Goal: Task Accomplishment & Management: Manage account settings

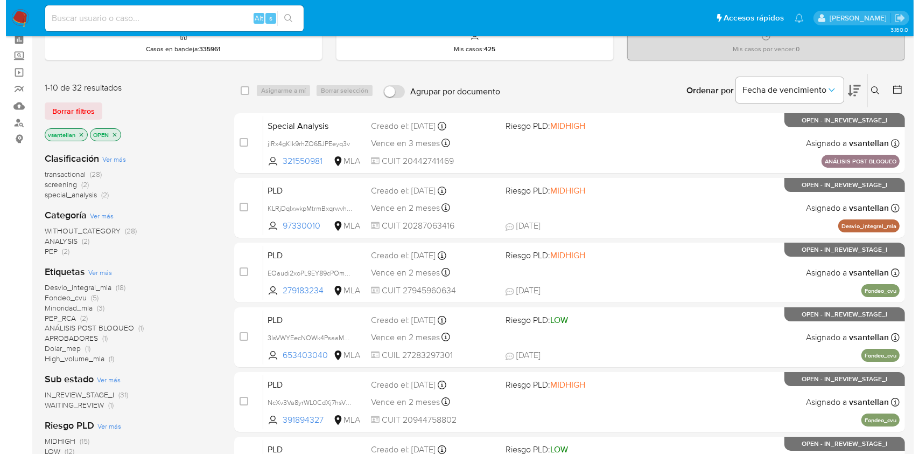
scroll to position [72, 0]
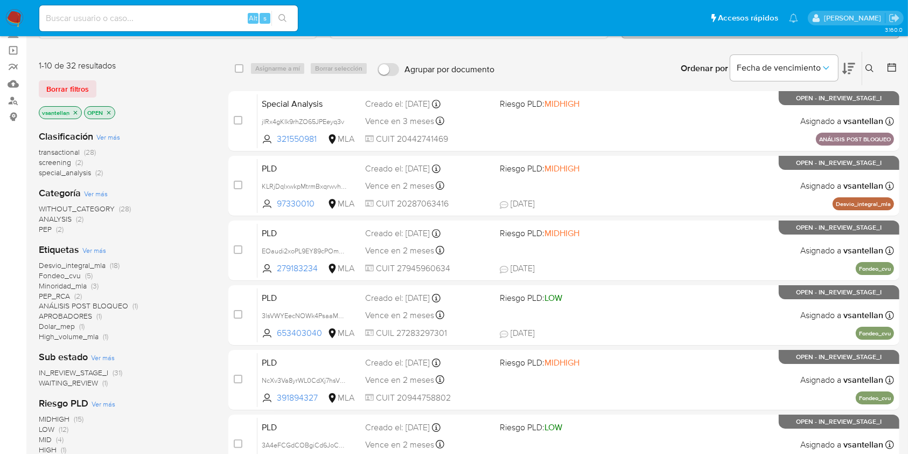
click at [870, 72] on button at bounding box center [871, 68] width 18 height 13
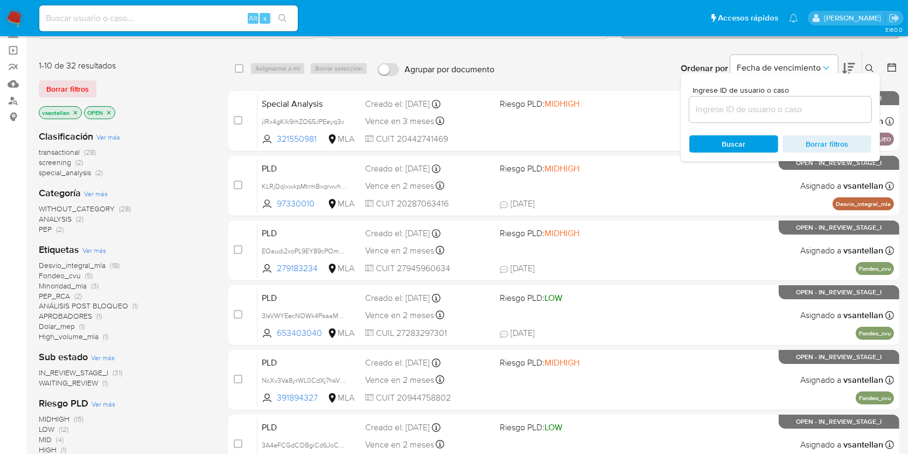
click at [805, 104] on input at bounding box center [780, 109] width 182 height 14
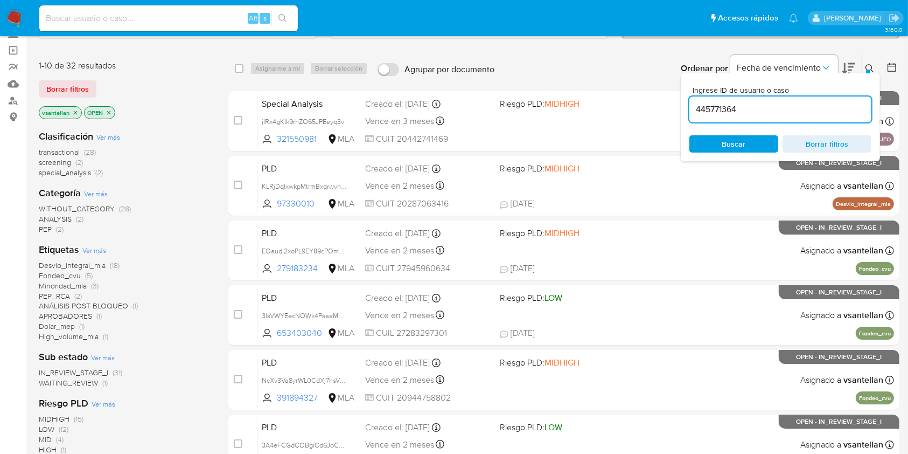
type input "445771364"
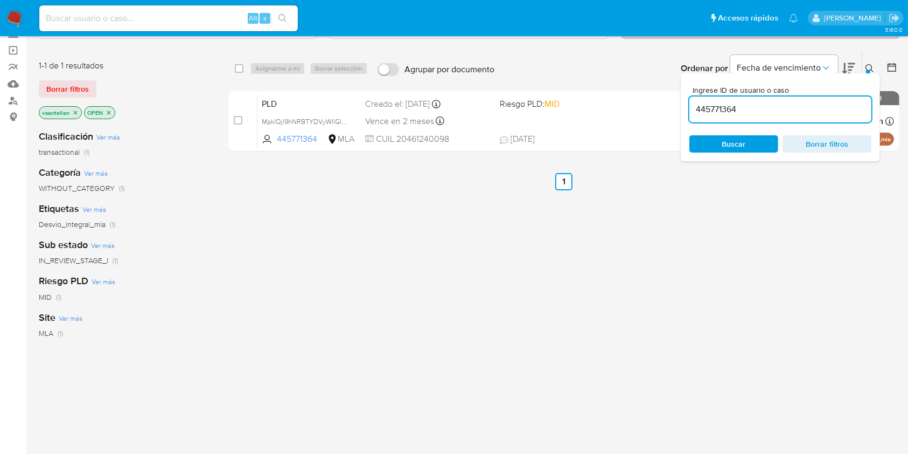
click at [869, 64] on icon at bounding box center [870, 68] width 8 height 8
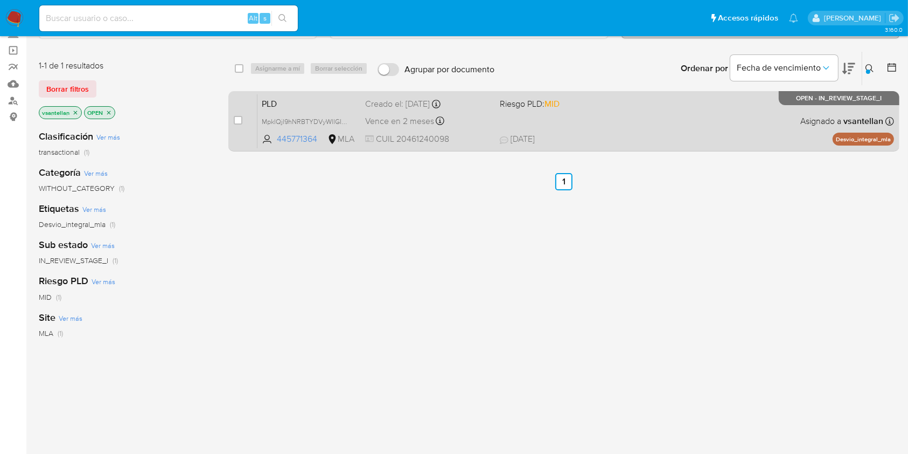
click at [643, 114] on div "PLD MpklQjl9hNRBTYDVyWllGIkp 445771364 MLA Riesgo PLD: MID Creado el: 12/09/202…" at bounding box center [575, 121] width 637 height 54
click at [236, 118] on input "checkbox" at bounding box center [238, 120] width 9 height 9
checkbox input "true"
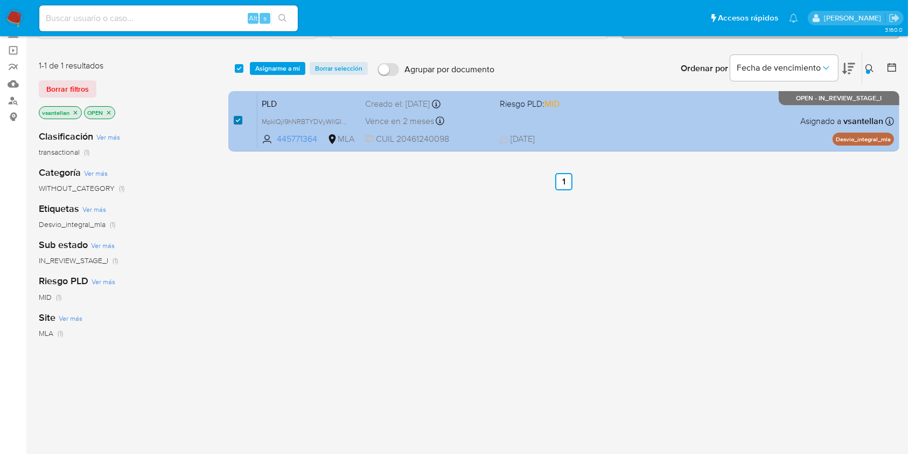
checkbox input "true"
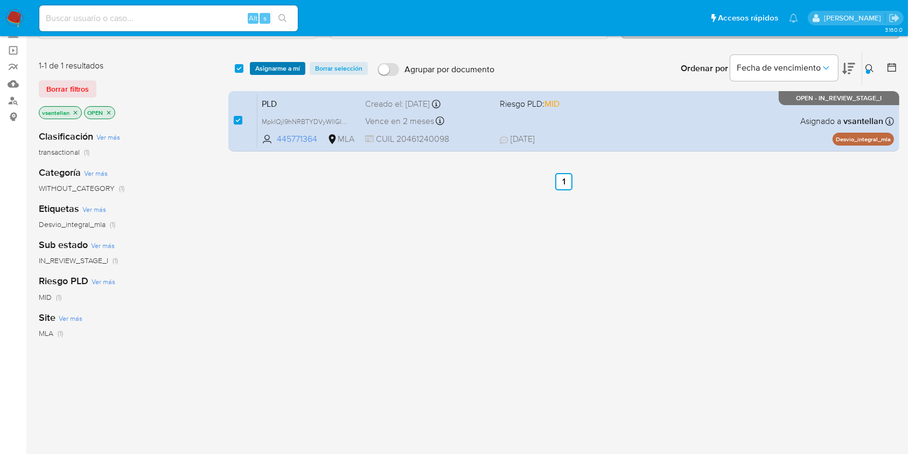
click at [275, 71] on span "Asignarme a mí" at bounding box center [277, 68] width 45 height 11
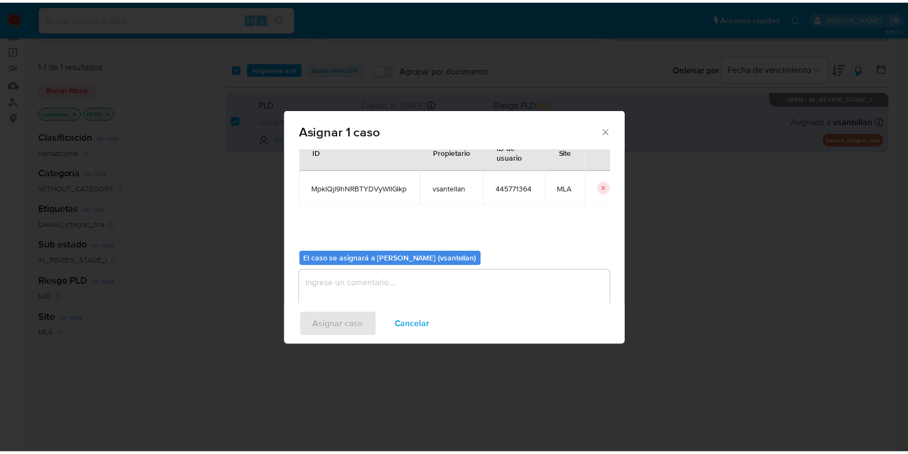
scroll to position [55, 0]
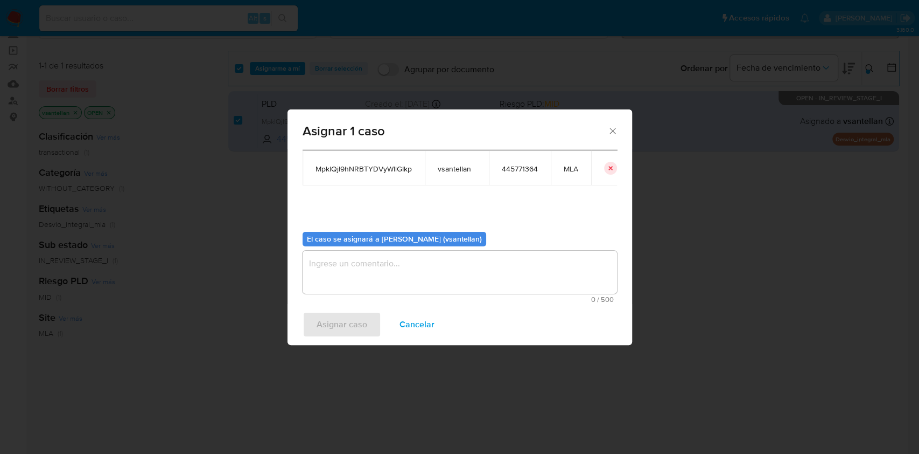
click at [361, 267] on textarea "assign-modal" at bounding box center [460, 271] width 315 height 43
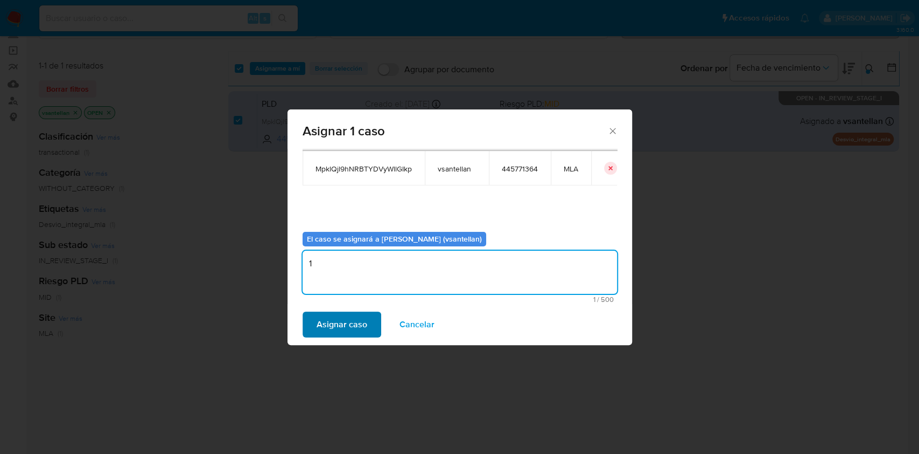
type textarea "1"
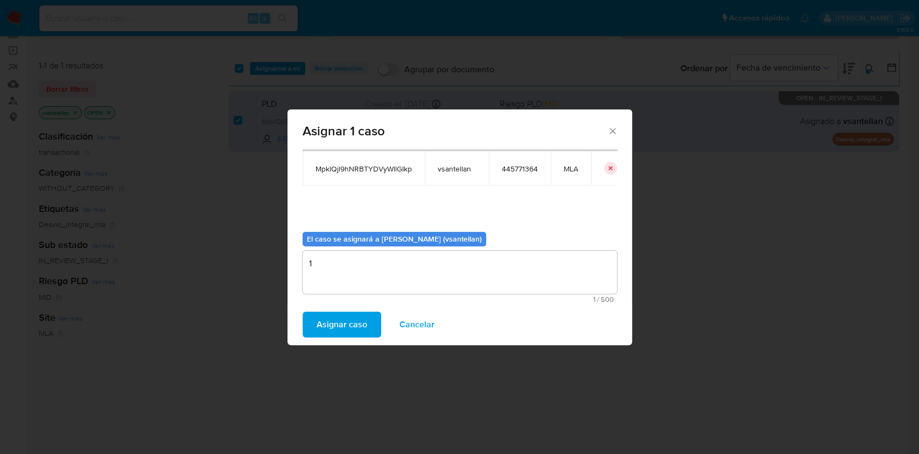
click at [349, 331] on span "Asignar caso" at bounding box center [342, 324] width 51 height 24
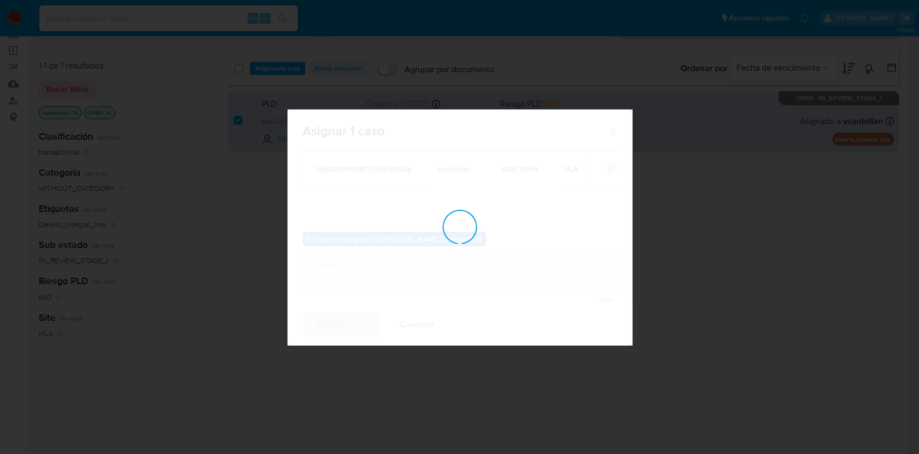
checkbox input "false"
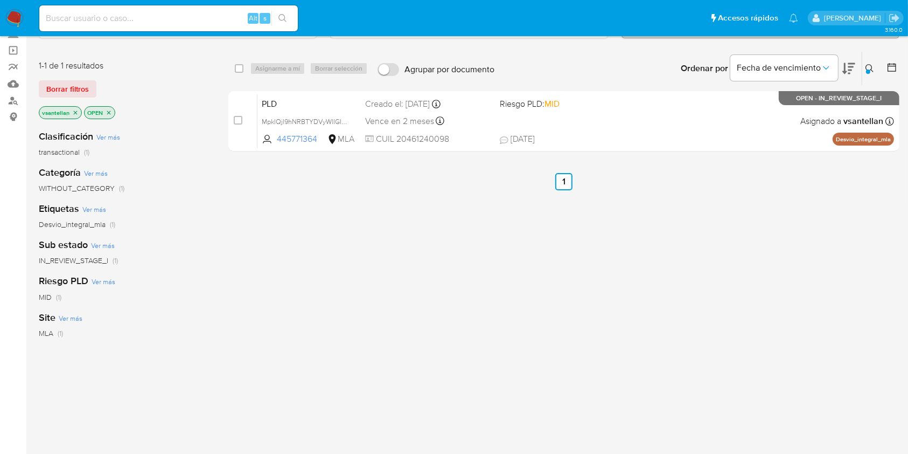
click at [866, 64] on icon at bounding box center [870, 68] width 9 height 9
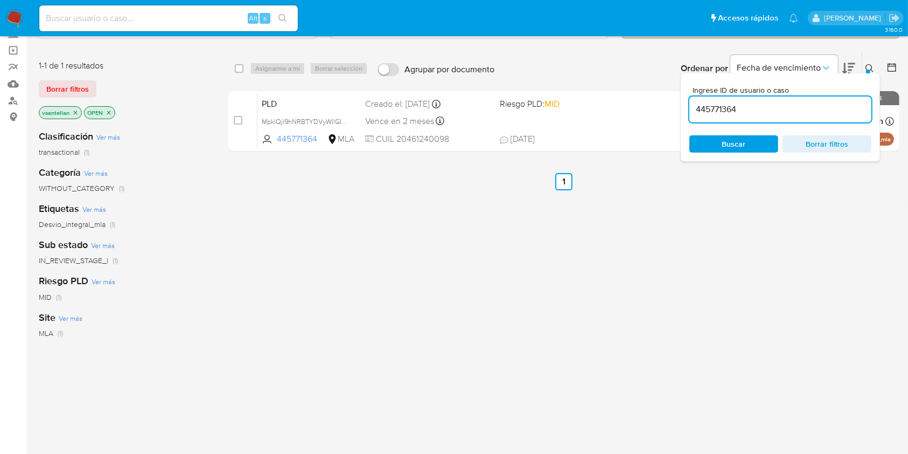
click at [792, 109] on input "445771364" at bounding box center [780, 109] width 182 height 14
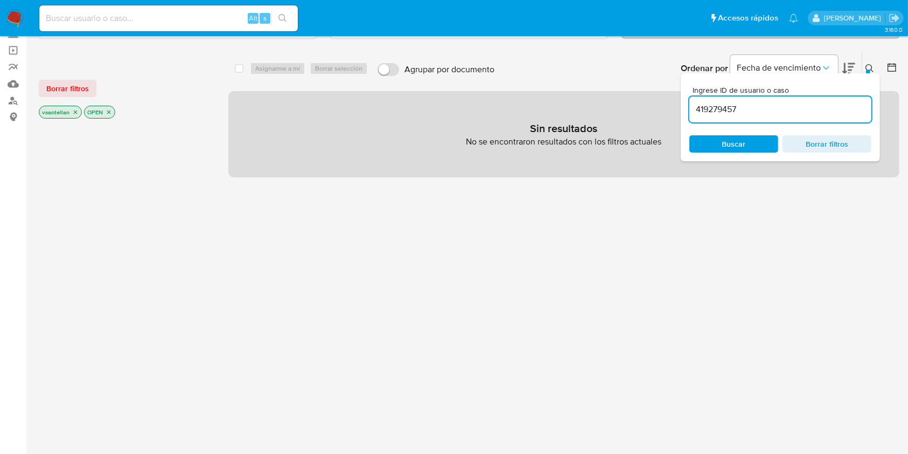
click at [874, 66] on icon at bounding box center [870, 68] width 9 height 9
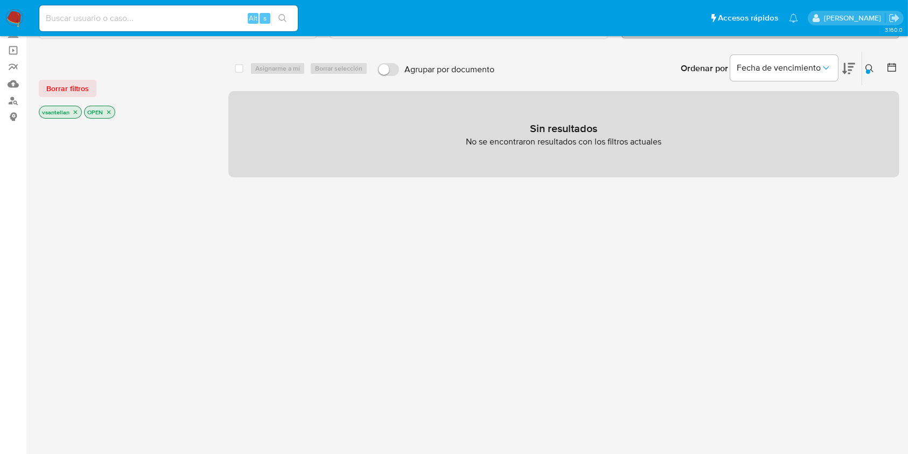
click at [107, 113] on icon "close-filter" at bounding box center [109, 112] width 6 height 6
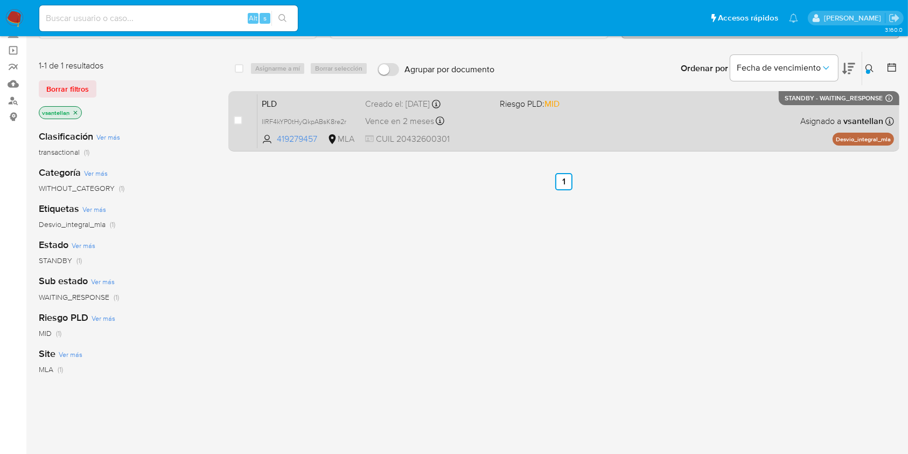
click at [787, 110] on div "PLD IIRF4kYP0tHyQkpABsK8re2r 419279457 MLA Riesgo PLD: MID Creado el: 12/09/202…" at bounding box center [575, 121] width 637 height 54
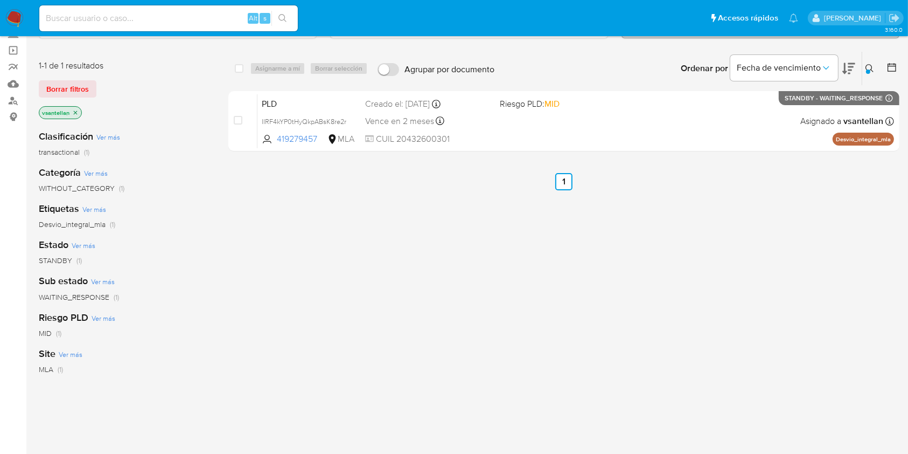
click at [864, 72] on button at bounding box center [871, 68] width 18 height 13
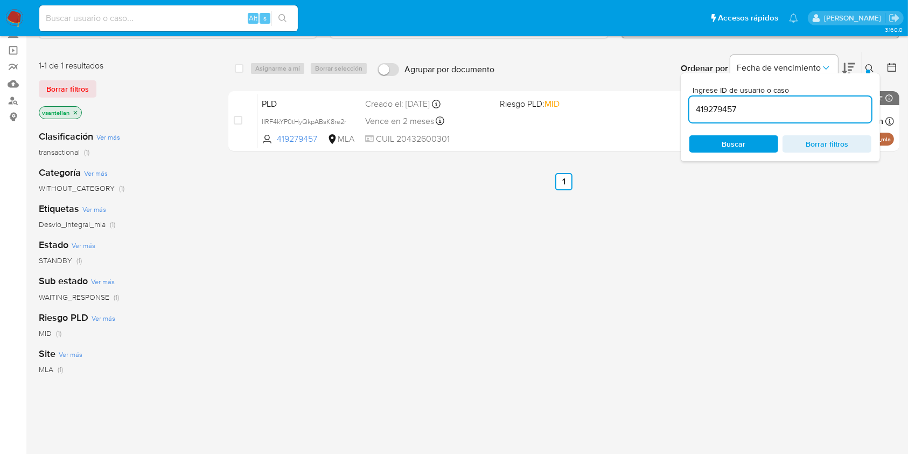
click at [830, 107] on input "419279457" at bounding box center [780, 109] width 182 height 14
click at [869, 66] on icon at bounding box center [870, 68] width 9 height 9
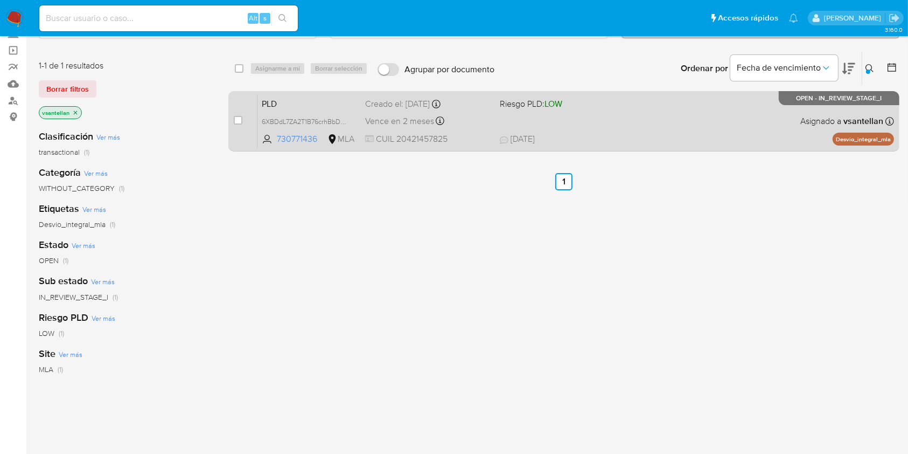
click at [753, 110] on div "PLD 6XBDdL7ZA2T1B76crhBbDmXY 730771436 MLA Riesgo PLD: LOW Creado el: 12/09/202…" at bounding box center [575, 121] width 637 height 54
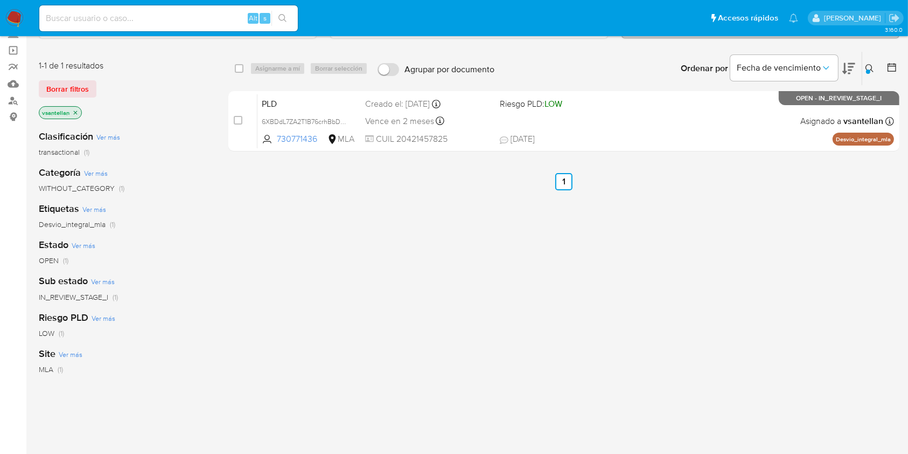
click at [873, 70] on icon at bounding box center [870, 68] width 9 height 9
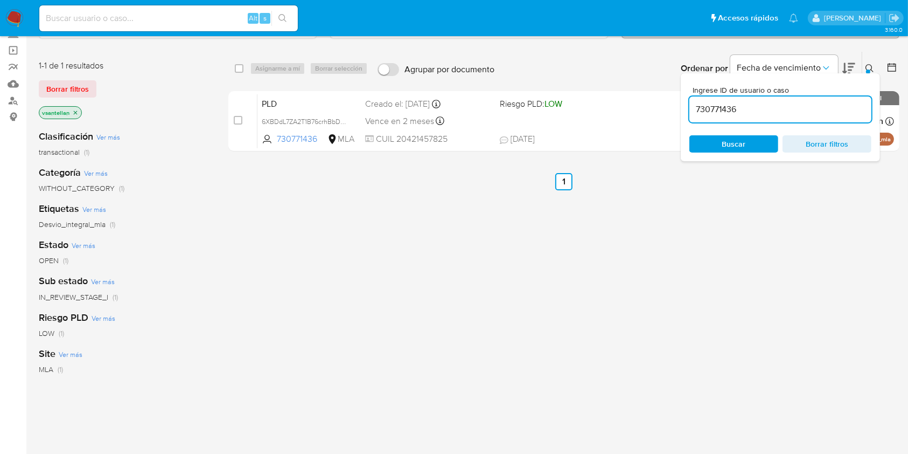
click at [818, 110] on input "730771436" at bounding box center [780, 109] width 182 height 14
click at [866, 66] on icon at bounding box center [870, 68] width 8 height 8
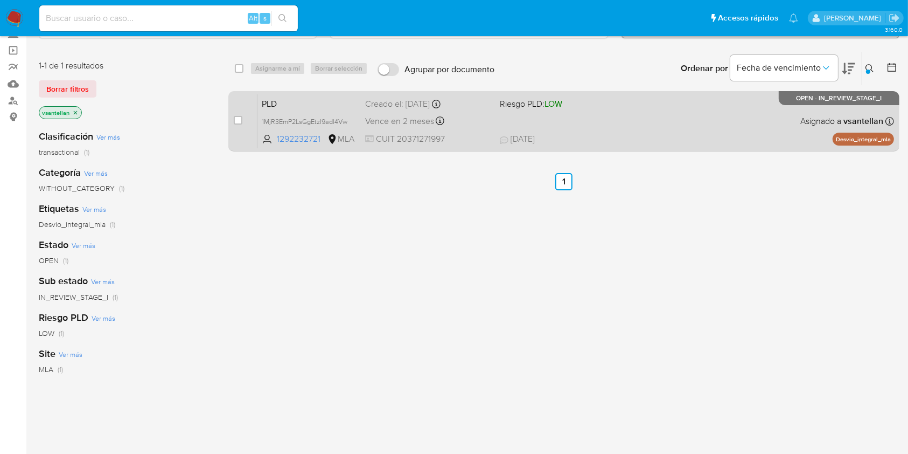
click at [750, 107] on div "PLD 1MjR3EmP2LsGgEtzI9adl4Vw 1292232721 MLA Riesgo PLD: LOW Creado el: 12/09/20…" at bounding box center [575, 121] width 637 height 54
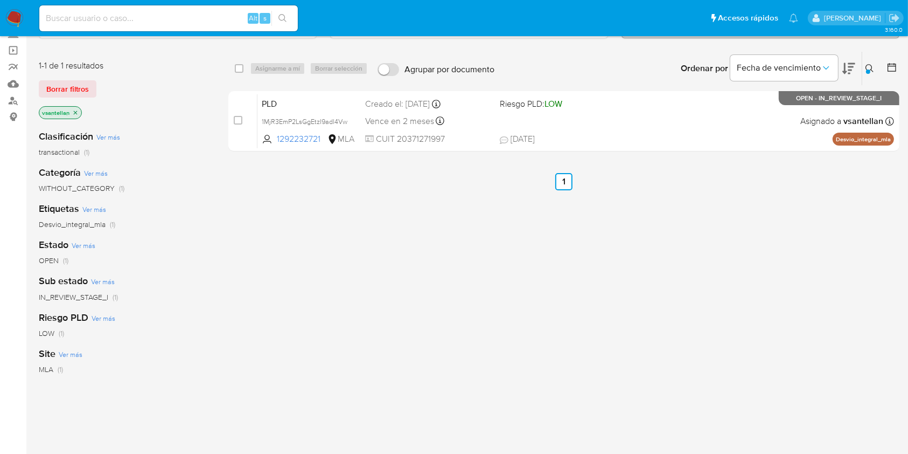
click at [869, 71] on div at bounding box center [868, 71] width 4 height 4
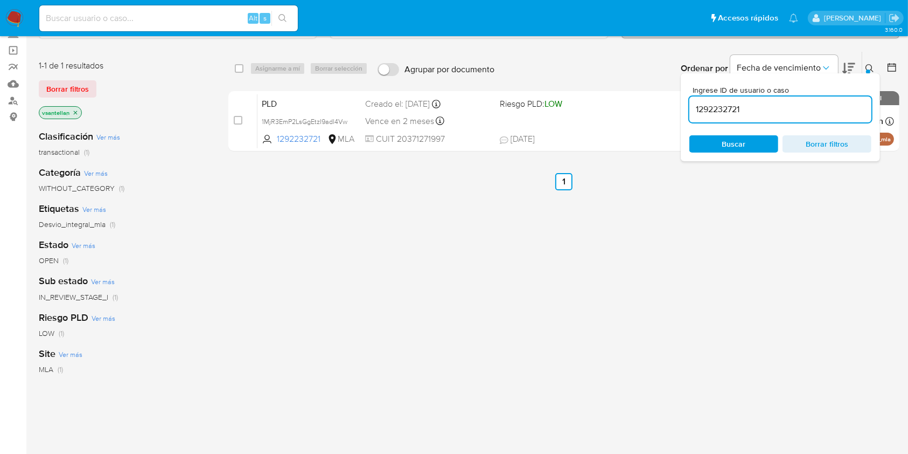
click at [820, 115] on input "1292232721" at bounding box center [780, 109] width 182 height 14
click at [870, 66] on icon at bounding box center [870, 68] width 9 height 9
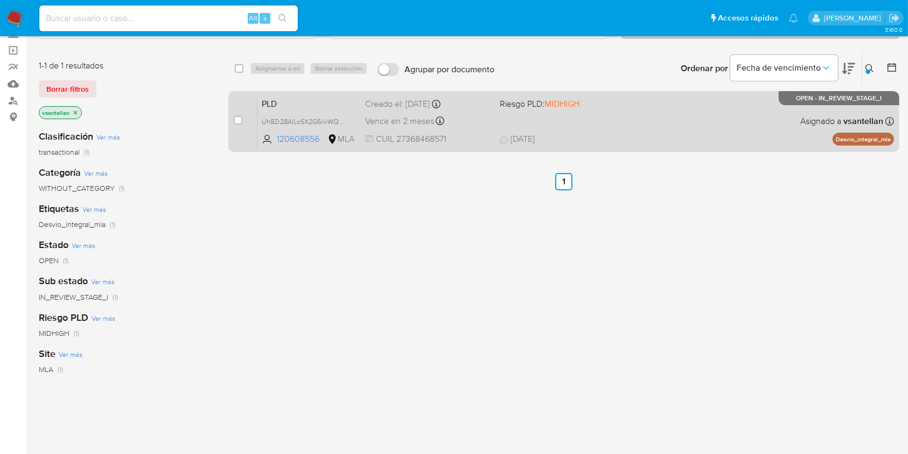
click at [789, 123] on div "PLD Uh8Zr28AlLoSX2G6ilxWQDrH 120608556 MLA Riesgo PLD: MIDHIGH Creado el: 12/09…" at bounding box center [575, 121] width 637 height 54
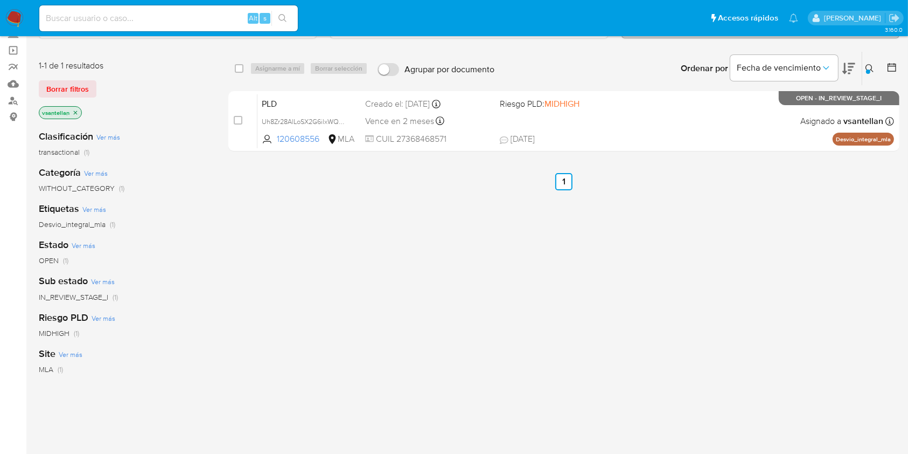
drag, startPoint x: 724, startPoint y: 294, endPoint x: 735, endPoint y: 281, distance: 16.8
click at [724, 294] on div "select-all-cases-checkbox Asignarme a mí Borrar selección Agrupar por documento…" at bounding box center [563, 295] width 671 height 488
click at [869, 61] on div "Ingrese ID de usuario o caso 120608556 Buscar Borrar filtros" at bounding box center [871, 68] width 18 height 33
click at [869, 67] on icon at bounding box center [870, 68] width 9 height 9
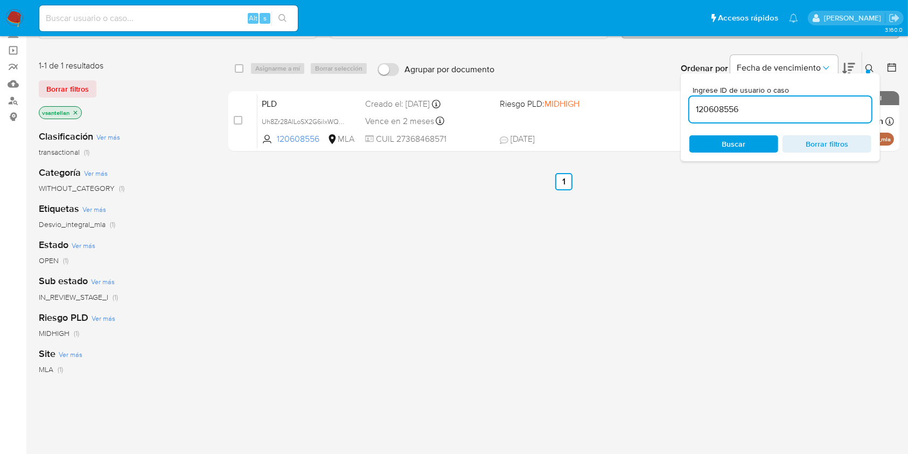
click at [765, 100] on div "120608556" at bounding box center [780, 109] width 182 height 26
click at [771, 108] on input "120608556" at bounding box center [780, 109] width 182 height 14
paste input "321550981"
type input "321550981"
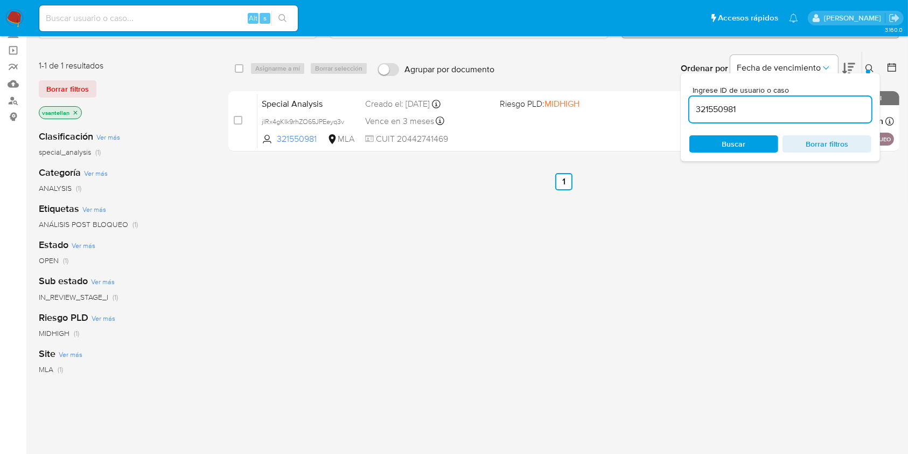
click at [872, 64] on icon at bounding box center [870, 68] width 9 height 9
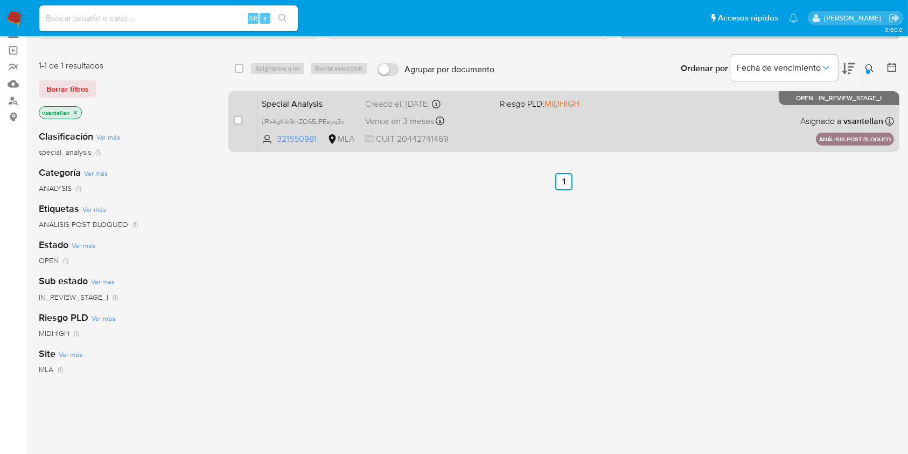
click at [749, 135] on div "Special Analysis jlRx4gKIk9rhZO65JPEeyq3v 321550981 MLA Riesgo PLD: MIDHIGH Cre…" at bounding box center [575, 121] width 637 height 54
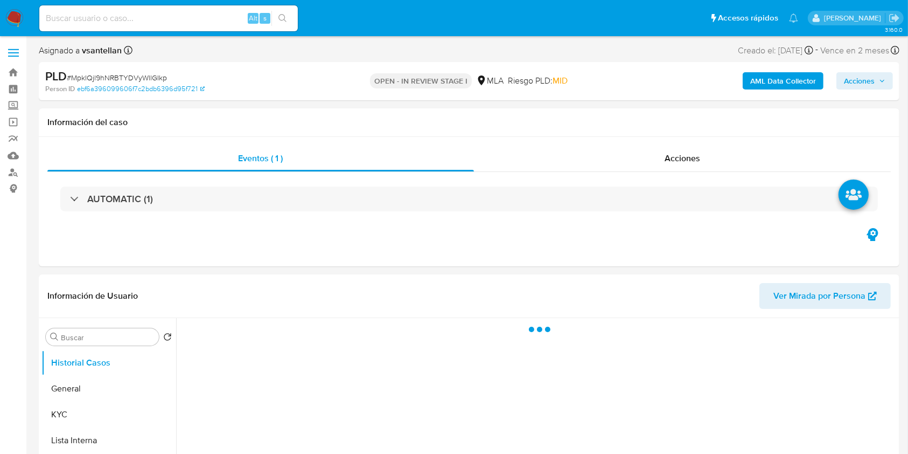
select select "10"
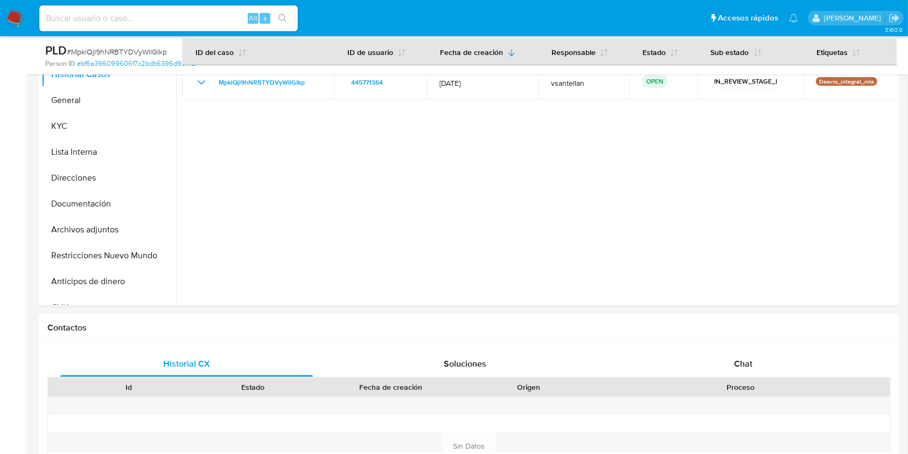
scroll to position [525, 0]
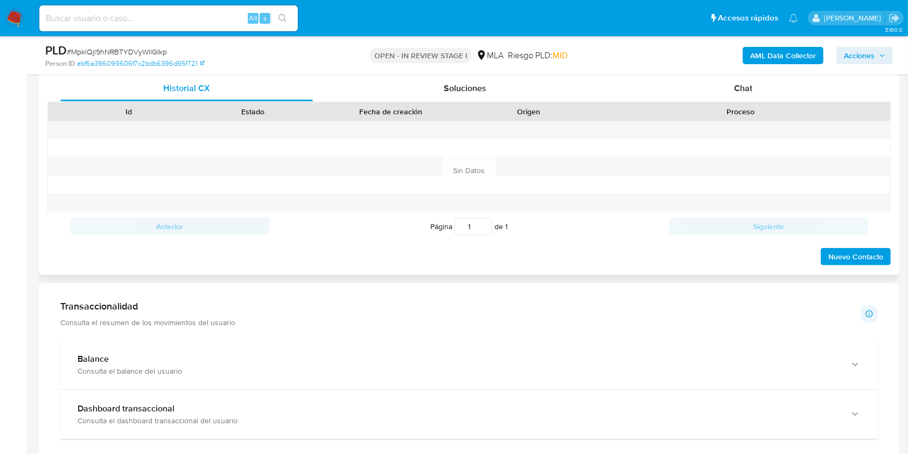
drag, startPoint x: 756, startPoint y: 82, endPoint x: 773, endPoint y: 105, distance: 29.2
click at [756, 81] on div "Chat" at bounding box center [743, 88] width 253 height 26
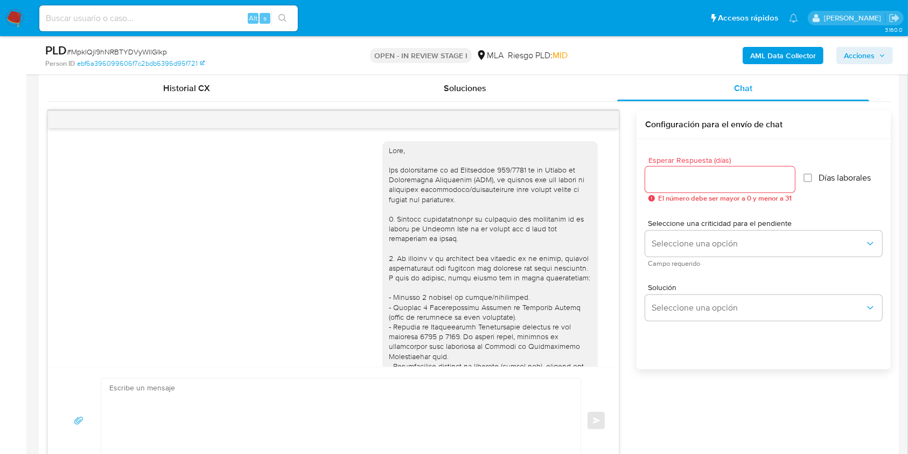
scroll to position [461, 0]
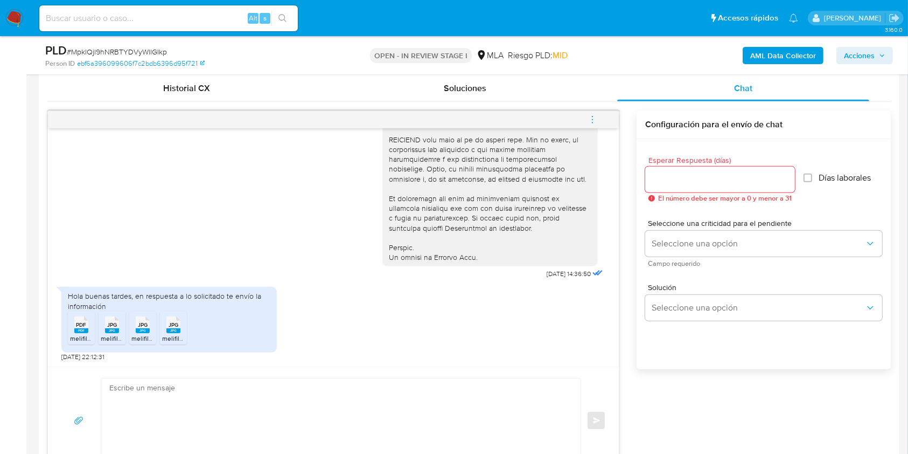
click at [81, 322] on span "PDF" at bounding box center [81, 324] width 10 height 7
click at [111, 321] on span "JPG" at bounding box center [112, 324] width 10 height 7
click at [139, 325] on span "JPG" at bounding box center [143, 324] width 10 height 7
click at [170, 325] on span "JPG" at bounding box center [174, 324] width 10 height 7
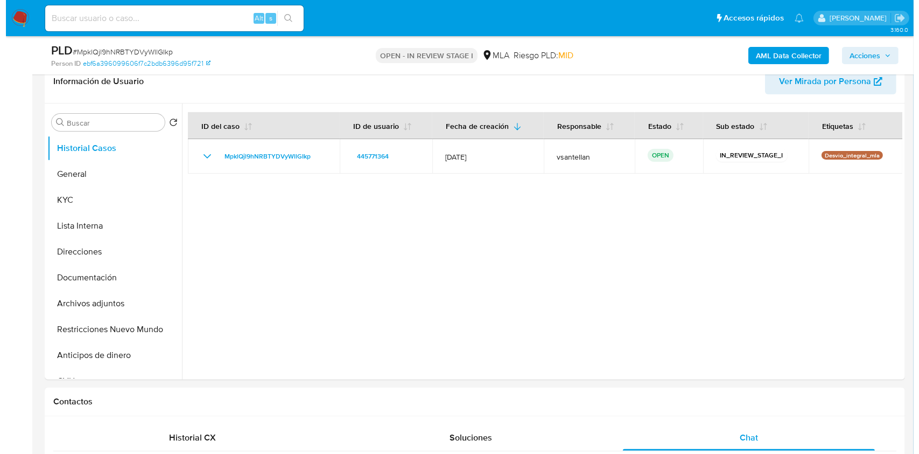
scroll to position [173, 0]
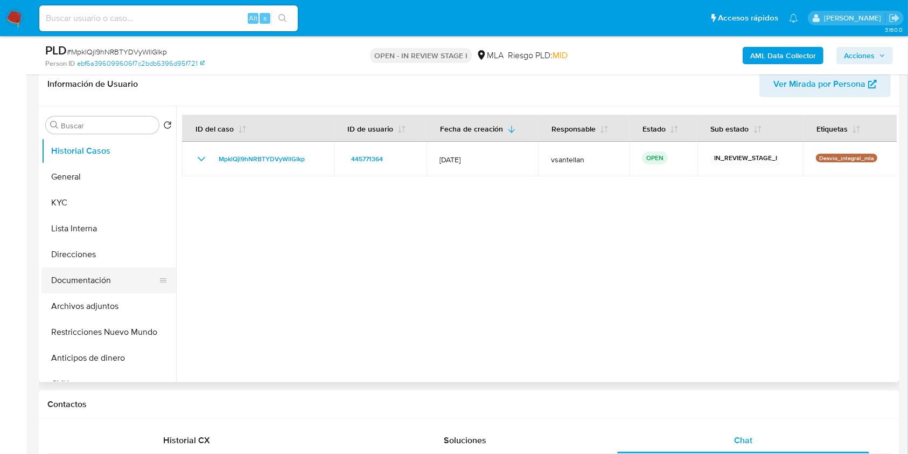
click at [124, 276] on button "Documentación" at bounding box center [104, 280] width 126 height 26
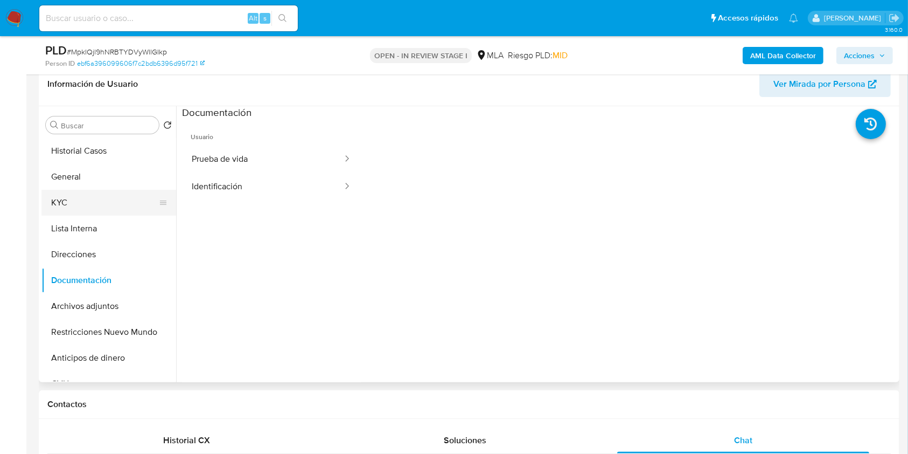
click at [101, 201] on button "KYC" at bounding box center [104, 203] width 126 height 26
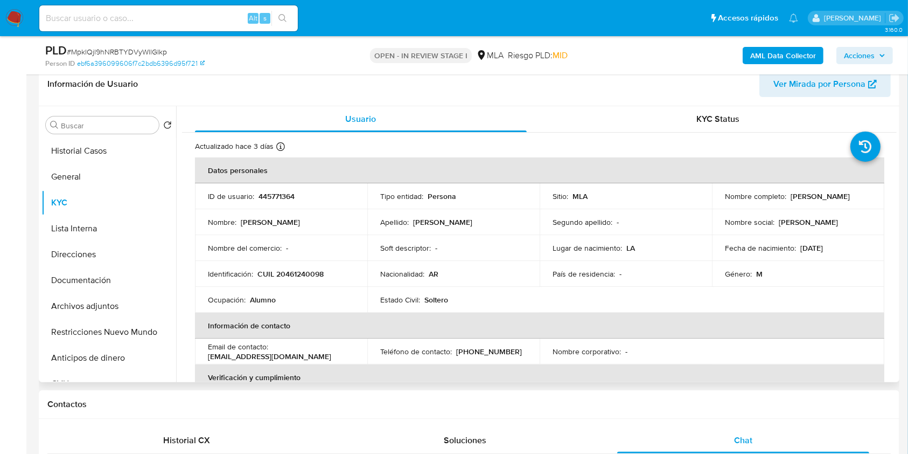
click at [316, 287] on td "Ocupación : Alumno" at bounding box center [281, 300] width 172 height 26
click at [302, 275] on p "CUIL 20461240098" at bounding box center [290, 274] width 66 height 10
copy p "20461240098"
click at [137, 270] on button "Documentación" at bounding box center [104, 280] width 126 height 26
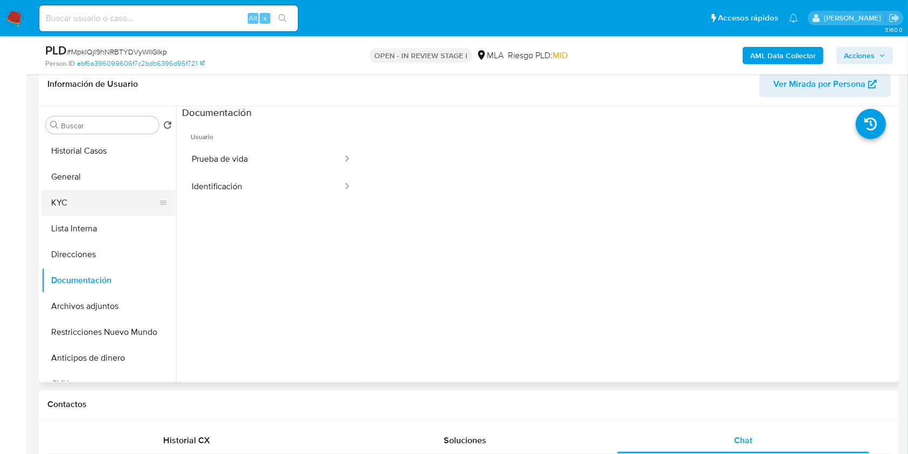
click at [83, 199] on button "KYC" at bounding box center [104, 203] width 126 height 26
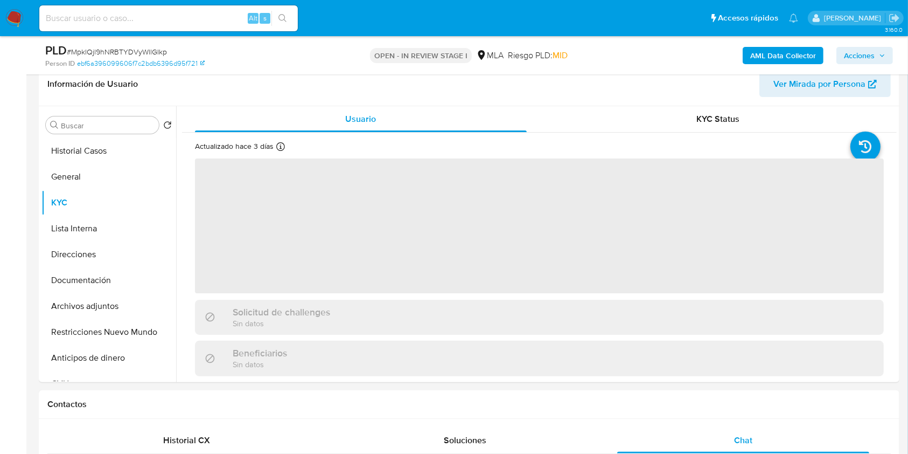
click at [781, 61] on b "AML Data Collector" at bounding box center [783, 55] width 66 height 17
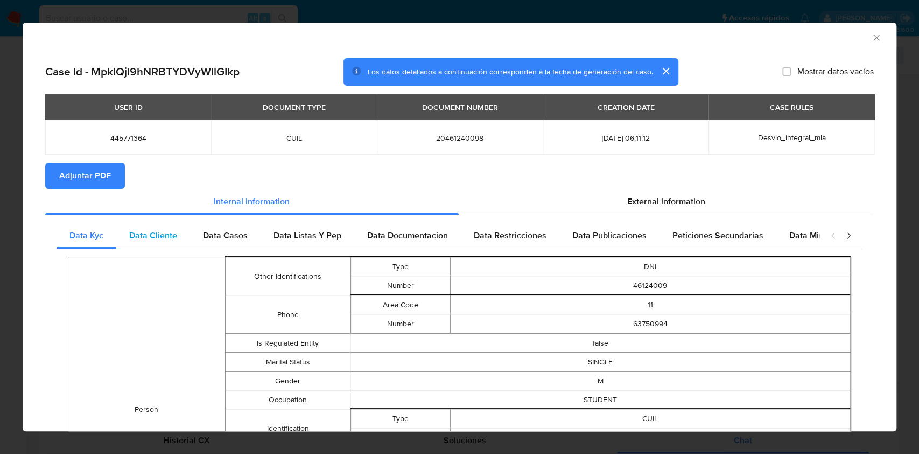
click at [183, 240] on div "Data Cliente" at bounding box center [153, 235] width 74 height 26
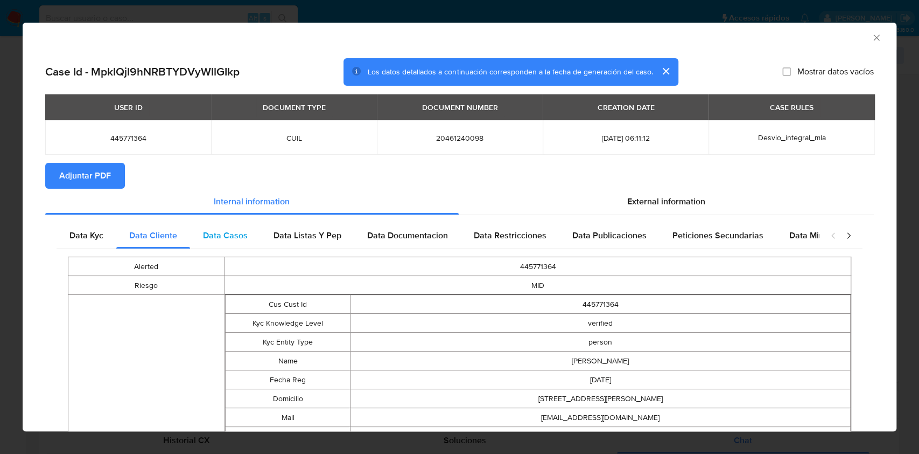
click at [239, 222] on div "Data Casos" at bounding box center [225, 235] width 71 height 26
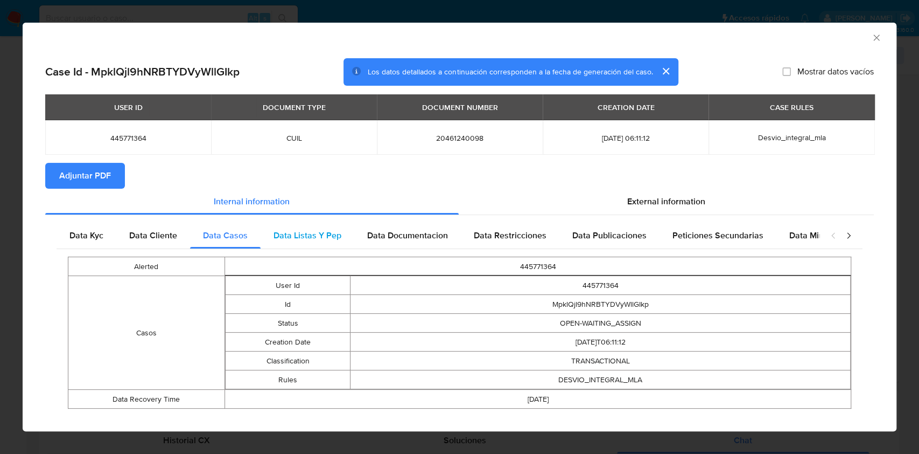
click at [289, 235] on span "Data Listas Y Pep" at bounding box center [308, 235] width 68 height 12
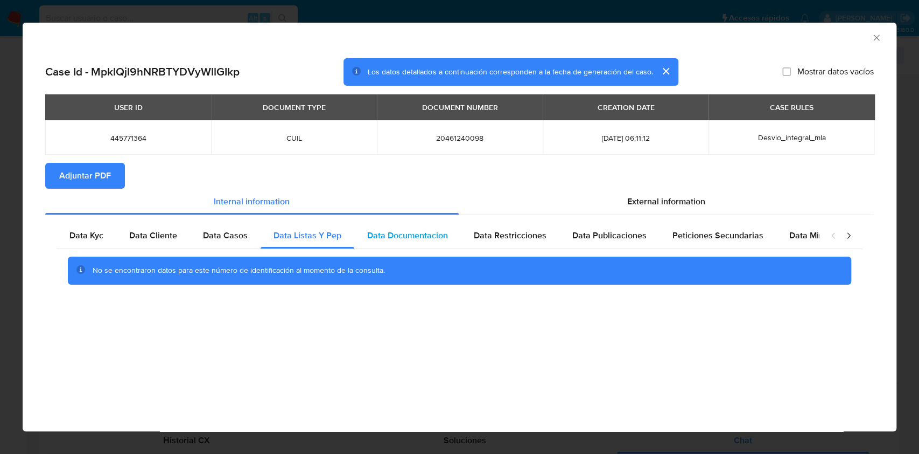
click at [411, 231] on span "Data Documentacion" at bounding box center [407, 235] width 81 height 12
click at [504, 223] on div "Data Restricciones" at bounding box center [510, 235] width 99 height 26
click at [596, 224] on div "Data Publicaciones" at bounding box center [610, 235] width 100 height 26
click at [685, 225] on div "Peticiones Secundarias" at bounding box center [718, 235] width 117 height 26
click at [801, 227] on div "Data Minoridad" at bounding box center [819, 235] width 85 height 26
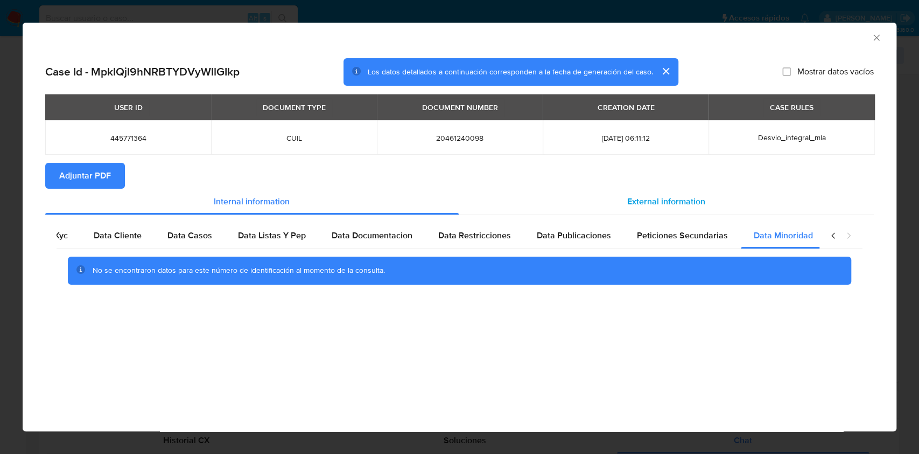
scroll to position [0, 36]
click at [645, 200] on span "External information" at bounding box center [667, 201] width 78 height 12
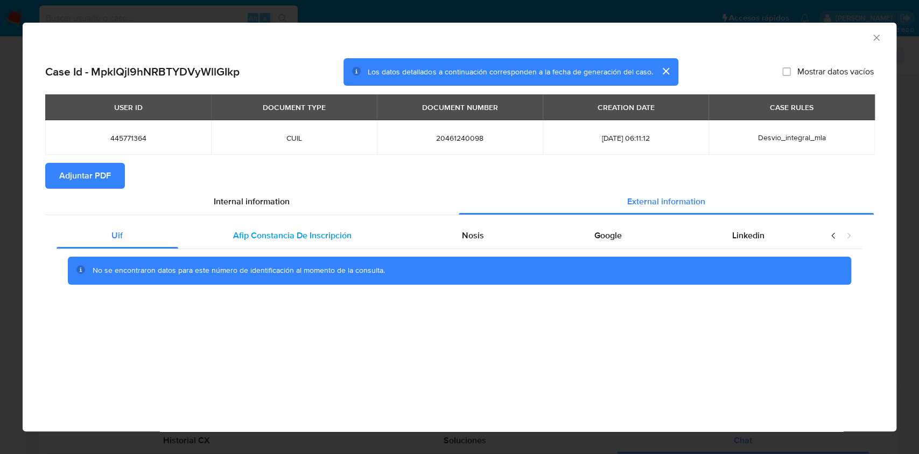
click at [371, 233] on div "Afip Constancia De Inscripción" at bounding box center [292, 235] width 229 height 26
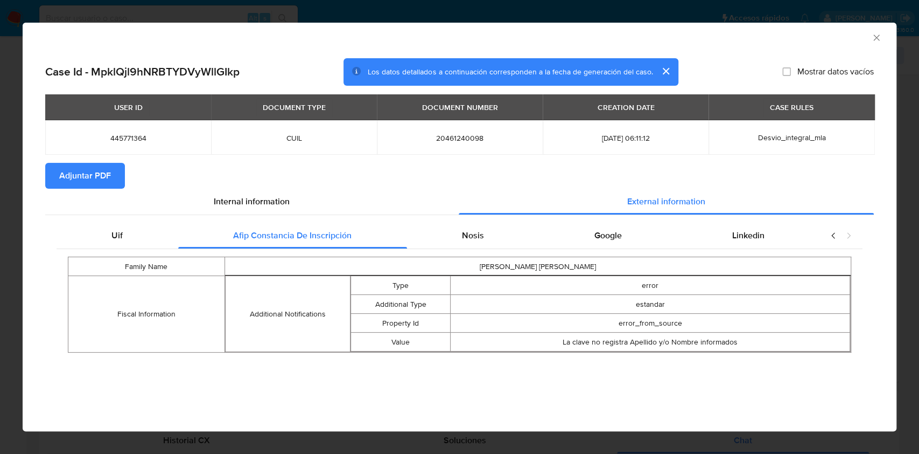
click at [457, 249] on div "Family Name CRESPO GONZALO AGUSTIN Fiscal Information Additional Notifications …" at bounding box center [460, 304] width 806 height 111
click at [502, 224] on div "Nosis" at bounding box center [473, 235] width 133 height 26
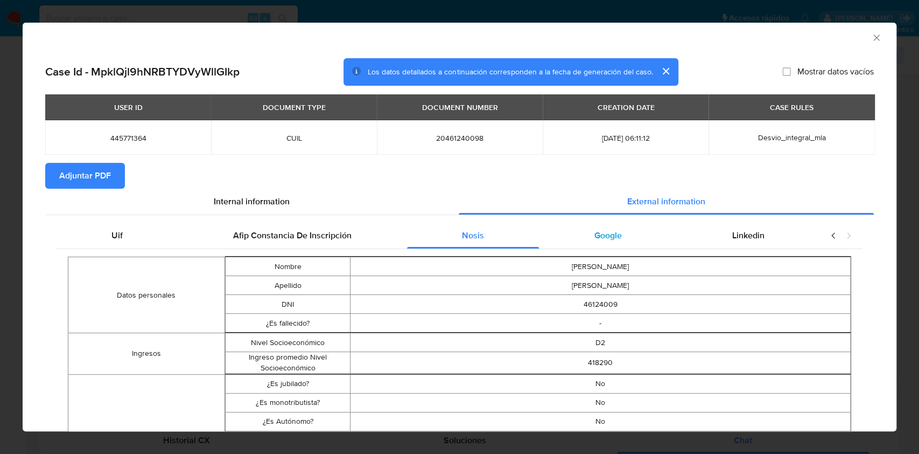
click at [604, 245] on div "Google" at bounding box center [608, 235] width 138 height 26
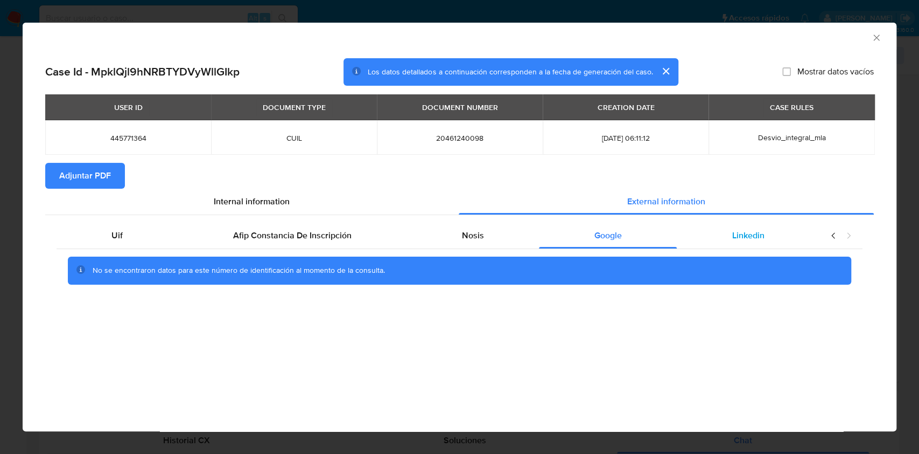
click at [693, 242] on div "Linkedin" at bounding box center [748, 235] width 143 height 26
click at [81, 185] on span "Adjuntar PDF" at bounding box center [85, 176] width 52 height 24
click at [875, 37] on icon "Cerrar ventana" at bounding box center [877, 37] width 11 height 11
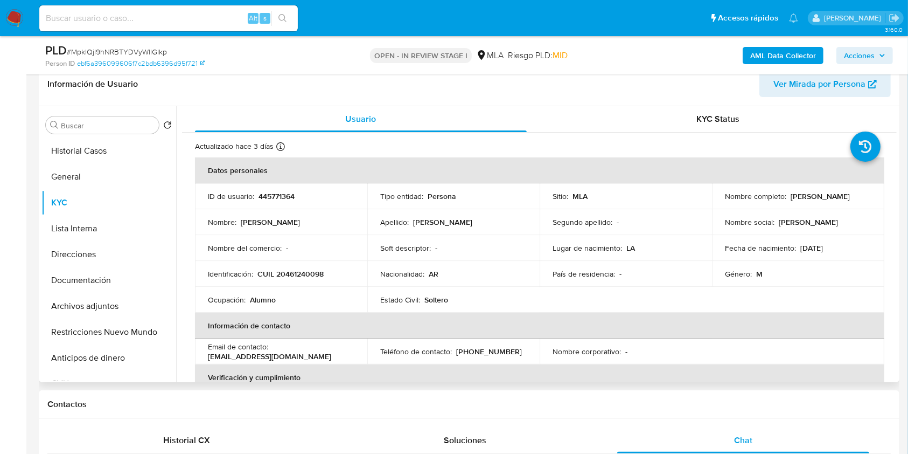
drag, startPoint x: 724, startPoint y: 203, endPoint x: 779, endPoint y: 192, distance: 55.4
click at [817, 200] on div "Nombre completo : Gonzalo Agustín Crespo" at bounding box center [798, 196] width 147 height 10
drag, startPoint x: 719, startPoint y: 201, endPoint x: 809, endPoint y: 203, distance: 90.5
click at [809, 203] on td "Nombre completo : Gonzalo Agustín Crespo" at bounding box center [798, 196] width 172 height 26
copy p "Gonzalo Agustín Crespo"
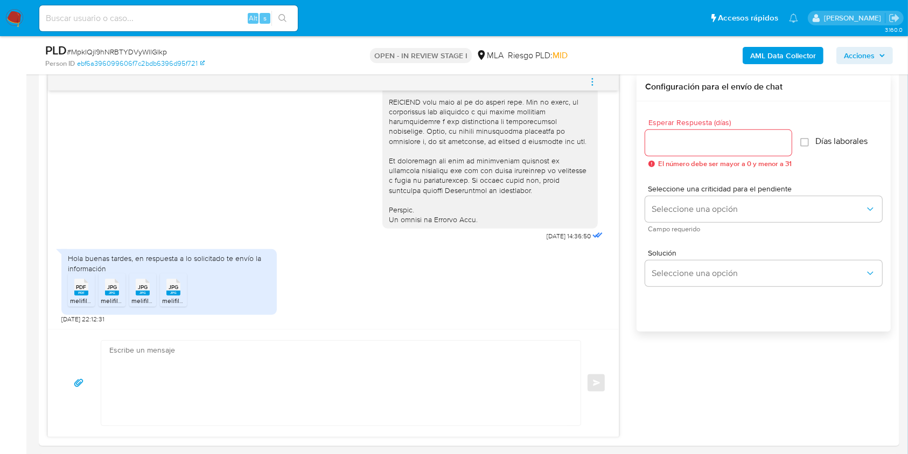
scroll to position [605, 0]
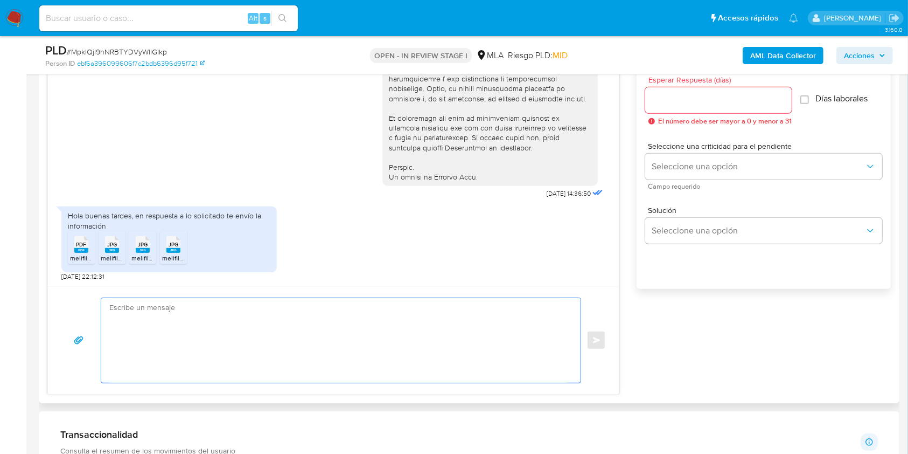
click at [259, 333] on textarea at bounding box center [338, 340] width 458 height 85
paste textarea "Hola Gonzalo Agustín Crespo, Muchas gracias por la respuesta. Te confirmamos la…"
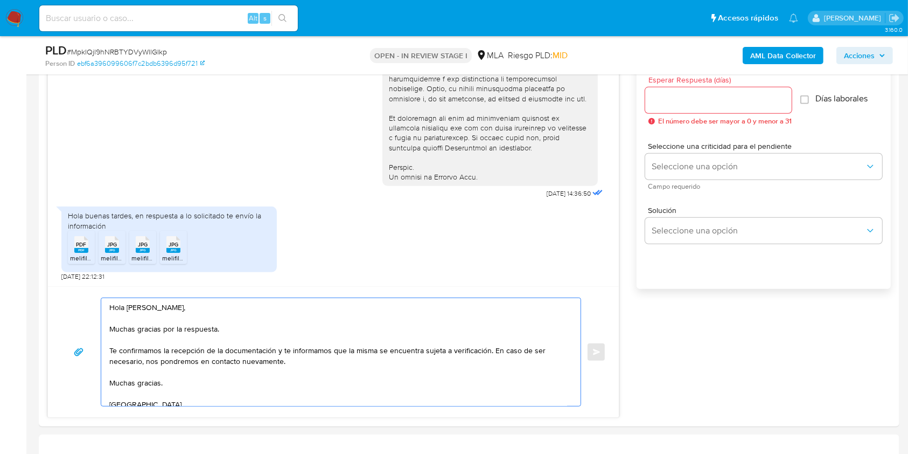
scroll to position [534, 0]
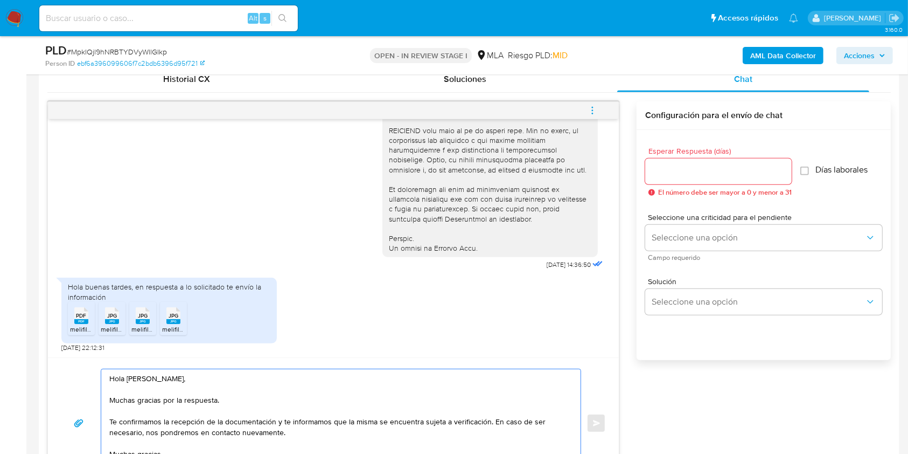
type textarea "Hola Gonzalo Agustín Crespo, Muchas gracias por la respuesta. Te confirmamos la…"
click at [655, 161] on div at bounding box center [718, 171] width 147 height 26
drag, startPoint x: 662, startPoint y: 158, endPoint x: 668, endPoint y: 169, distance: 13.0
click at [668, 169] on div at bounding box center [718, 171] width 147 height 26
click at [668, 169] on input "Esperar Respuesta (días)" at bounding box center [718, 171] width 147 height 14
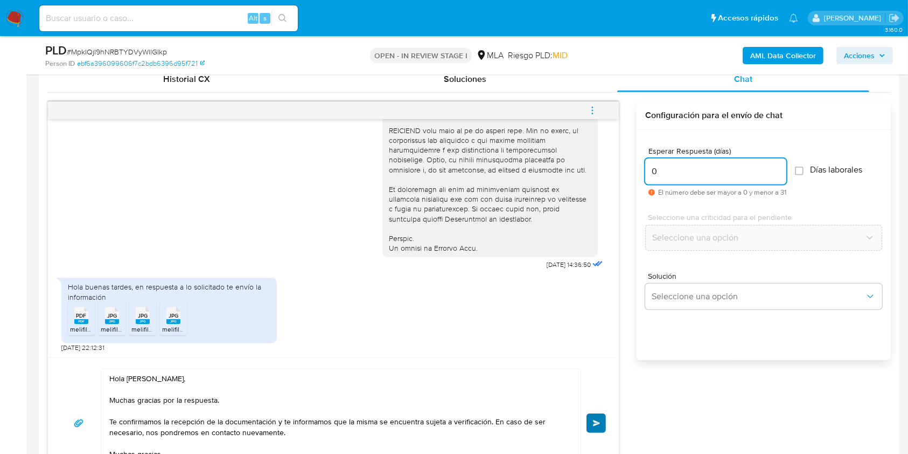
type input "0"
click at [598, 413] on button "Enviar" at bounding box center [596, 422] width 19 height 19
click at [597, 112] on icon "menu-action" at bounding box center [593, 111] width 10 height 10
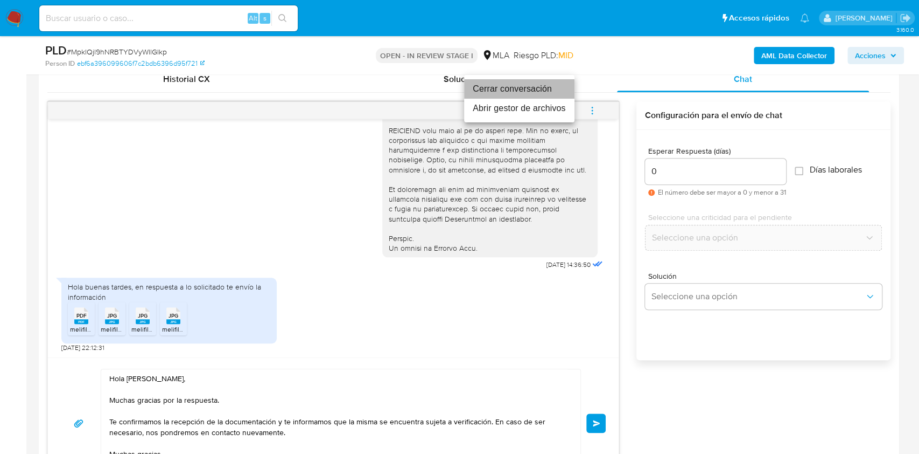
click at [511, 85] on li "Cerrar conversación" at bounding box center [519, 88] width 110 height 19
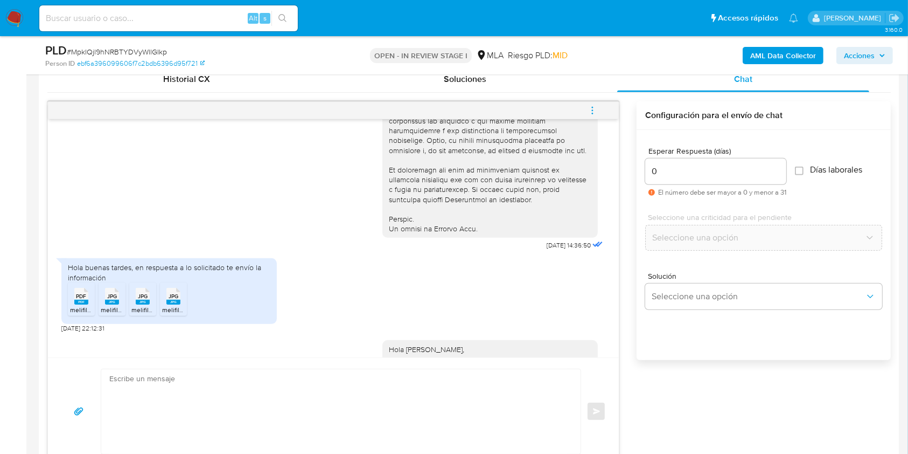
scroll to position [630, 0]
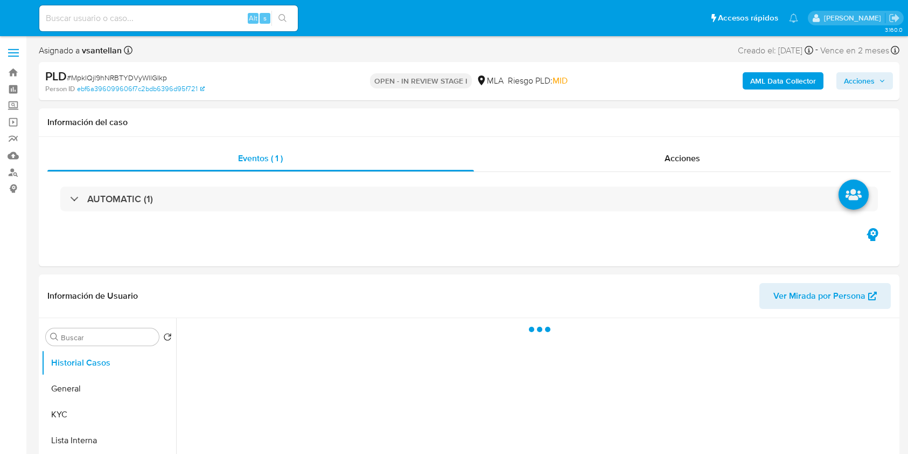
select select "10"
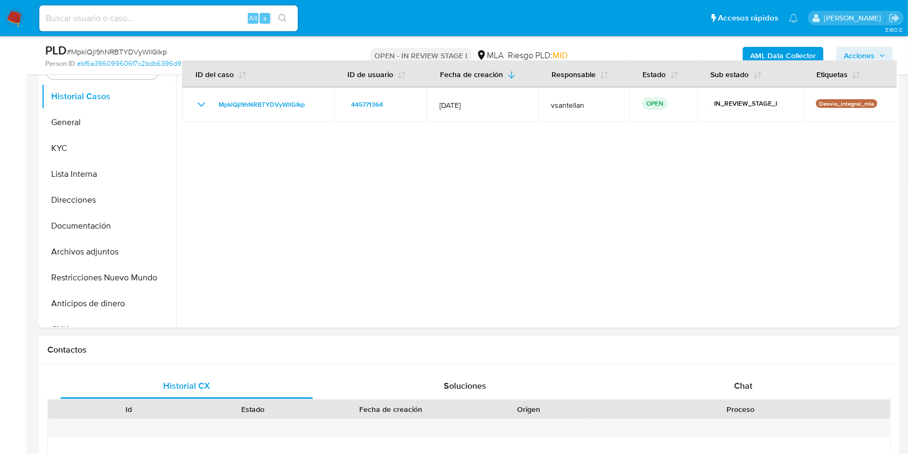
scroll to position [287, 0]
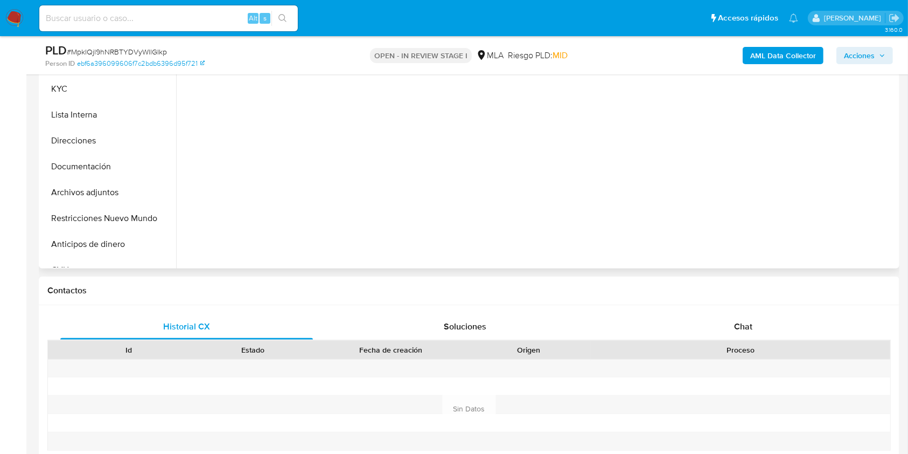
drag, startPoint x: 743, startPoint y: 314, endPoint x: 859, endPoint y: 181, distance: 176.4
click at [743, 314] on div "Chat" at bounding box center [743, 326] width 253 height 26
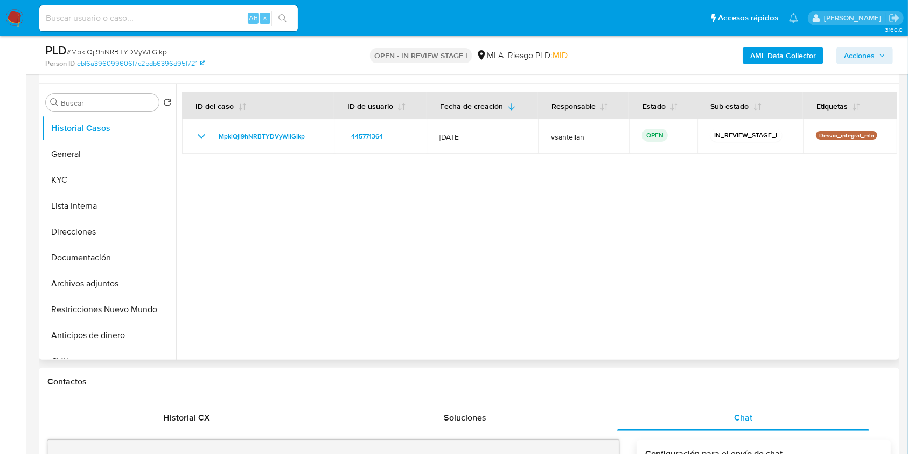
scroll to position [194, 0]
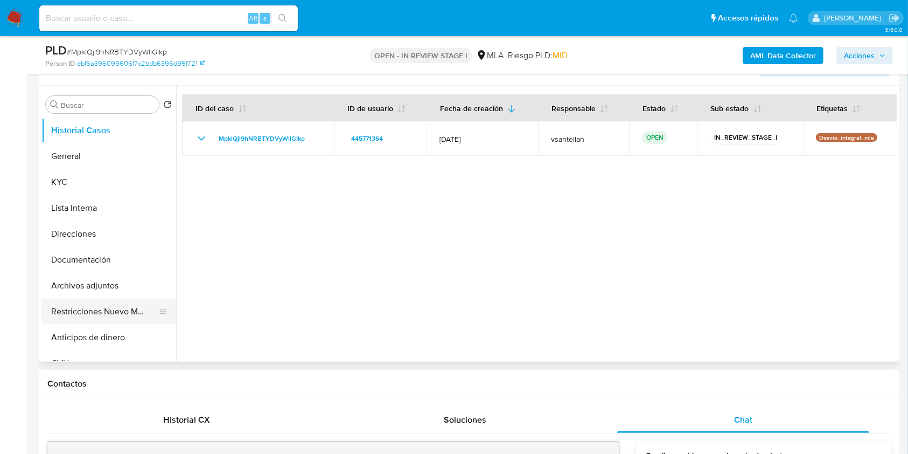
click at [115, 304] on button "Restricciones Nuevo Mundo" at bounding box center [104, 311] width 126 height 26
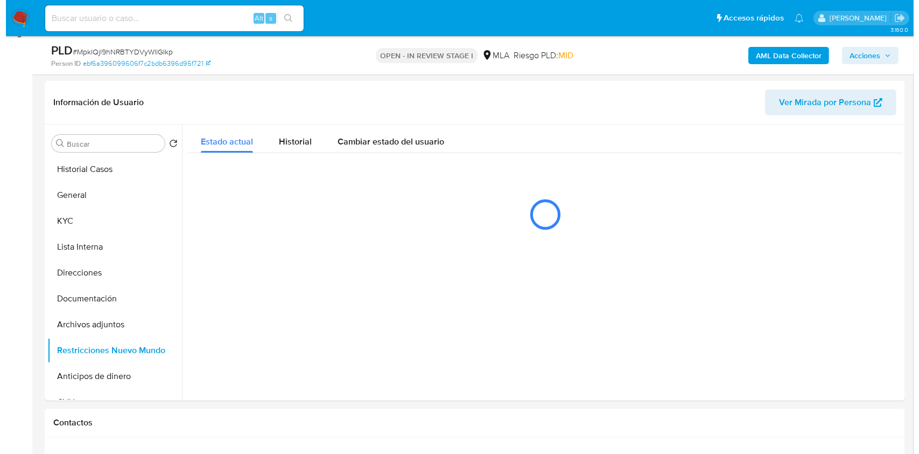
scroll to position [152, 0]
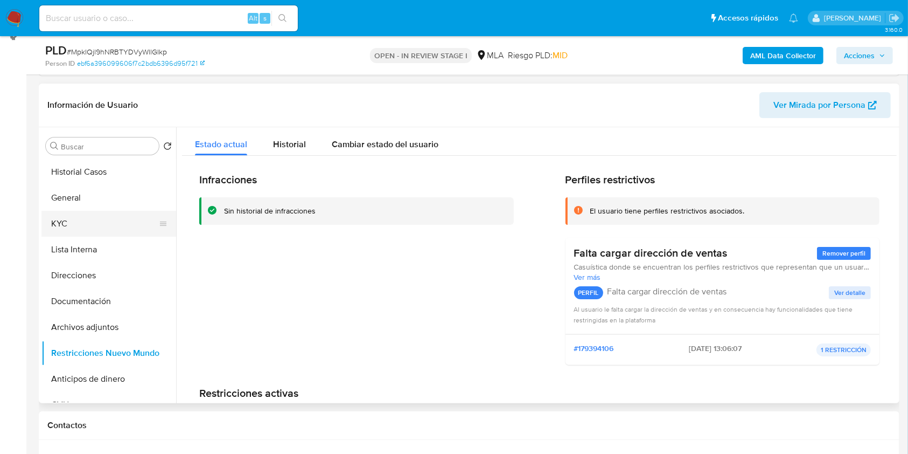
click at [73, 224] on button "KYC" at bounding box center [104, 224] width 126 height 26
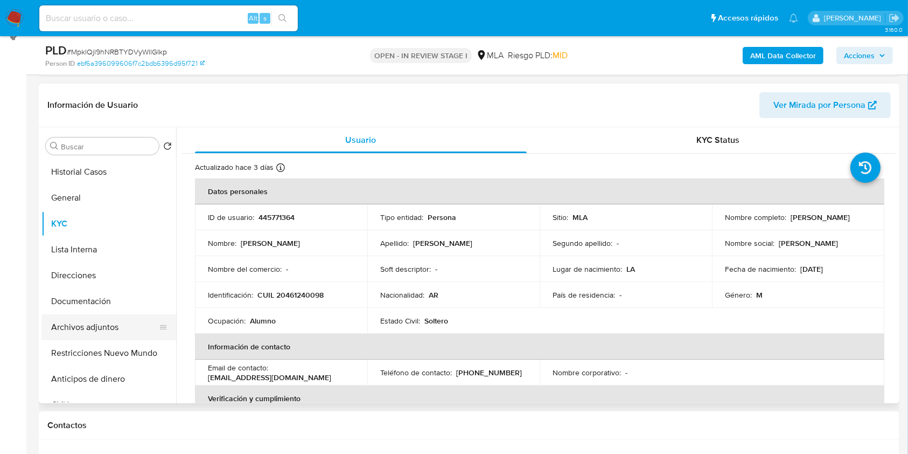
click at [78, 330] on button "Archivos adjuntos" at bounding box center [104, 327] width 126 height 26
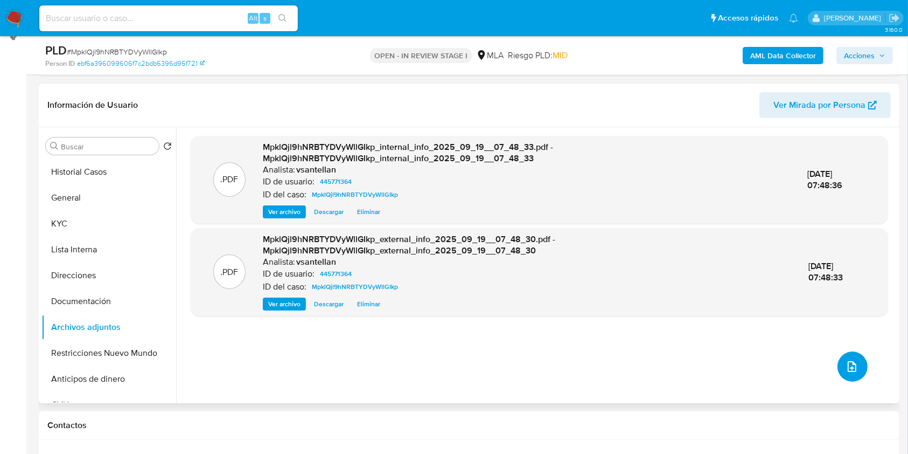
click at [838, 371] on button "upload-file" at bounding box center [853, 366] width 30 height 30
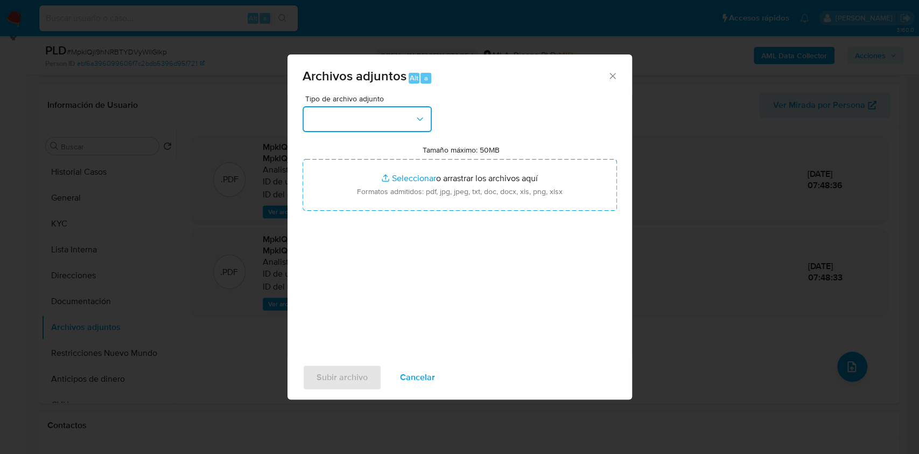
click at [379, 118] on button "button" at bounding box center [367, 119] width 129 height 26
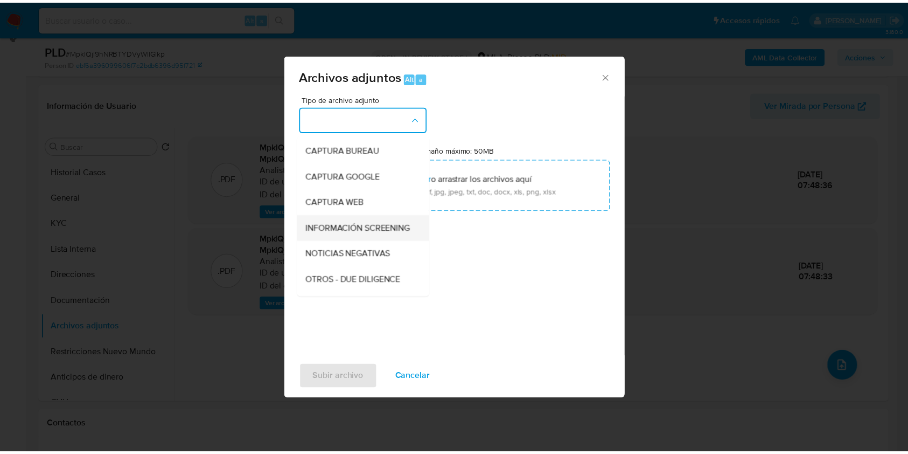
scroll to position [72, 0]
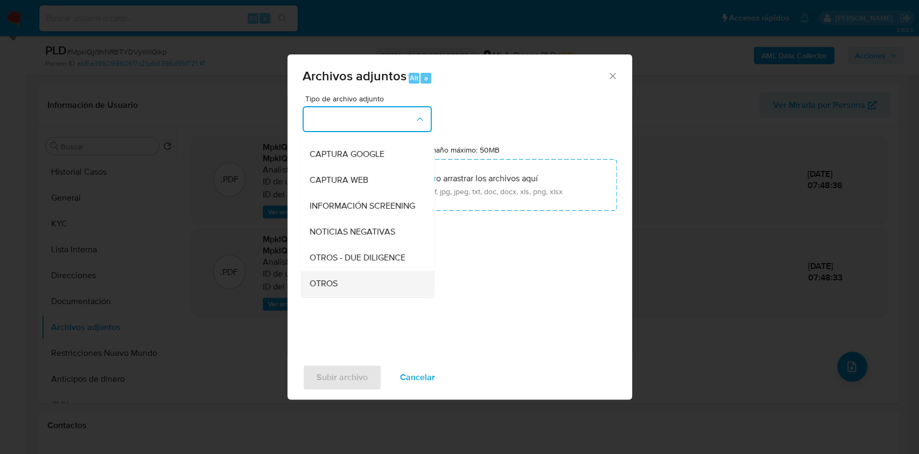
click at [339, 291] on div "OTROS" at bounding box center [364, 283] width 110 height 26
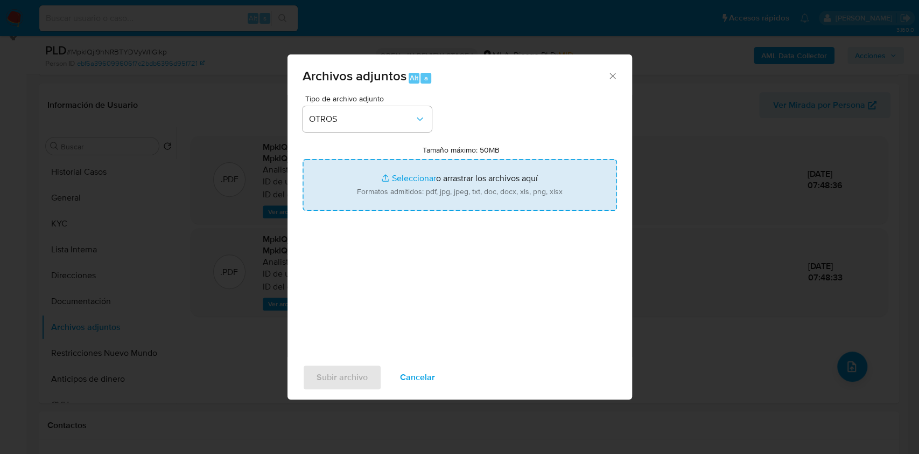
click at [385, 197] on input "Tamaño máximo: 50MB Seleccionar archivos" at bounding box center [460, 185] width 315 height 52
type input "C:\fakepath\Caselog-445771364- NO ROI.docx"
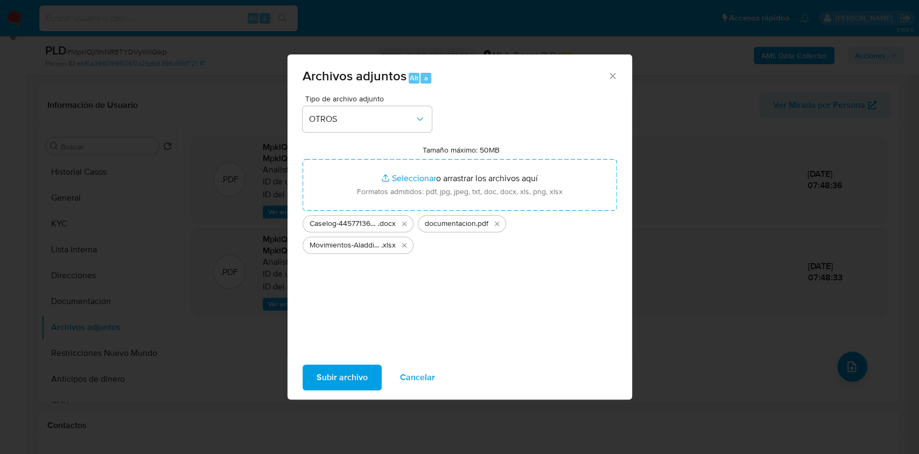
click at [349, 372] on span "Subir archivo" at bounding box center [342, 377] width 51 height 24
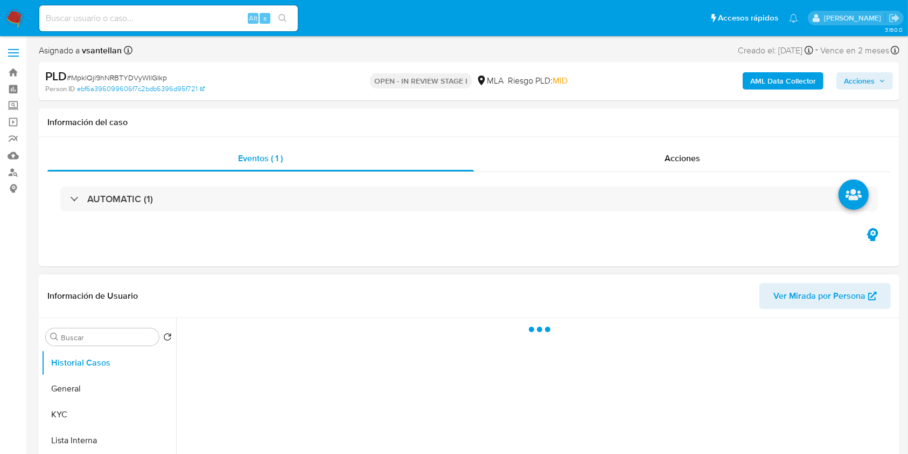
scroll to position [287, 0]
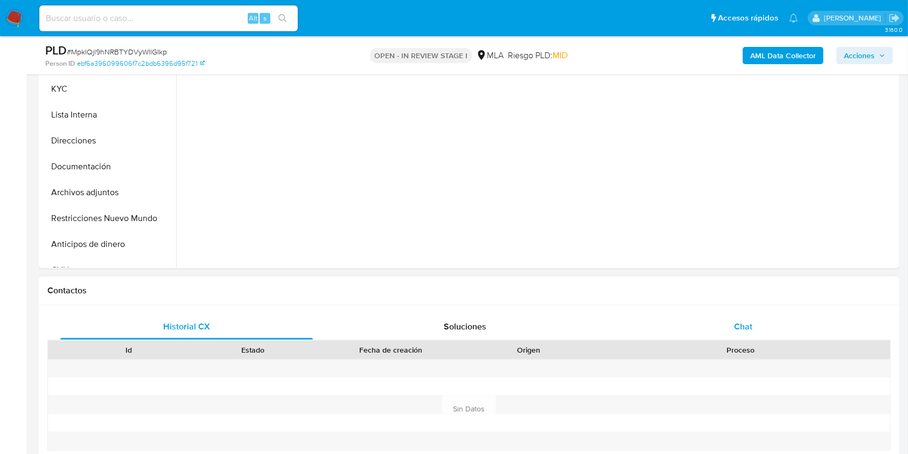
select select "10"
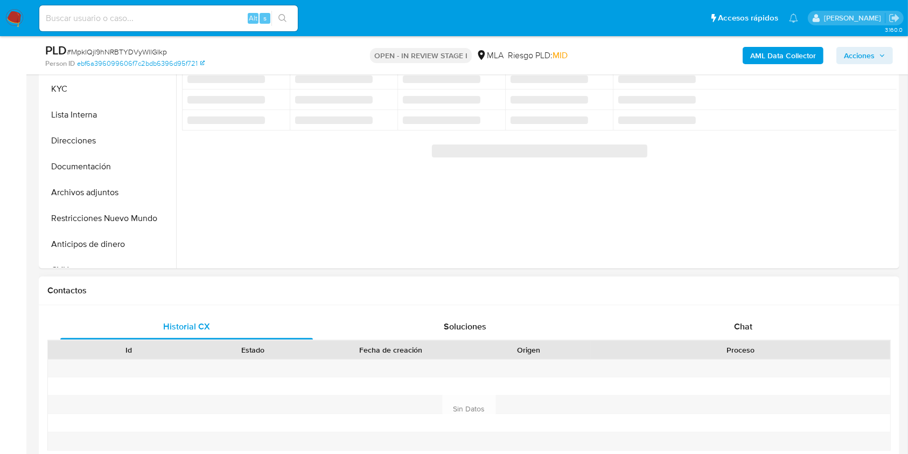
drag, startPoint x: 748, startPoint y: 323, endPoint x: 771, endPoint y: 306, distance: 28.6
click at [748, 324] on span "Chat" at bounding box center [743, 326] width 18 height 12
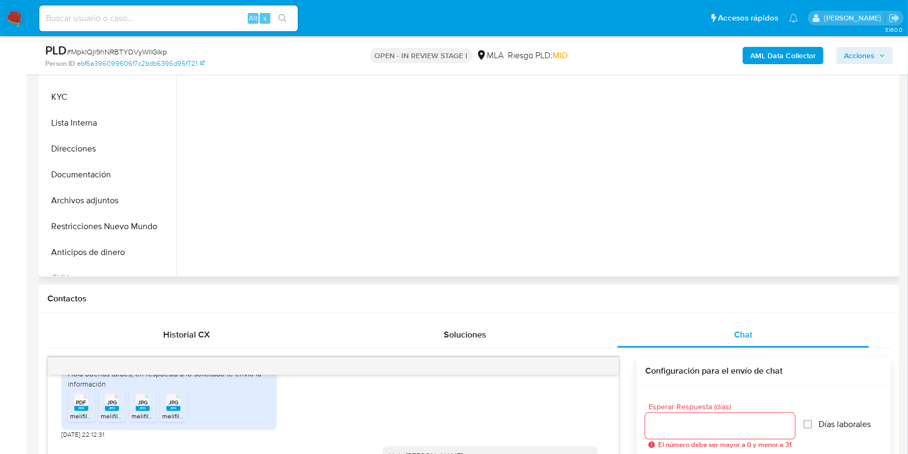
scroll to position [257, 0]
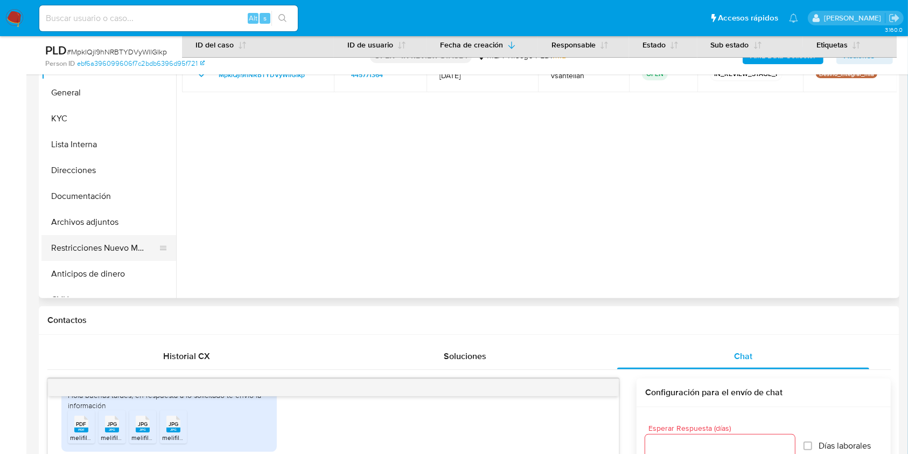
click at [120, 237] on button "Restricciones Nuevo Mundo" at bounding box center [104, 248] width 126 height 26
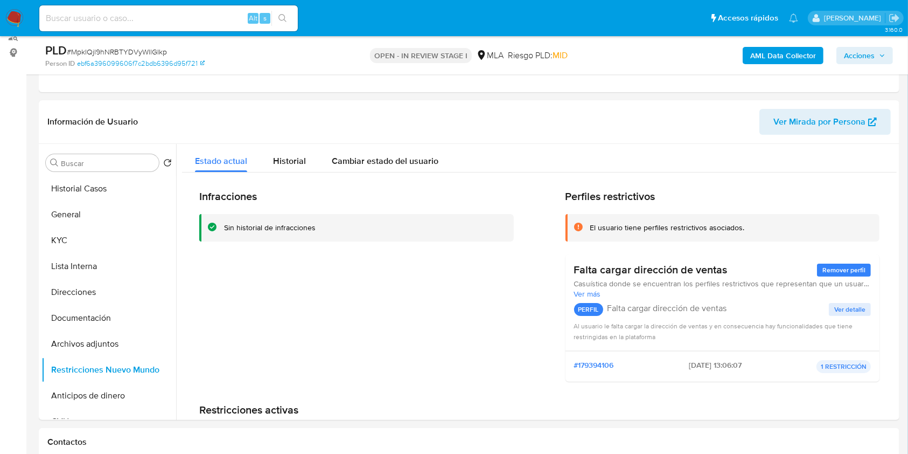
scroll to position [131, 0]
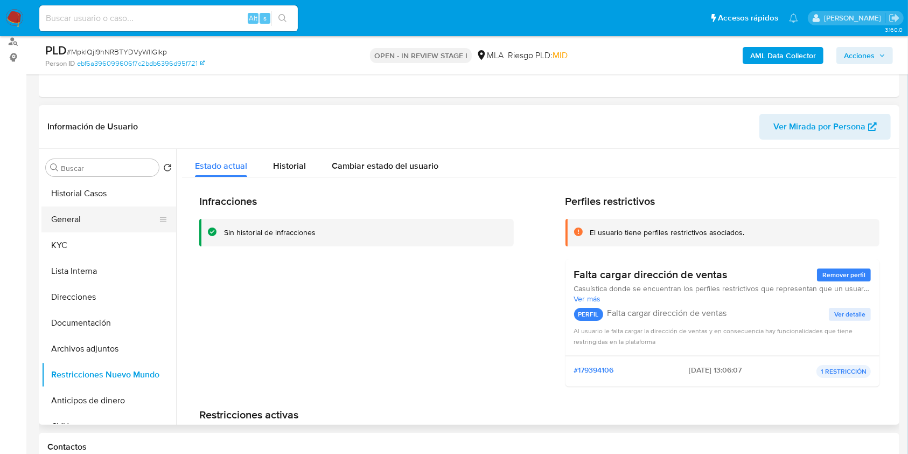
click at [84, 218] on button "General" at bounding box center [104, 219] width 126 height 26
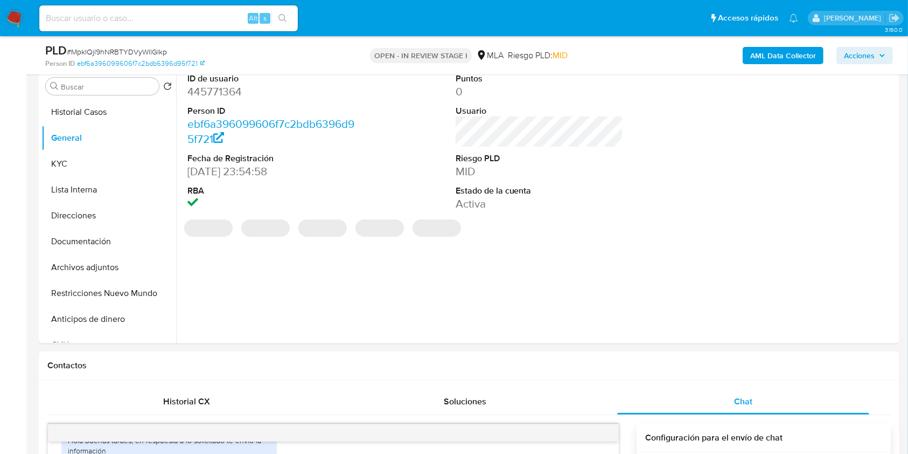
scroll to position [147, 0]
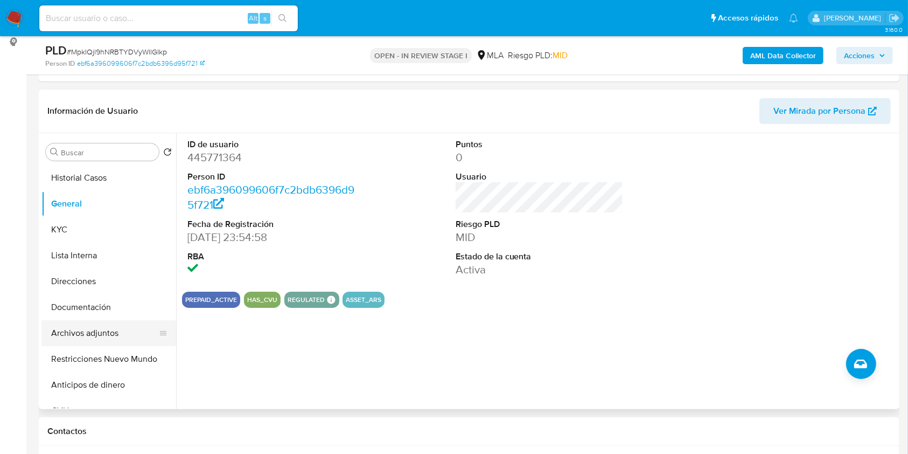
click at [108, 336] on button "Archivos adjuntos" at bounding box center [104, 333] width 126 height 26
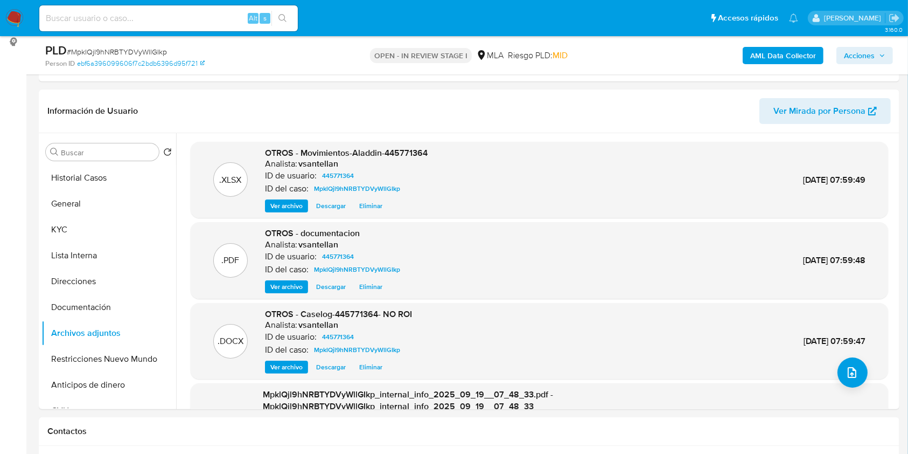
click at [881, 53] on icon "button" at bounding box center [882, 55] width 6 height 6
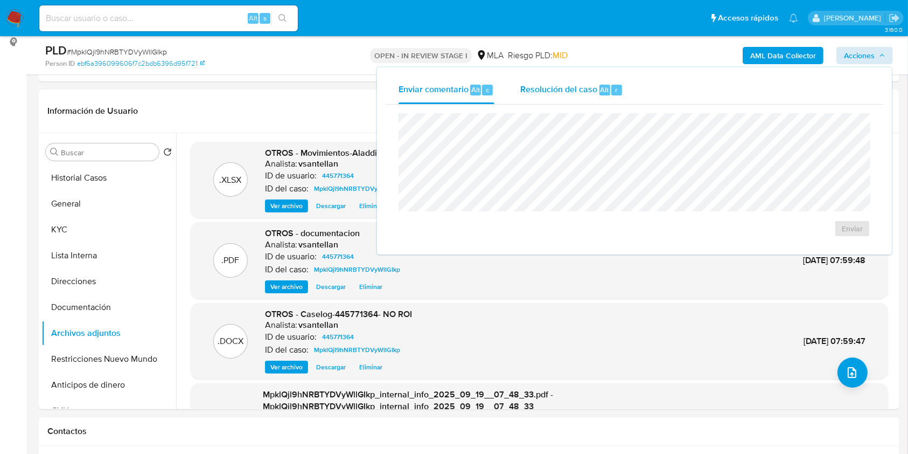
click at [597, 87] on div "Resolución del caso Alt r" at bounding box center [571, 90] width 103 height 28
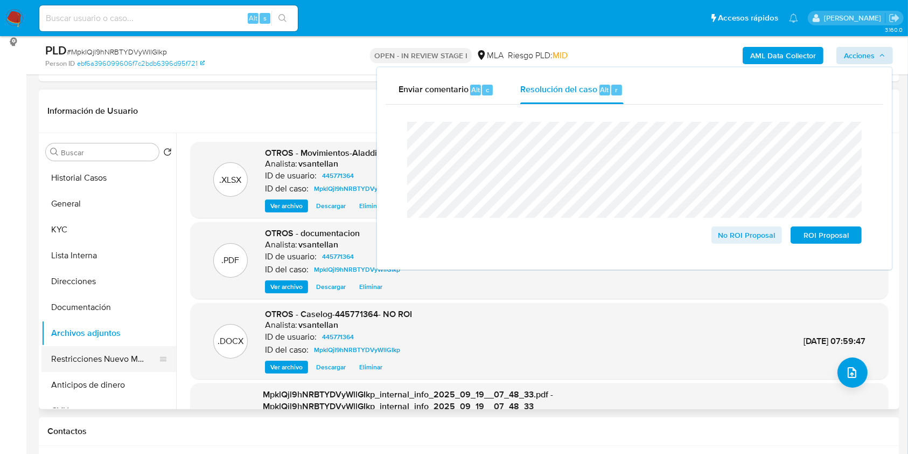
click at [108, 348] on button "Restricciones Nuevo Mundo" at bounding box center [104, 359] width 126 height 26
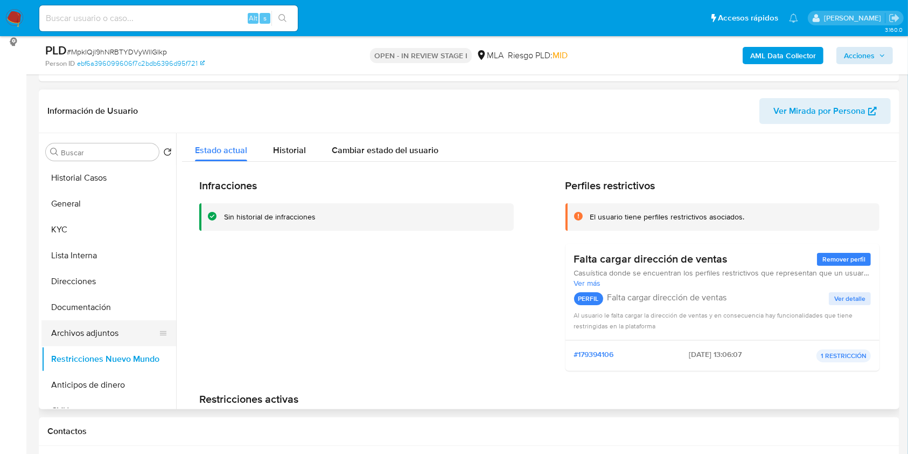
click at [108, 334] on button "Archivos adjuntos" at bounding box center [104, 333] width 126 height 26
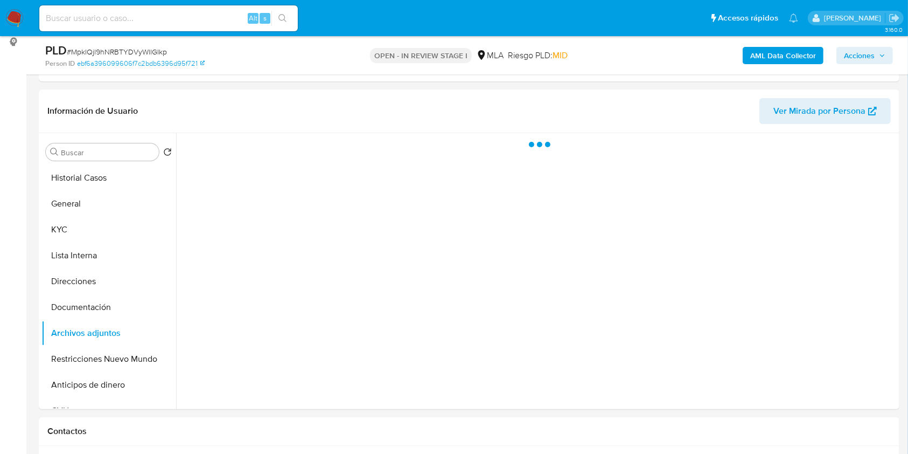
click at [862, 58] on span "Acciones" at bounding box center [859, 55] width 31 height 17
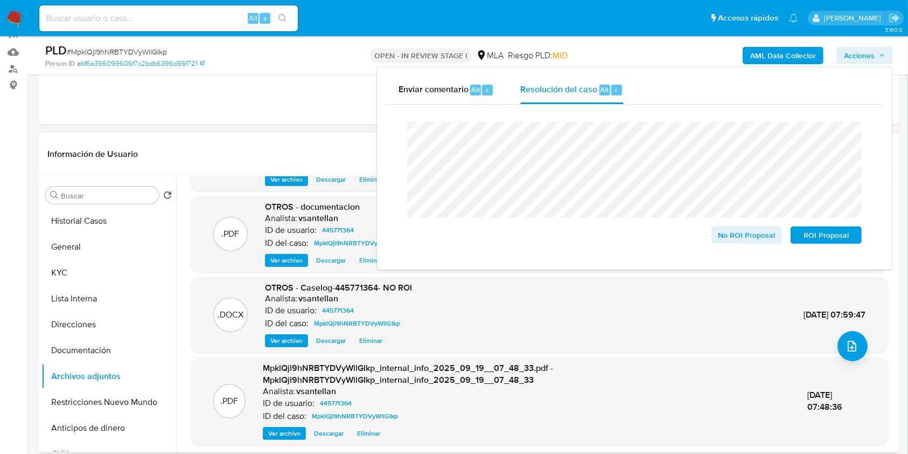
scroll to position [72, 0]
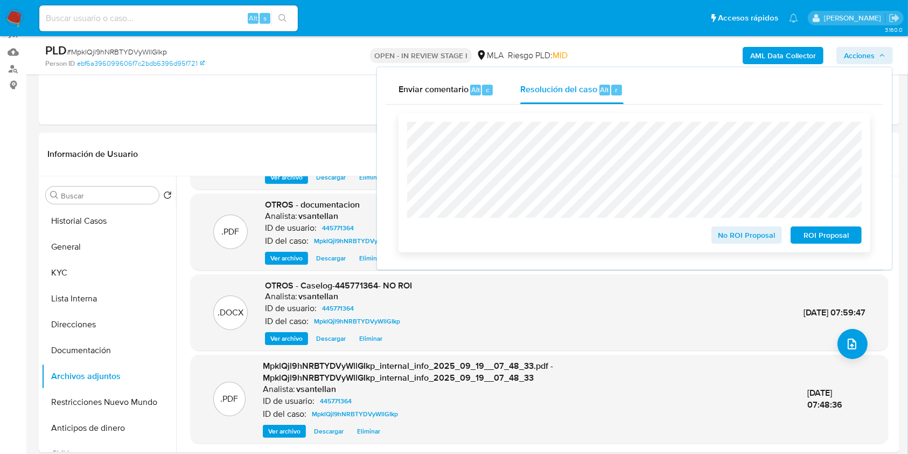
click at [725, 233] on span "No ROI Proposal" at bounding box center [747, 234] width 56 height 15
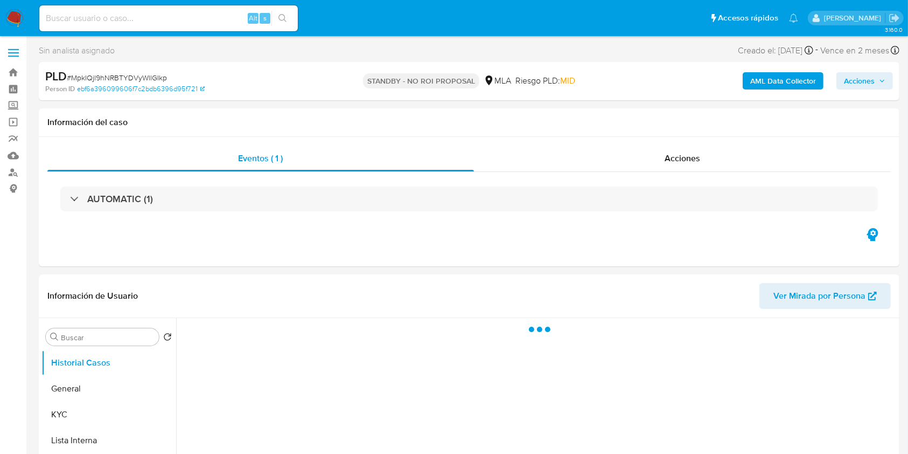
select select "10"
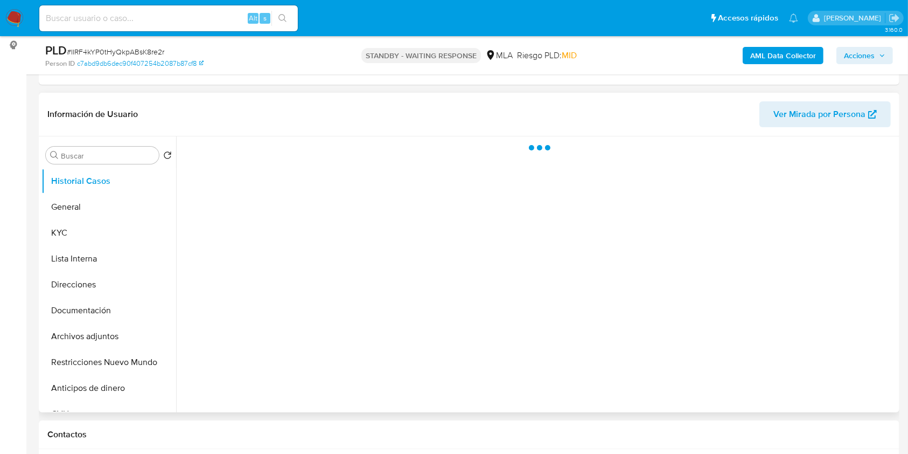
select select "10"
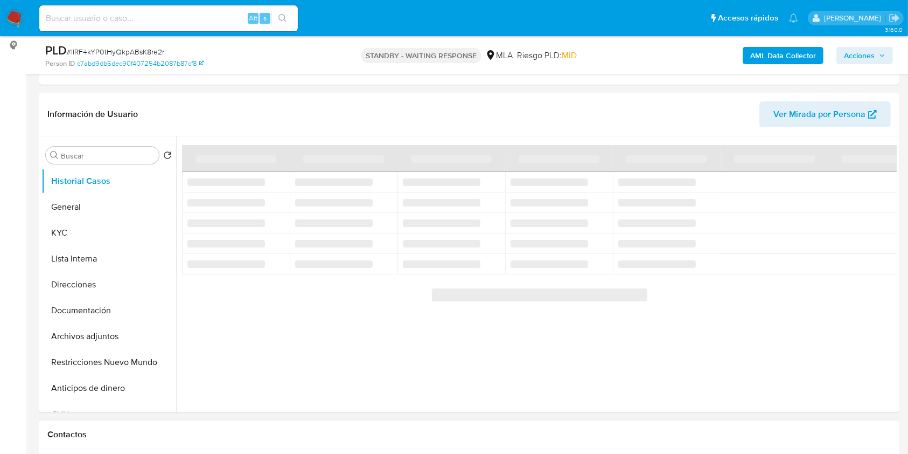
scroll to position [287, 0]
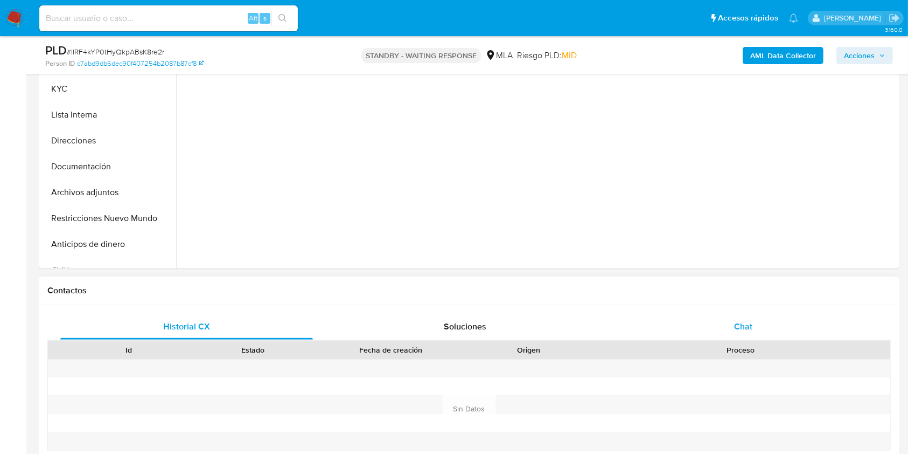
click at [735, 322] on span "Chat" at bounding box center [743, 326] width 18 height 12
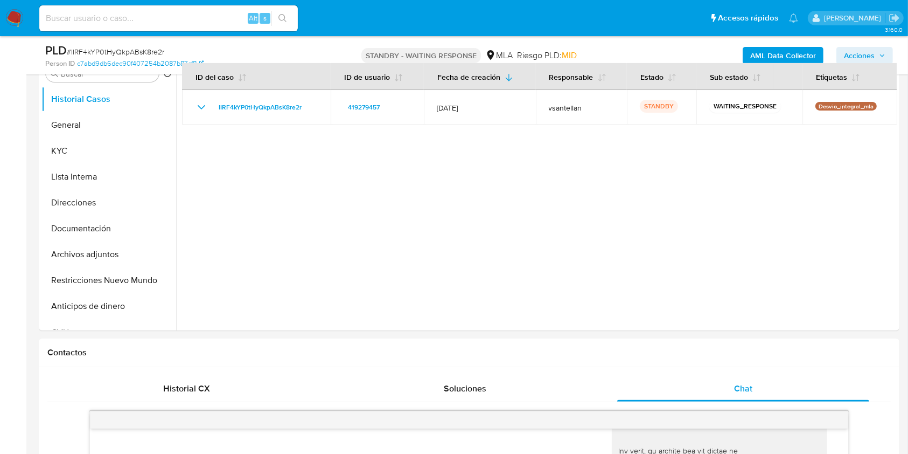
scroll to position [191, 0]
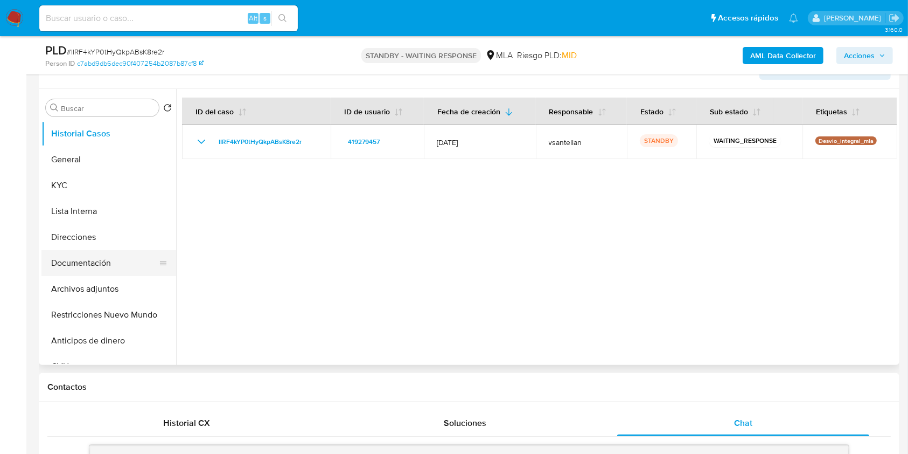
click at [134, 260] on button "Documentación" at bounding box center [104, 263] width 126 height 26
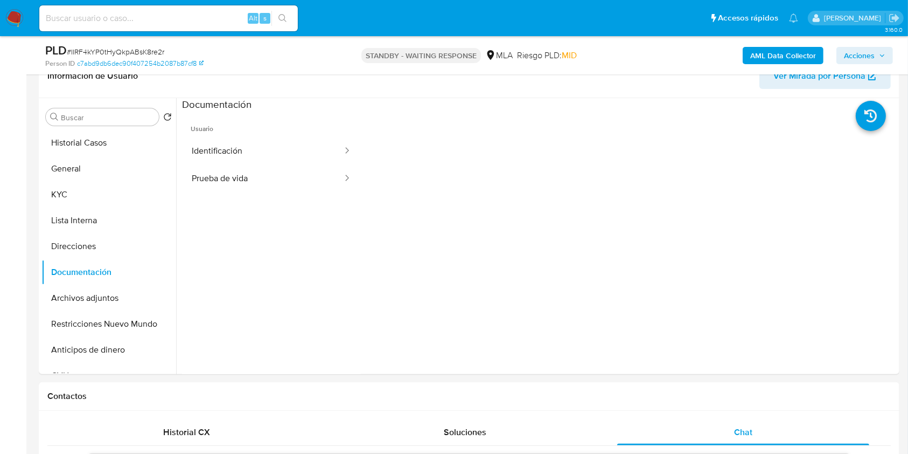
scroll to position [166, 0]
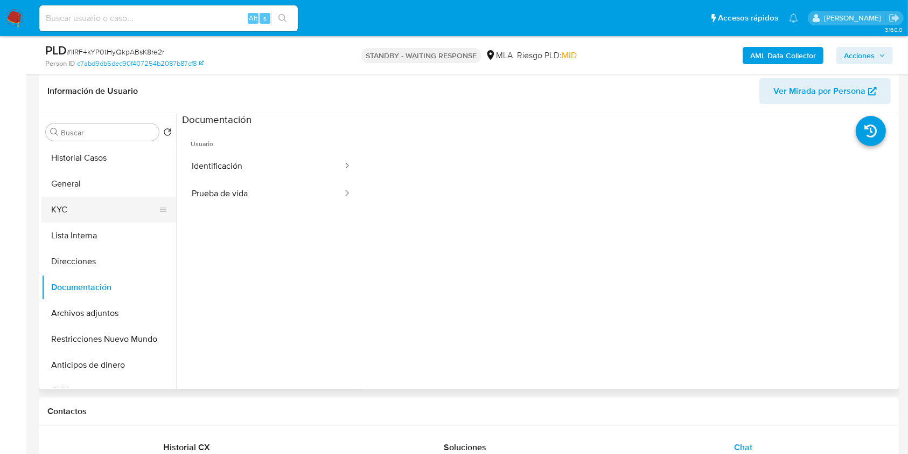
click at [129, 201] on button "KYC" at bounding box center [104, 210] width 126 height 26
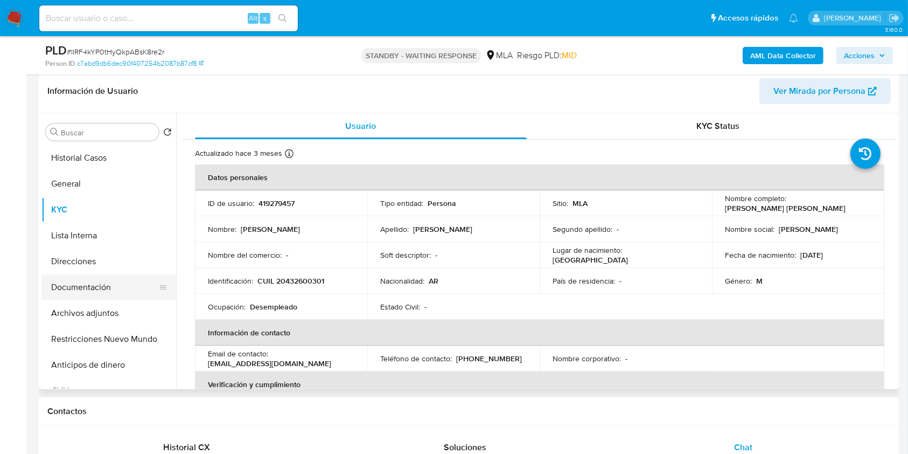
click at [95, 285] on button "Documentación" at bounding box center [104, 287] width 126 height 26
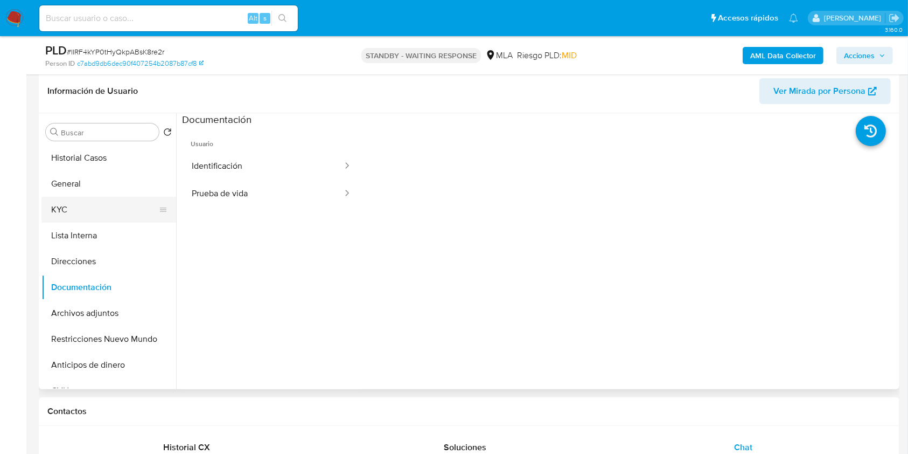
click at [82, 206] on button "KYC" at bounding box center [104, 210] width 126 height 26
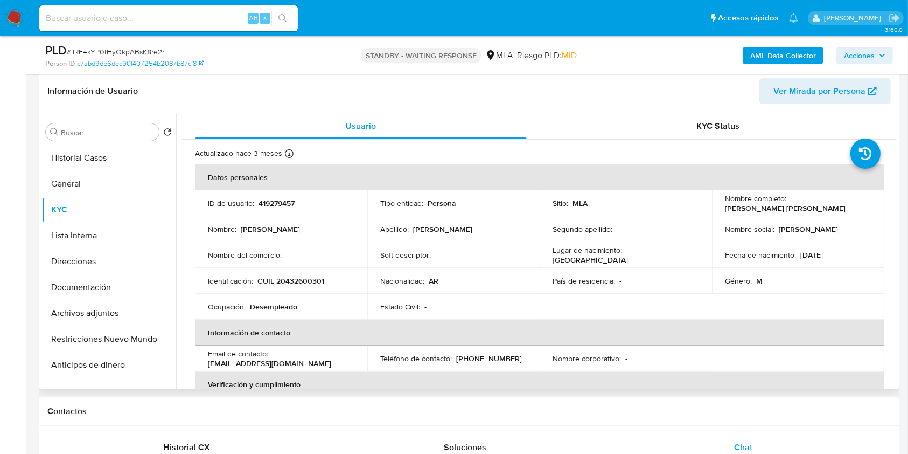
click at [317, 282] on p "CUIL 20432600301" at bounding box center [290, 281] width 67 height 10
copy p "20432600301"
click at [104, 284] on button "Documentación" at bounding box center [104, 287] width 126 height 26
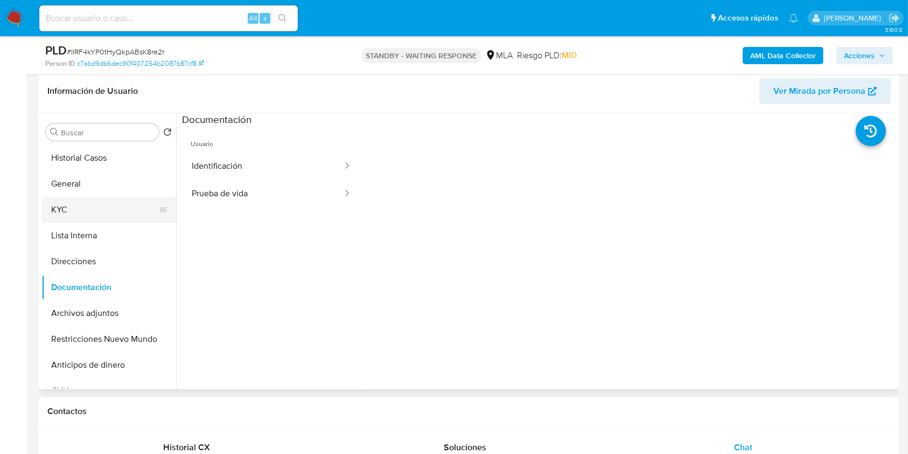
click at [80, 200] on button "KYC" at bounding box center [104, 210] width 126 height 26
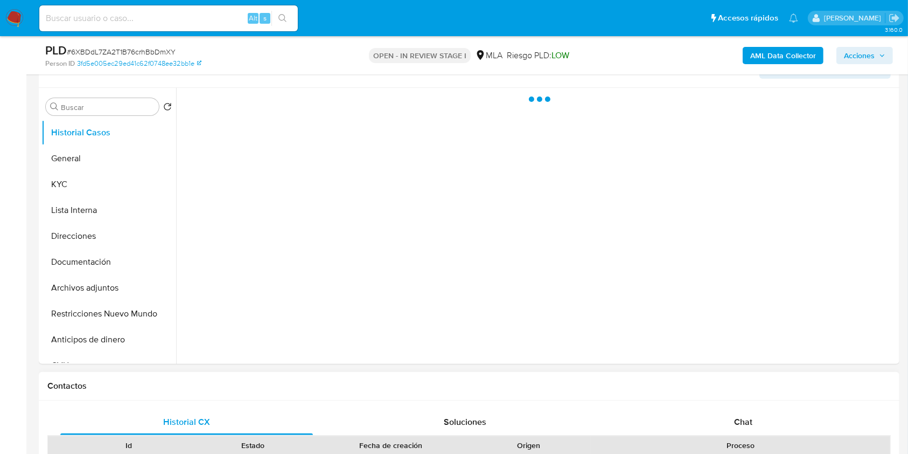
scroll to position [215, 0]
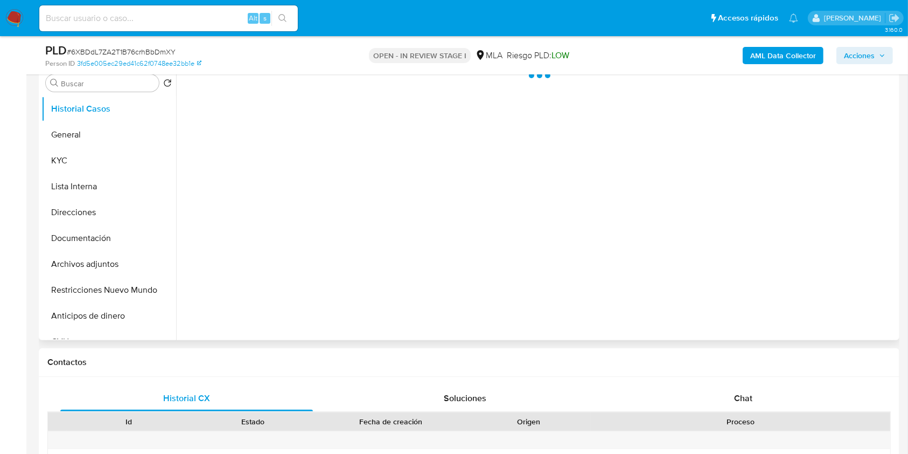
drag, startPoint x: 736, startPoint y: 400, endPoint x: 849, endPoint y: 170, distance: 256.1
click at [737, 401] on span "Chat" at bounding box center [743, 398] width 18 height 12
select select "10"
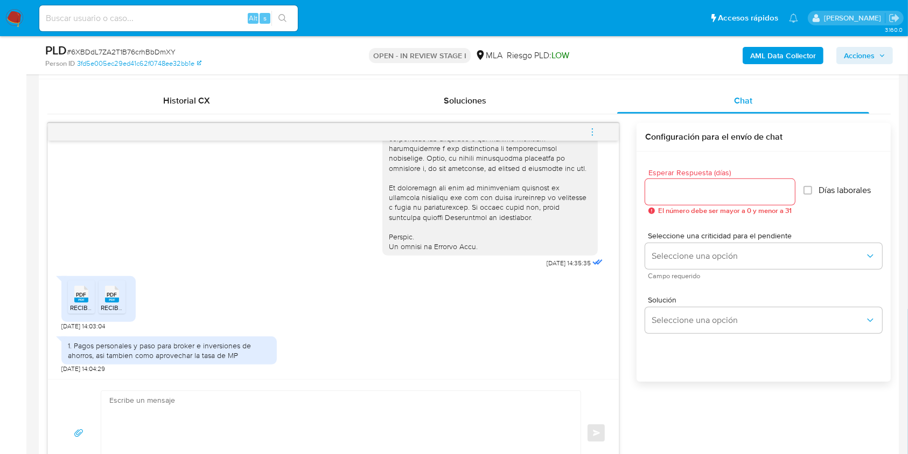
scroll to position [515, 0]
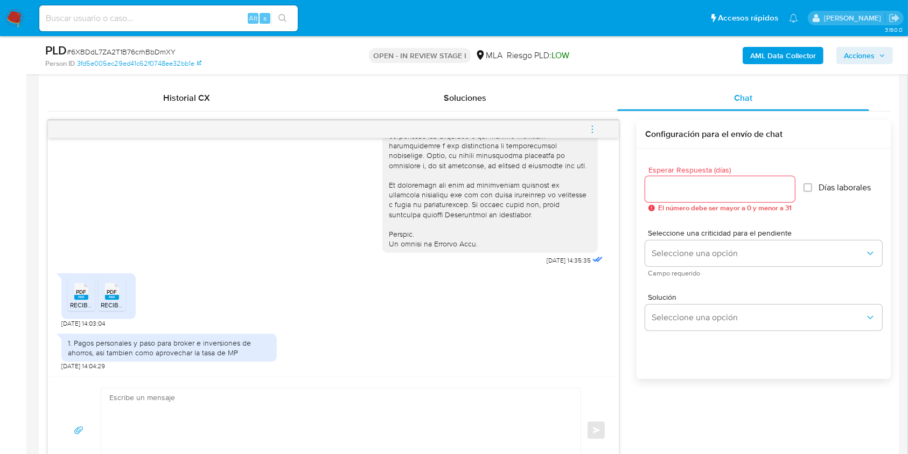
drag, startPoint x: 78, startPoint y: 305, endPoint x: 109, endPoint y: 289, distance: 35.9
click at [77, 305] on span "RECIBO_00235186202507302025073020231204NORM (3).pdf" at bounding box center [160, 304] width 181 height 9
click at [110, 288] on span "PDF" at bounding box center [112, 291] width 10 height 7
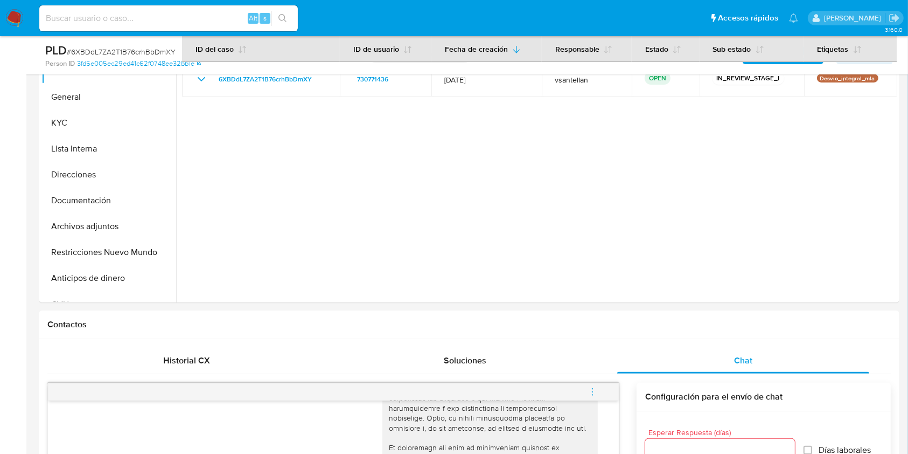
scroll to position [192, 0]
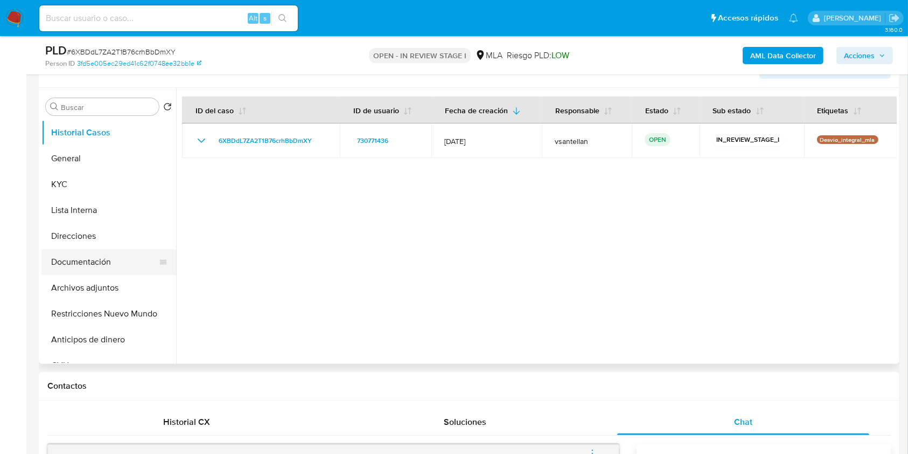
click at [92, 260] on button "Documentación" at bounding box center [104, 262] width 126 height 26
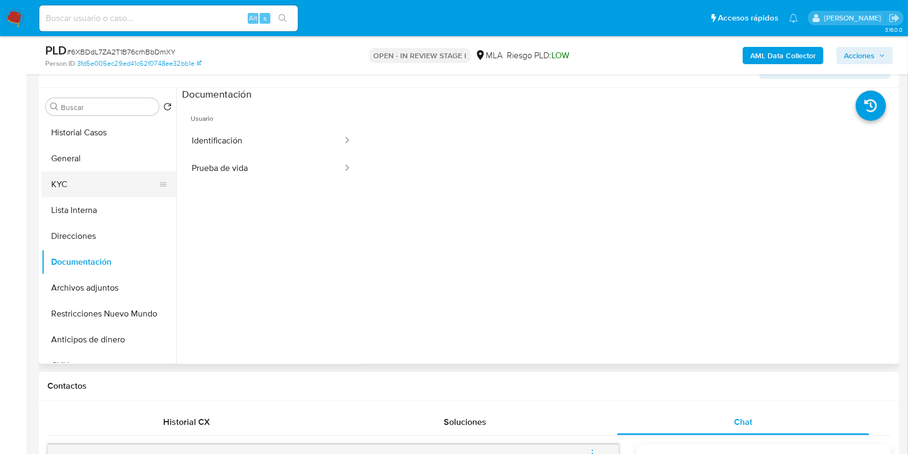
click at [82, 186] on button "KYC" at bounding box center [104, 184] width 126 height 26
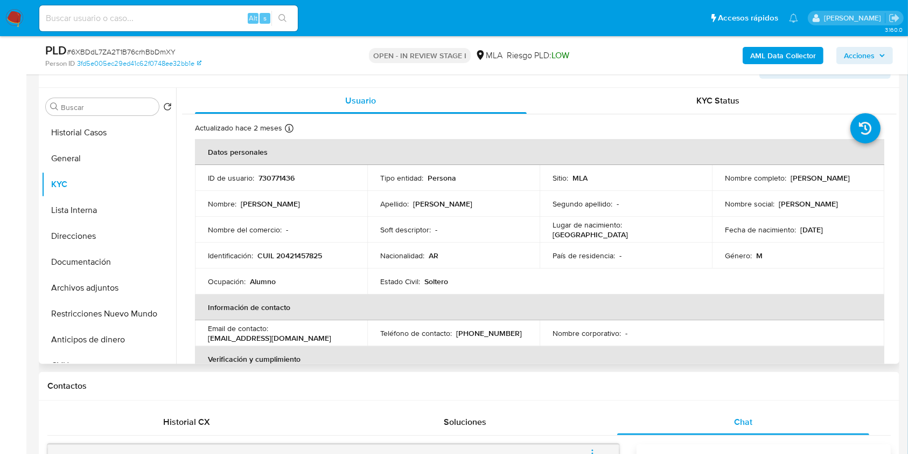
click at [319, 255] on p "CUIL 20421457825" at bounding box center [289, 255] width 65 height 10
copy p "20421457825"
drag, startPoint x: 787, startPoint y: 175, endPoint x: 868, endPoint y: 180, distance: 80.4
click at [868, 180] on td "Nombre completo : Tomas Jose Aguilera" at bounding box center [798, 178] width 172 height 26
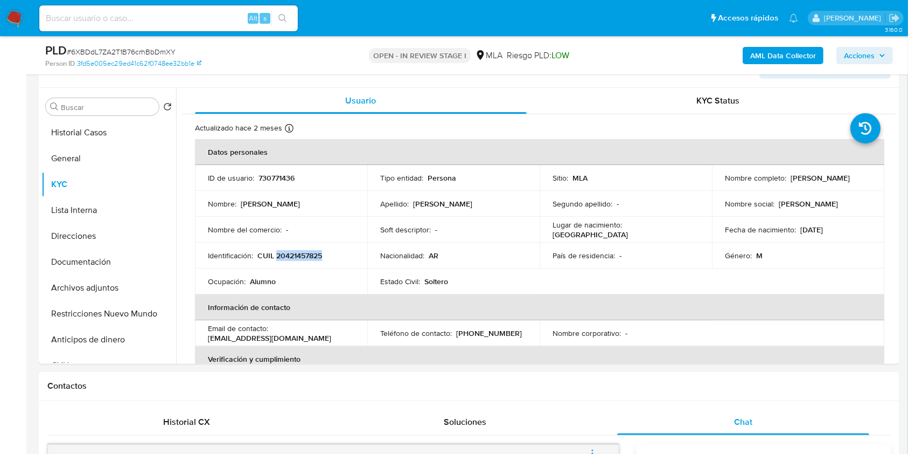
copy p "Tomas Jose Aguilera"
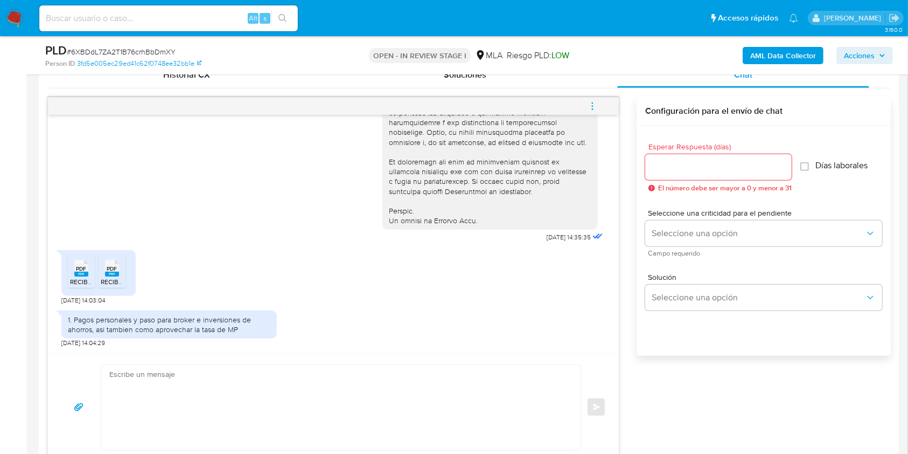
scroll to position [543, 0]
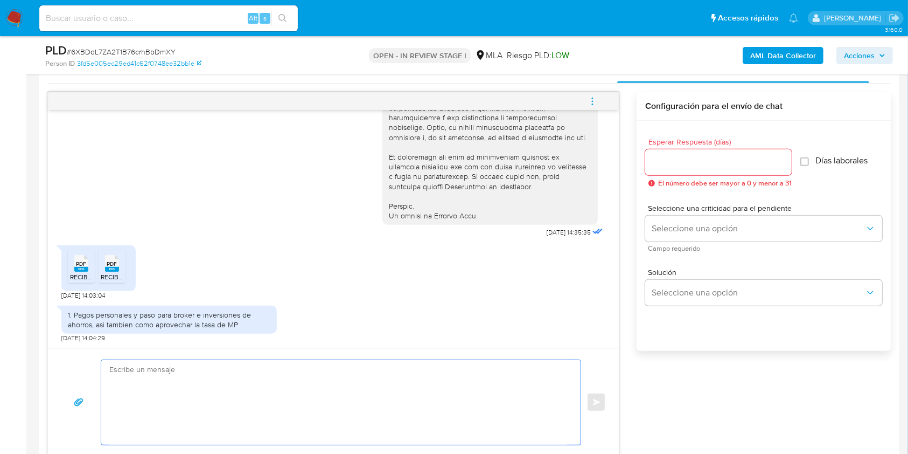
click at [242, 405] on textarea at bounding box center [338, 402] width 458 height 85
paste textarea "Hola Tomas Jose Aguilera, Muchas gracias por tu respuesta. En este caso, te ped…"
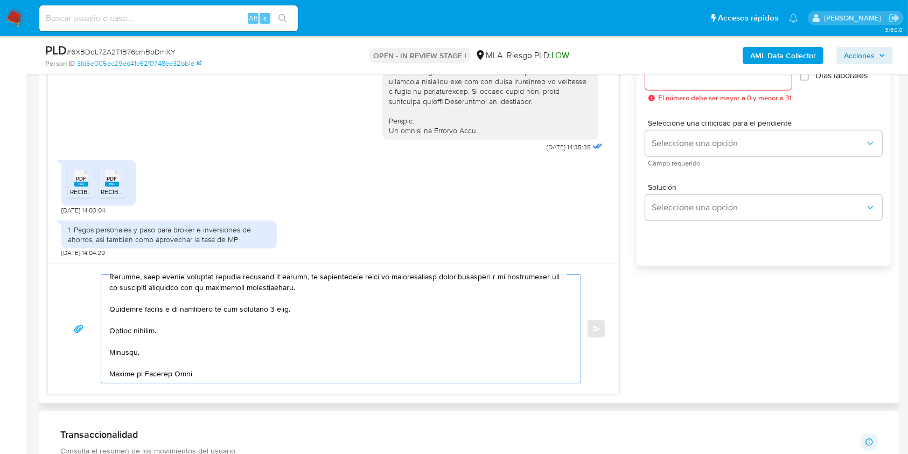
scroll to position [383, 0]
click at [281, 307] on textarea at bounding box center [338, 329] width 458 height 108
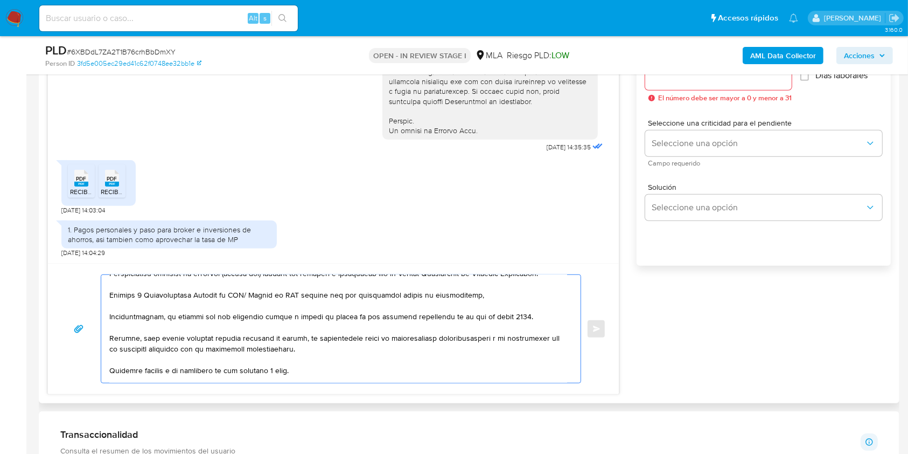
scroll to position [312, 0]
drag, startPoint x: 317, startPoint y: 362, endPoint x: 76, endPoint y: 336, distance: 242.8
click at [76, 336] on div "Enviar" at bounding box center [333, 328] width 545 height 109
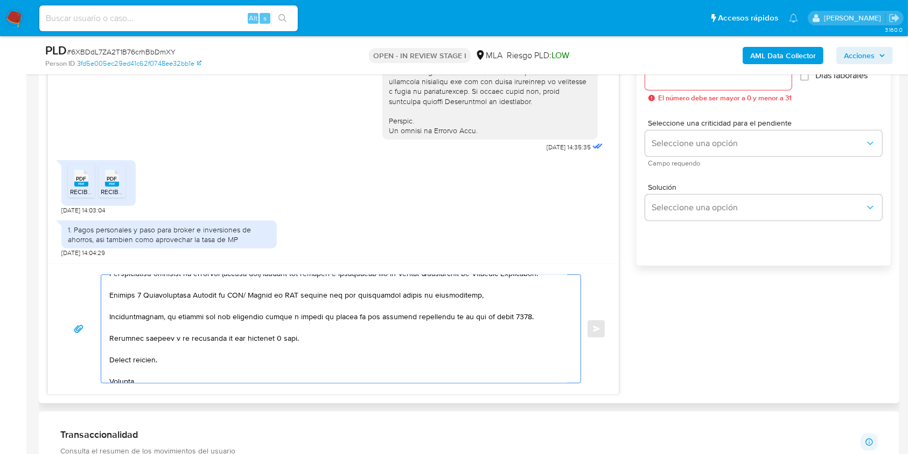
drag, startPoint x: 496, startPoint y: 325, endPoint x: 503, endPoint y: 325, distance: 7.0
click at [503, 325] on textarea at bounding box center [338, 329] width 458 height 108
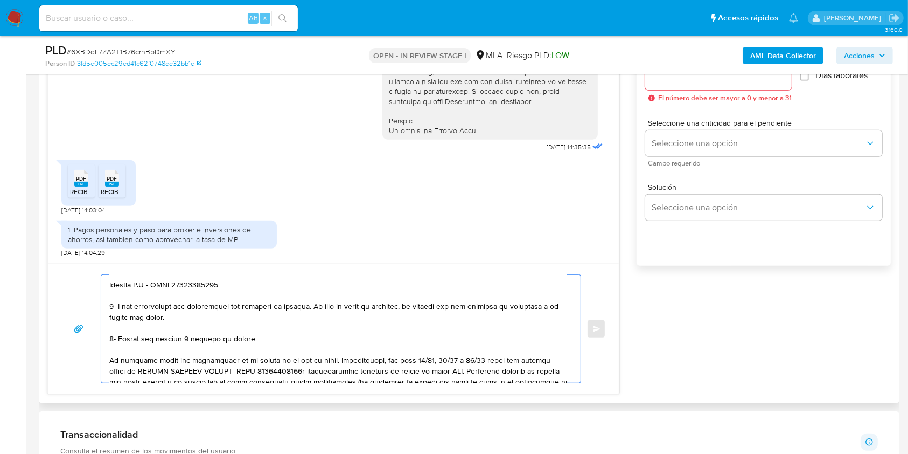
scroll to position [96, 0]
drag, startPoint x: 482, startPoint y: 301, endPoint x: 92, endPoint y: 310, distance: 390.1
click at [92, 310] on div "Enviar" at bounding box center [333, 328] width 545 height 109
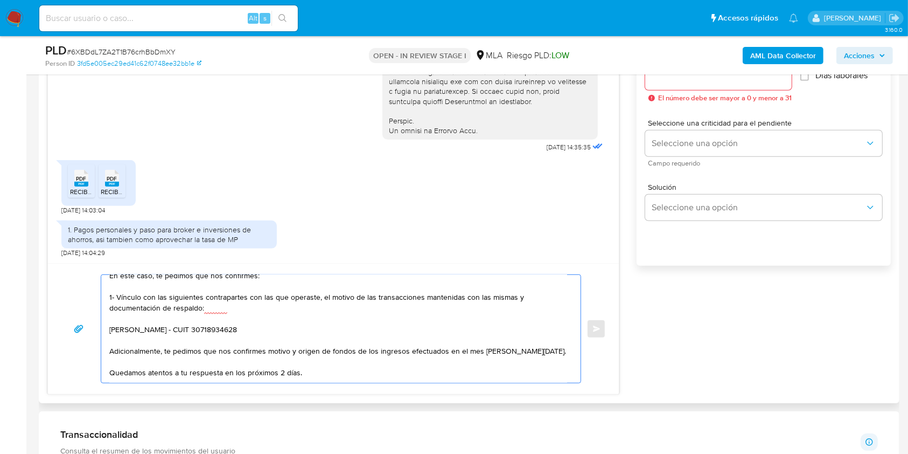
scroll to position [56, 0]
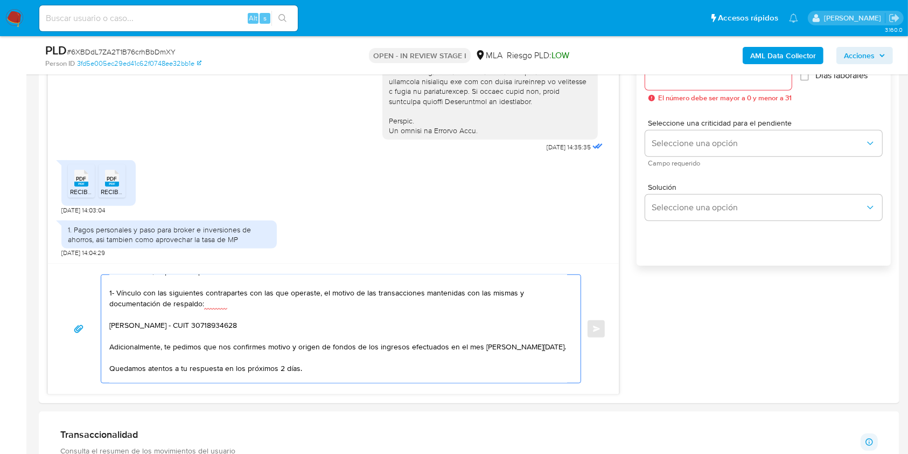
type textarea "Hola Tomas Jose Aguilera, Muchas gracias por tu respuesta. En este caso, te ped…"
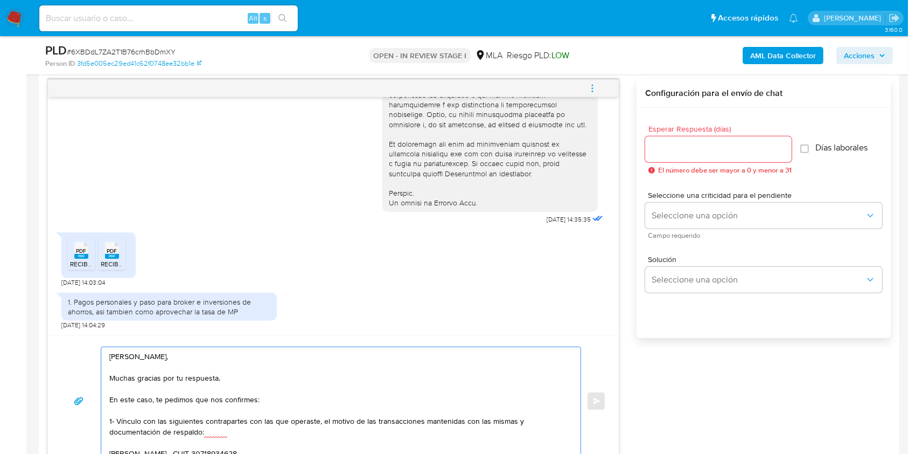
click at [674, 134] on div "Esperar Respuesta (días) El número debe ser mayor a 0 y menor a 31" at bounding box center [718, 149] width 147 height 49
click at [671, 149] on input "Esperar Respuesta (días)" at bounding box center [718, 149] width 147 height 14
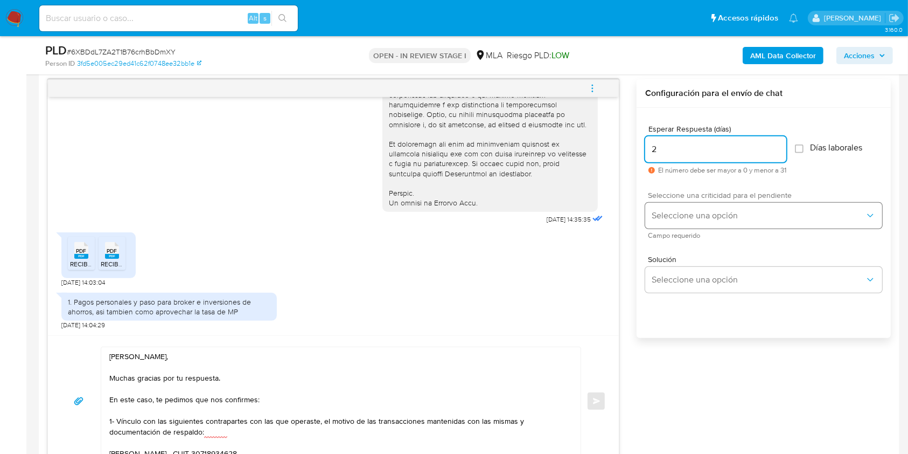
type input "2"
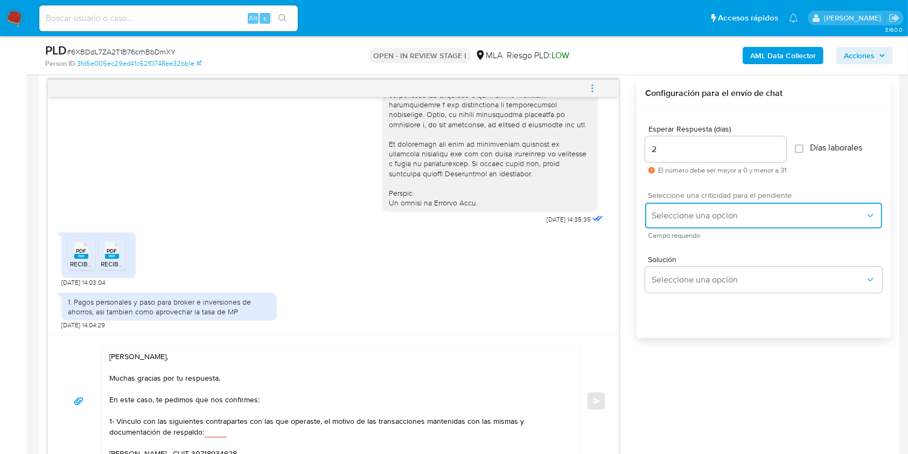
click at [707, 213] on span "Seleccione una opción" at bounding box center [758, 215] width 213 height 11
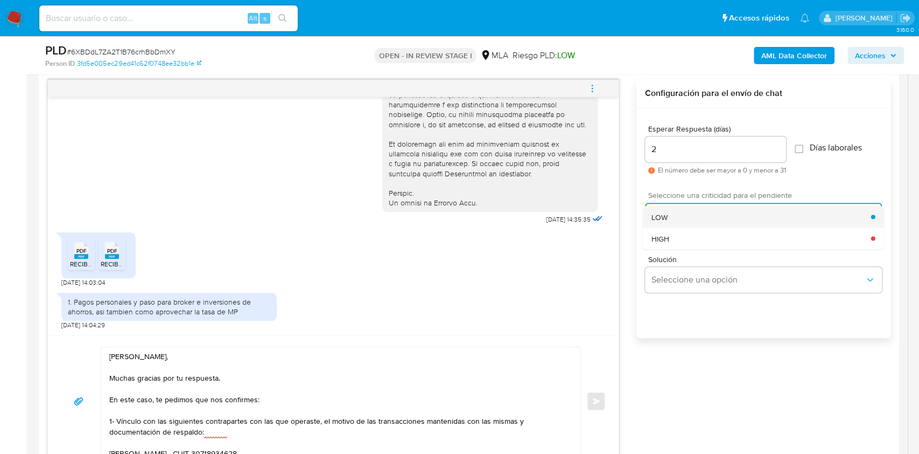
click at [691, 218] on div "LOW" at bounding box center [762, 217] width 220 height 22
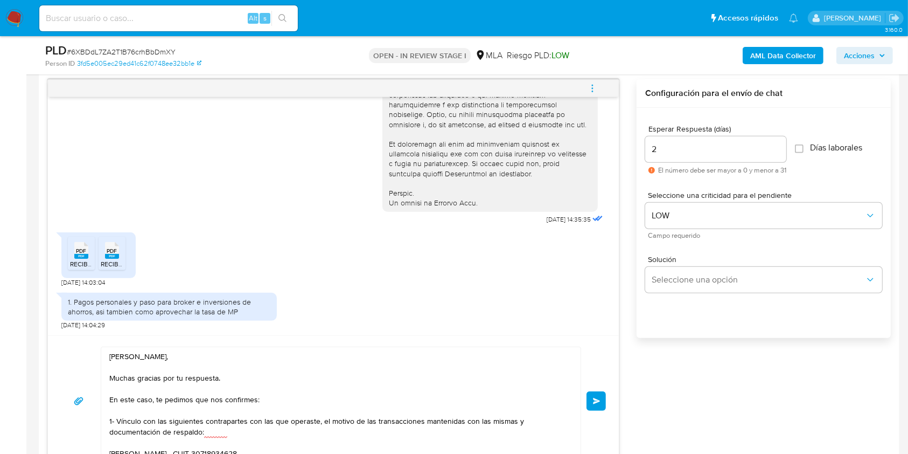
click at [586, 396] on div "Hola Tomas Jose Aguilera, Muchas gracias por tu respuesta. En este caso, te ped…" at bounding box center [333, 400] width 545 height 109
click at [594, 399] on span "Enviar" at bounding box center [597, 401] width 8 height 6
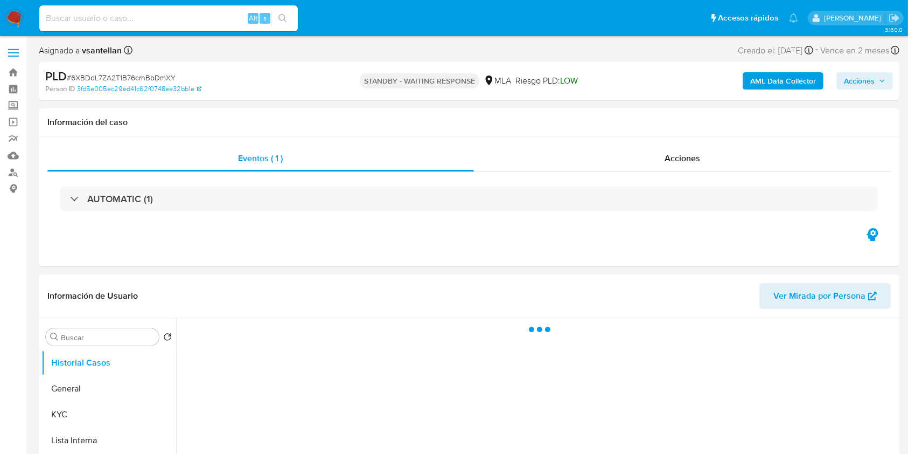
select select "10"
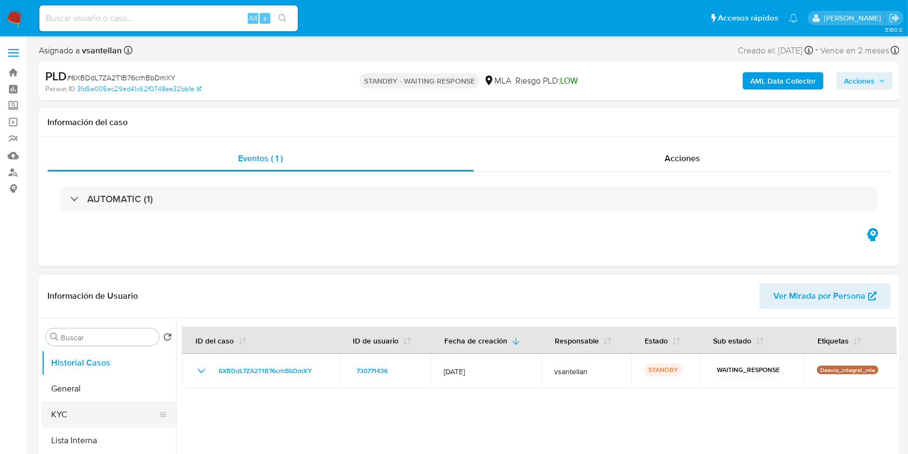
click at [68, 408] on button "KYC" at bounding box center [104, 414] width 126 height 26
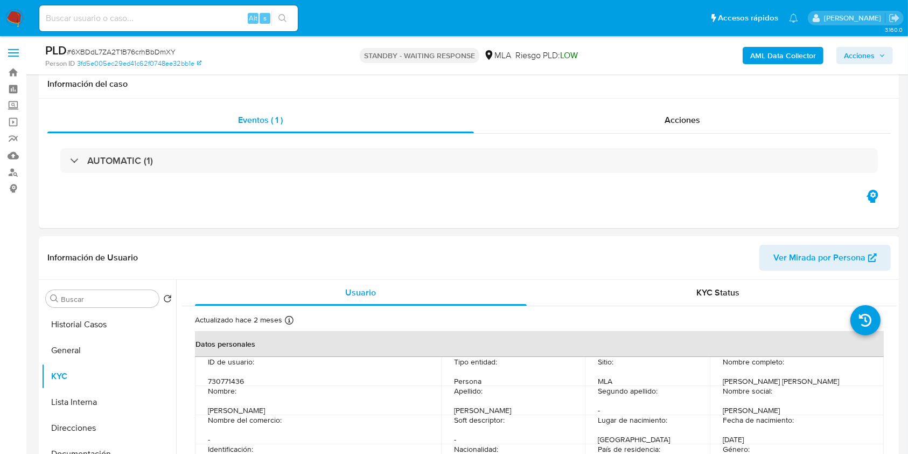
scroll to position [103, 0]
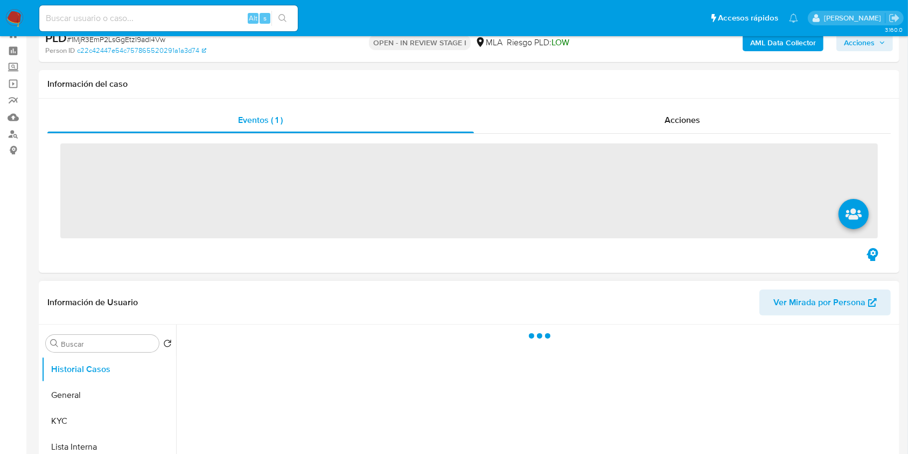
scroll to position [143, 0]
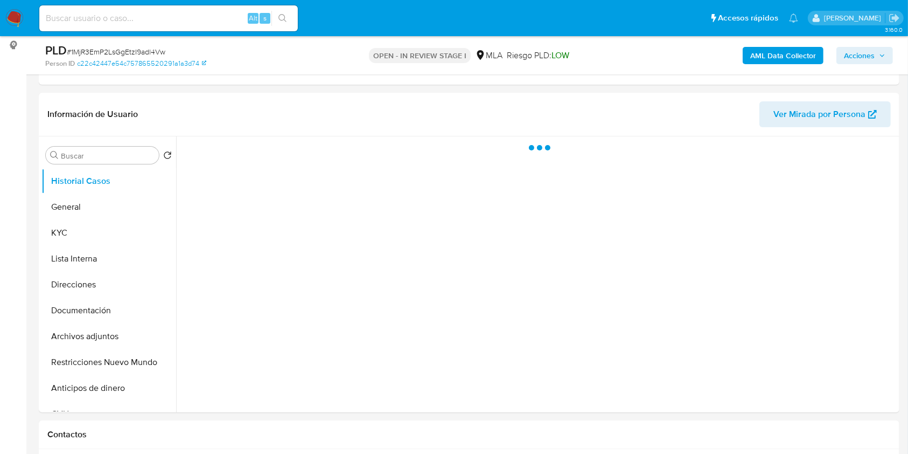
select select "10"
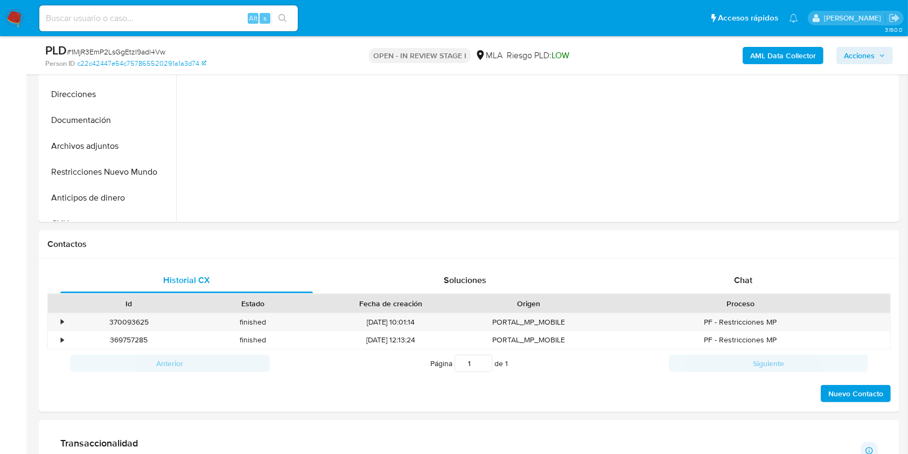
scroll to position [465, 0]
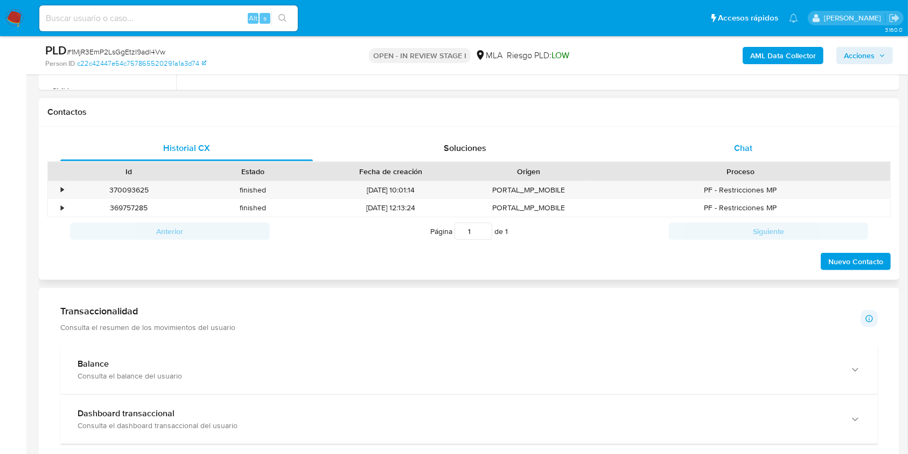
click at [764, 151] on div "Chat" at bounding box center [743, 148] width 253 height 26
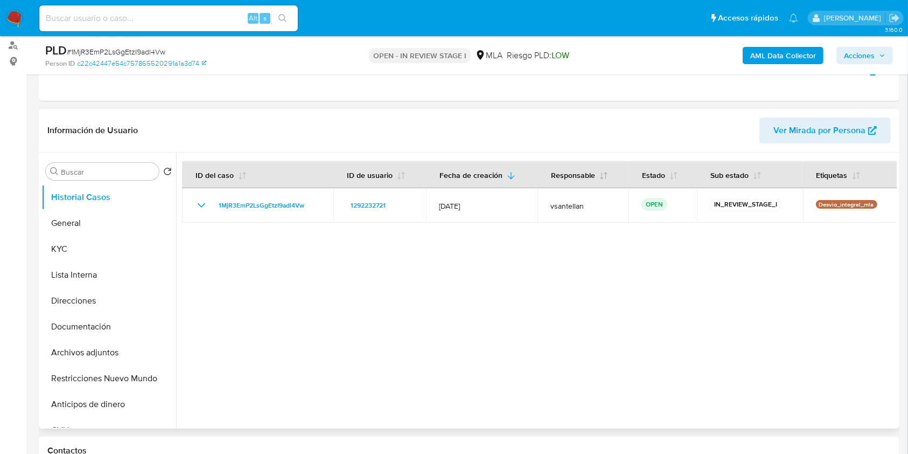
scroll to position [125, 0]
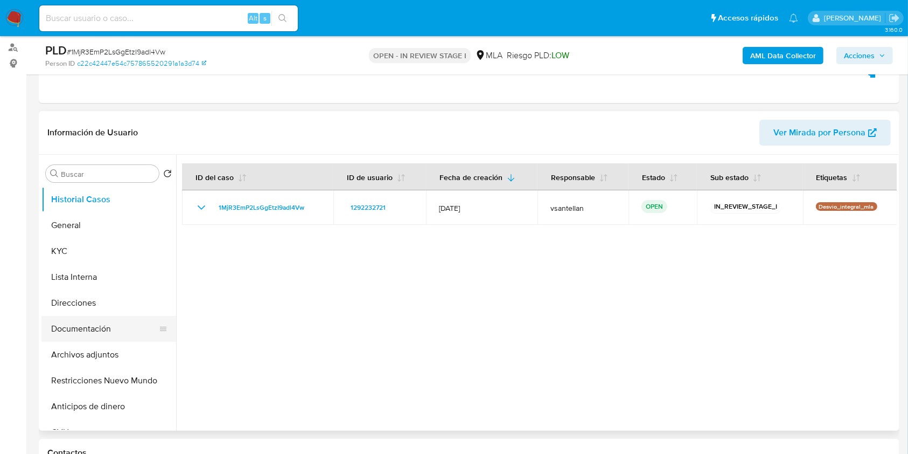
click at [95, 318] on button "Documentación" at bounding box center [104, 329] width 126 height 26
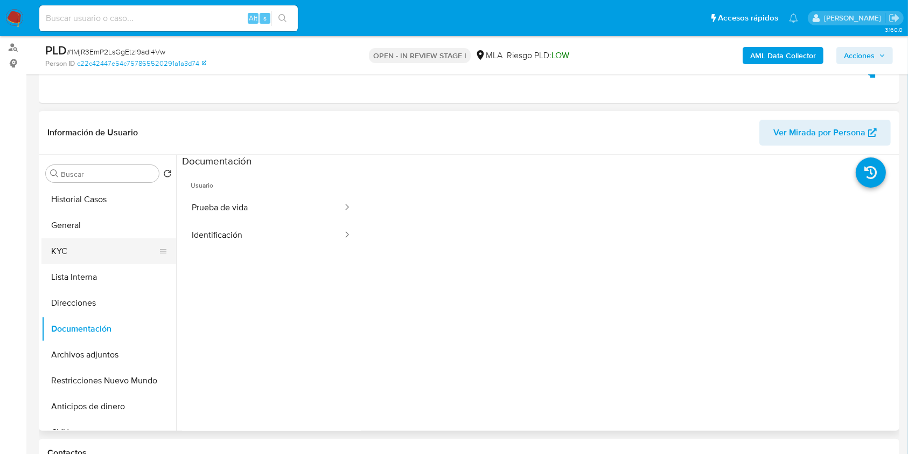
click at [80, 248] on button "KYC" at bounding box center [104, 251] width 126 height 26
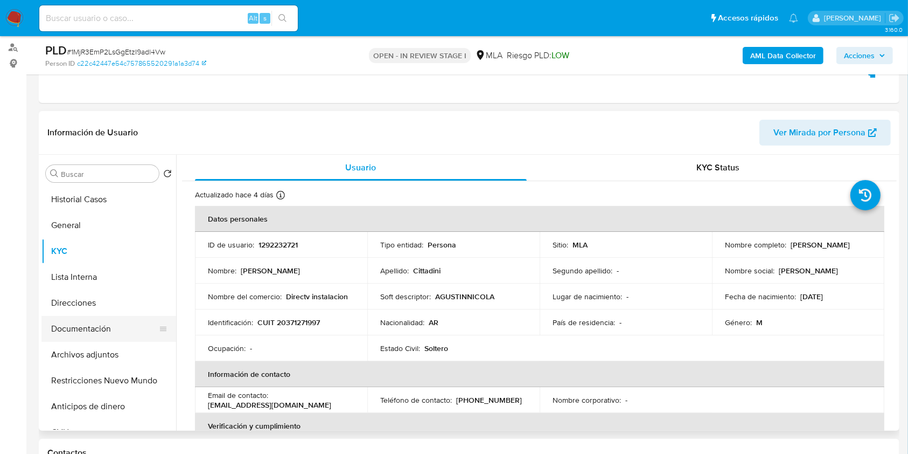
click at [99, 327] on button "Documentación" at bounding box center [104, 329] width 126 height 26
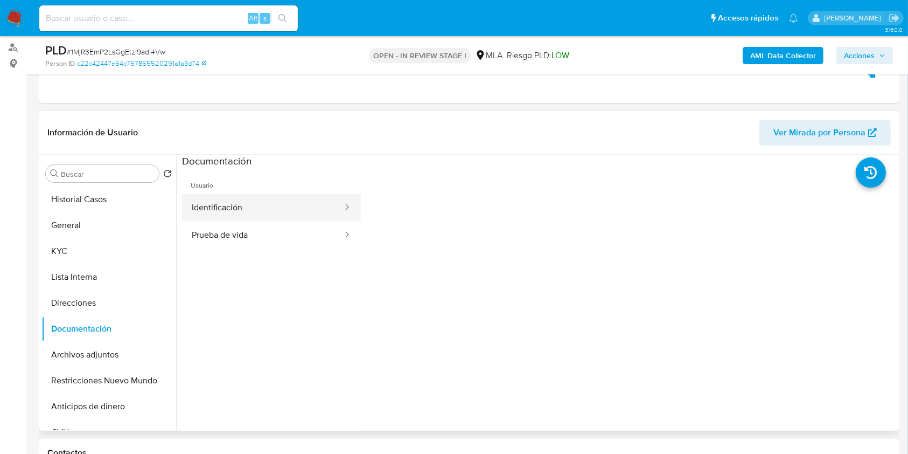
click at [255, 205] on button "Identificación" at bounding box center [263, 207] width 162 height 27
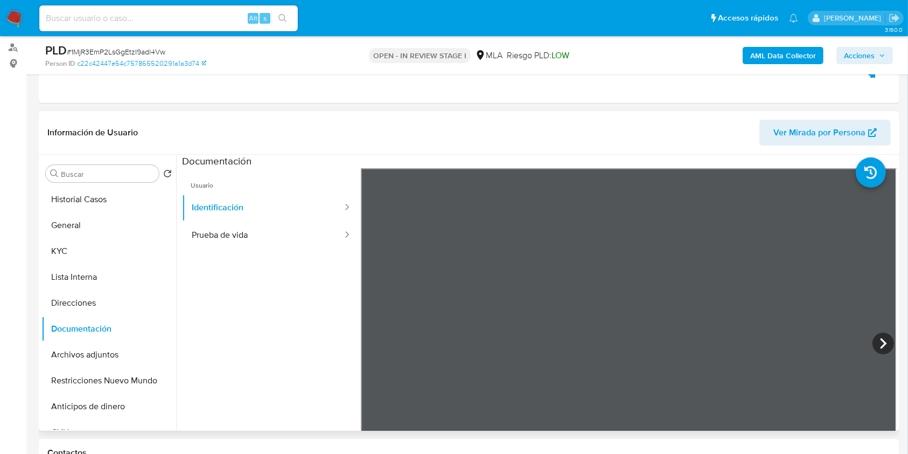
scroll to position [72, 0]
click at [246, 240] on button "Prueba de vida" at bounding box center [263, 234] width 162 height 27
click at [112, 251] on button "KYC" at bounding box center [104, 251] width 126 height 26
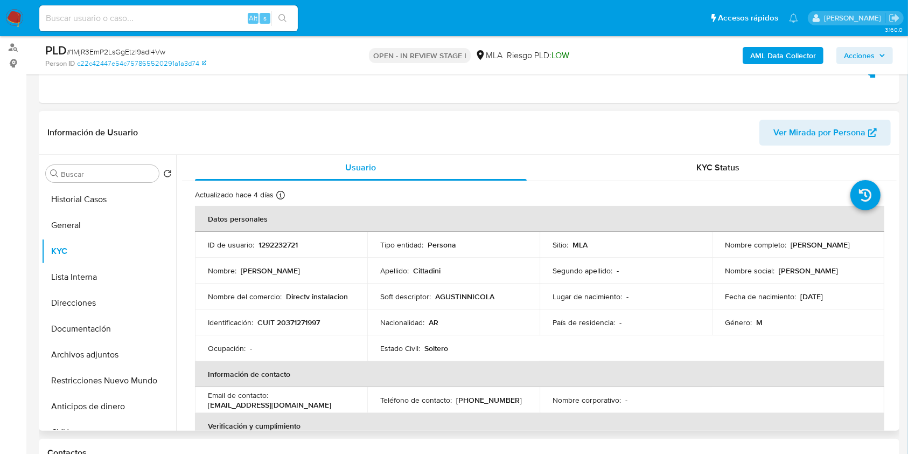
click at [304, 323] on p "CUIT 20371271997" at bounding box center [288, 322] width 62 height 10
copy p "20371271997"
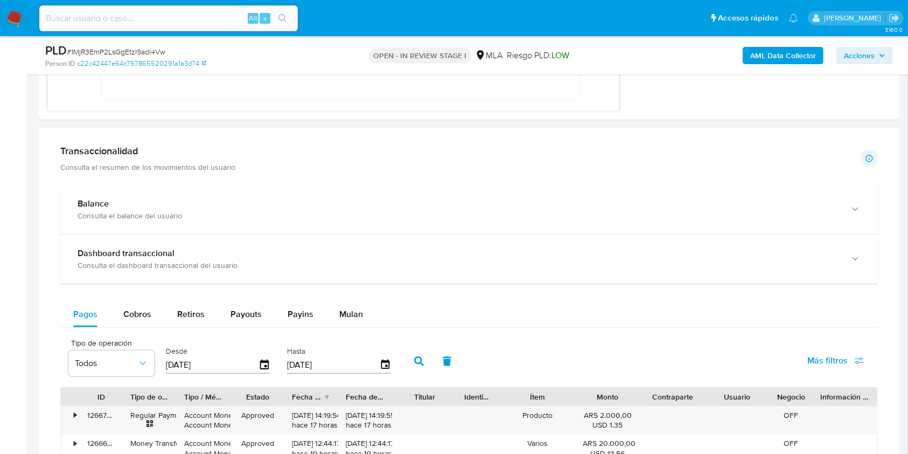
scroll to position [915, 0]
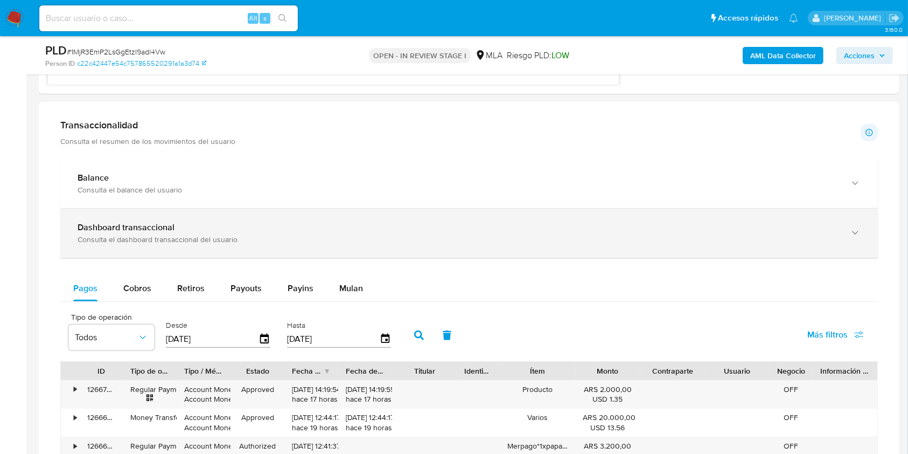
click at [355, 288] on span "Mulan" at bounding box center [351, 288] width 24 height 12
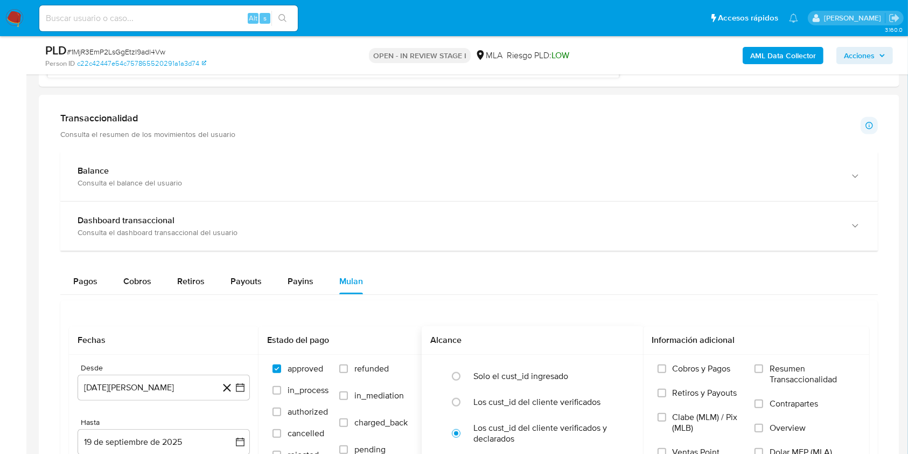
scroll to position [1058, 0]
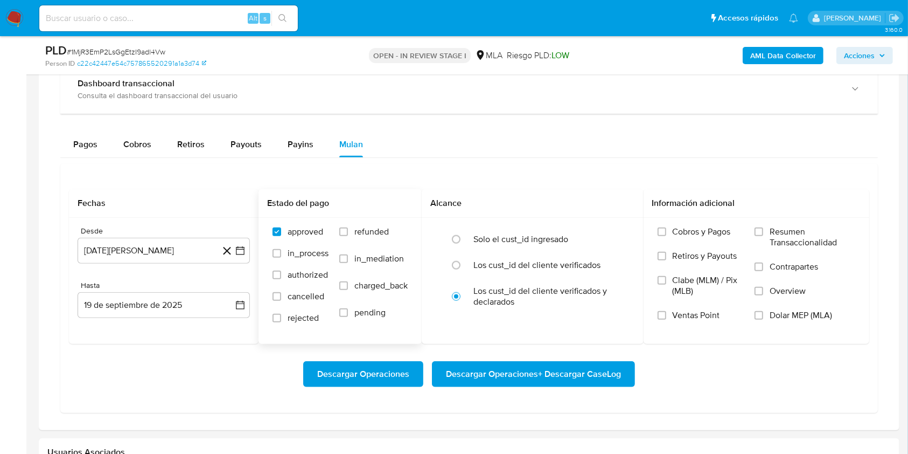
click at [394, 230] on label "refunded" at bounding box center [373, 239] width 68 height 27
click at [348, 230] on input "refunded" at bounding box center [343, 231] width 9 height 9
checkbox input "true"
click at [762, 316] on input "Dolar MEP (MLA)" at bounding box center [759, 315] width 9 height 9
click at [154, 255] on button "19 de agosto de 2024" at bounding box center [164, 251] width 172 height 26
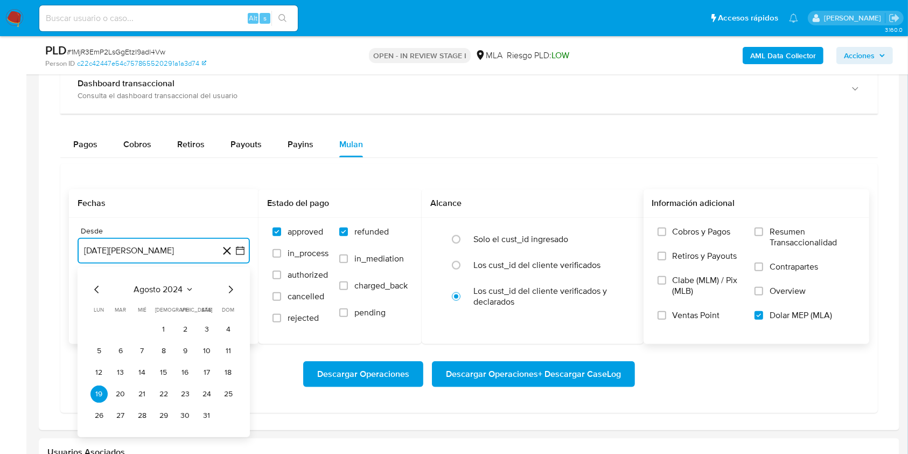
click at [171, 292] on span "agosto 2024" at bounding box center [158, 289] width 49 height 11
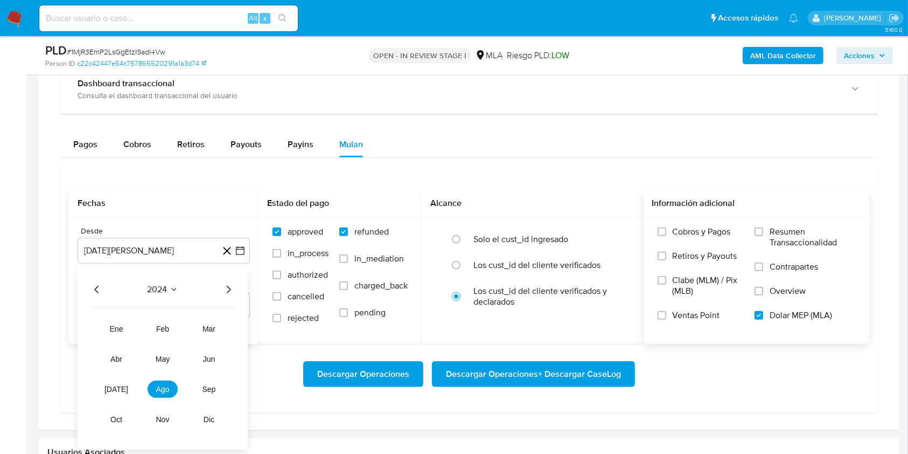
click at [229, 290] on icon "Año siguiente" at bounding box center [228, 289] width 13 height 13
click at [159, 360] on span "may" at bounding box center [163, 358] width 14 height 9
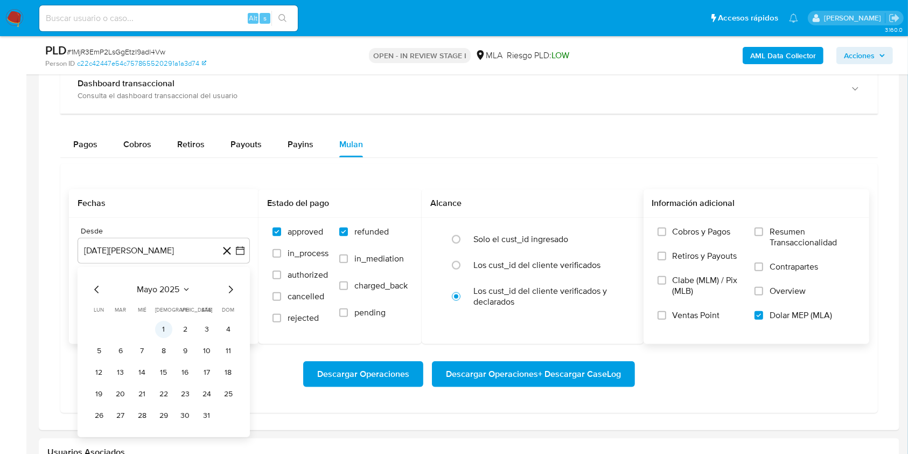
click at [162, 323] on button "1" at bounding box center [163, 328] width 17 height 17
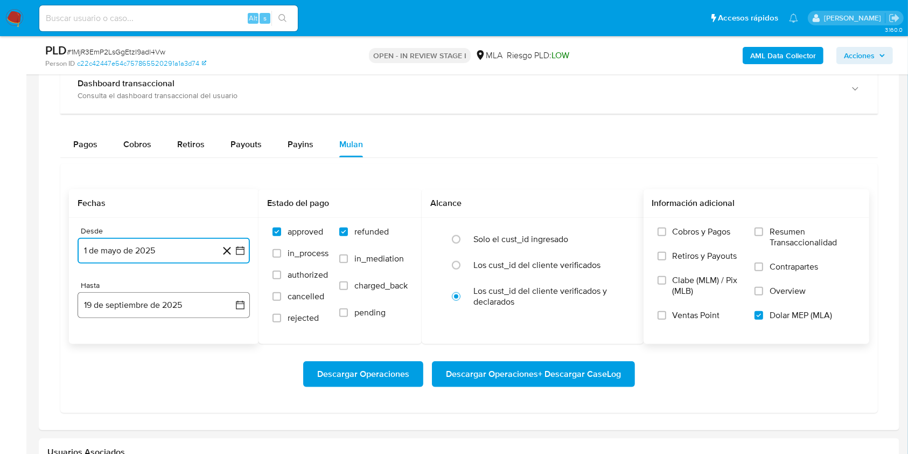
click at [135, 308] on button "19 de septiembre de 2025" at bounding box center [164, 305] width 172 height 26
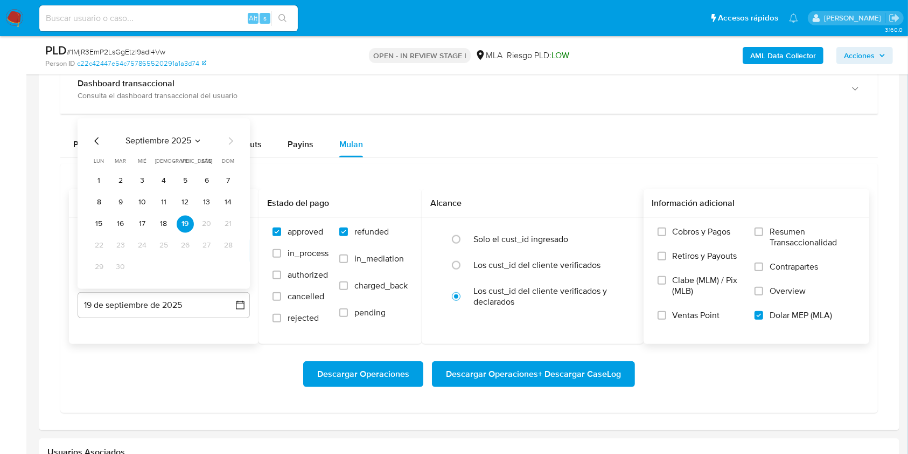
click at [94, 140] on icon "Mes anterior" at bounding box center [96, 140] width 13 height 13
click at [228, 263] on button "31" at bounding box center [228, 266] width 17 height 17
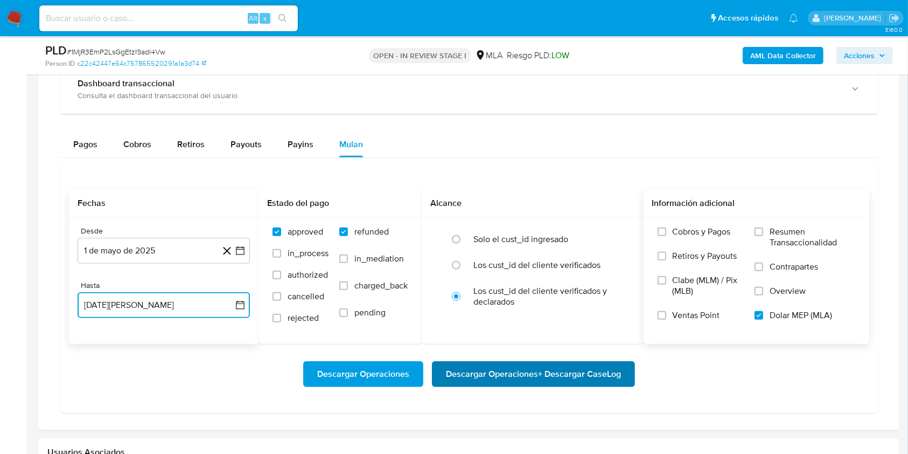
click at [497, 362] on span "Descargar Operaciones + Descargar CaseLog" at bounding box center [533, 374] width 175 height 24
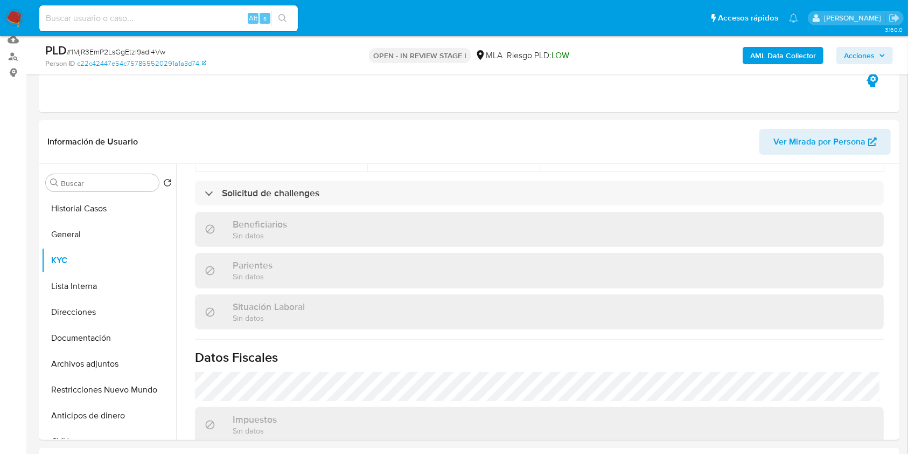
scroll to position [280, 0]
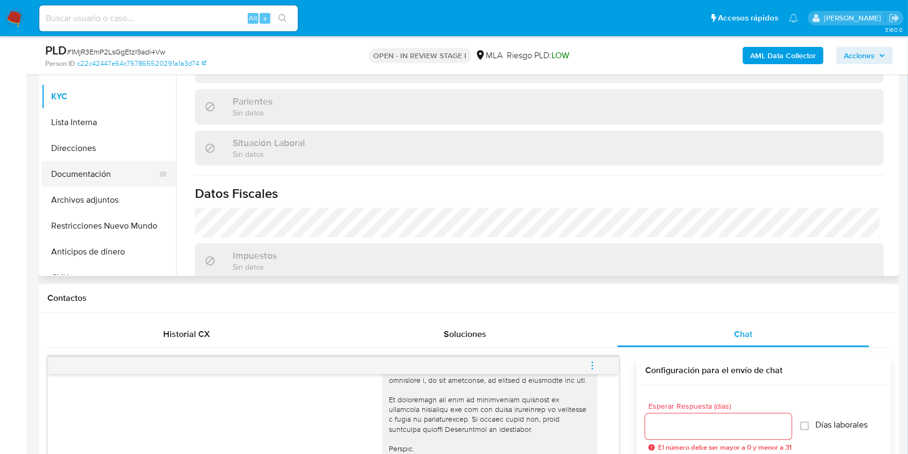
click at [136, 180] on button "Documentación" at bounding box center [104, 174] width 126 height 26
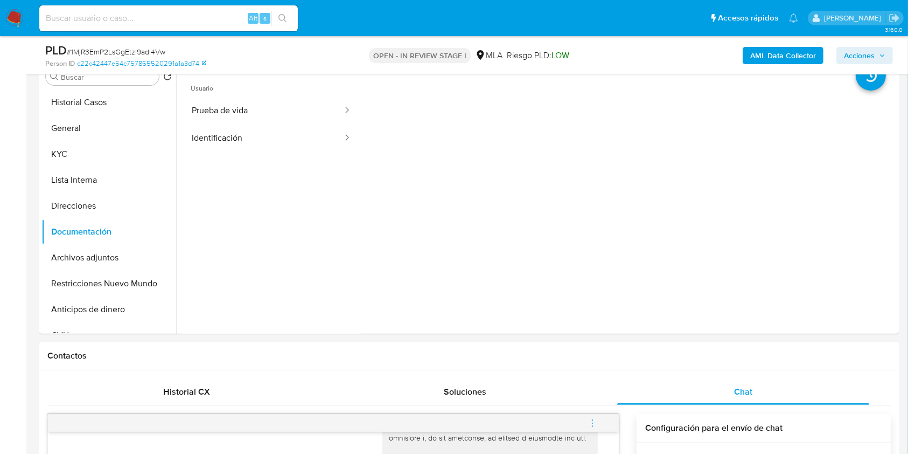
scroll to position [198, 0]
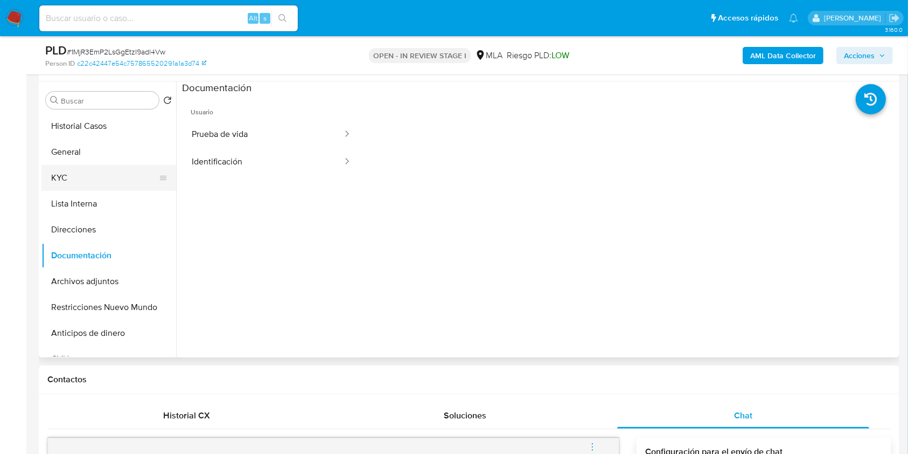
click at [95, 185] on button "KYC" at bounding box center [104, 178] width 126 height 26
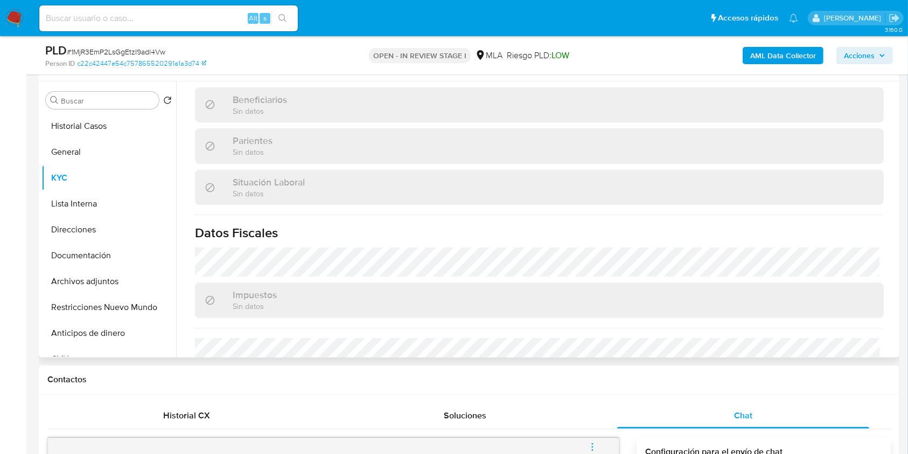
scroll to position [556, 0]
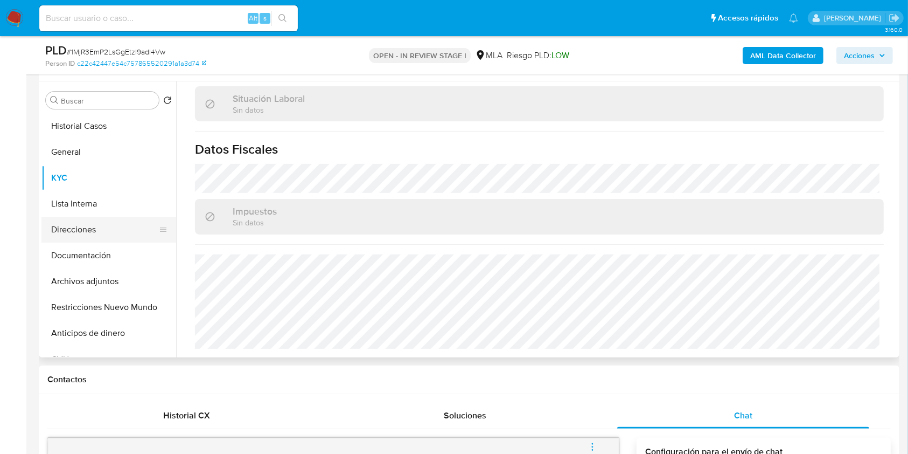
click at [115, 232] on button "Direcciones" at bounding box center [104, 230] width 126 height 26
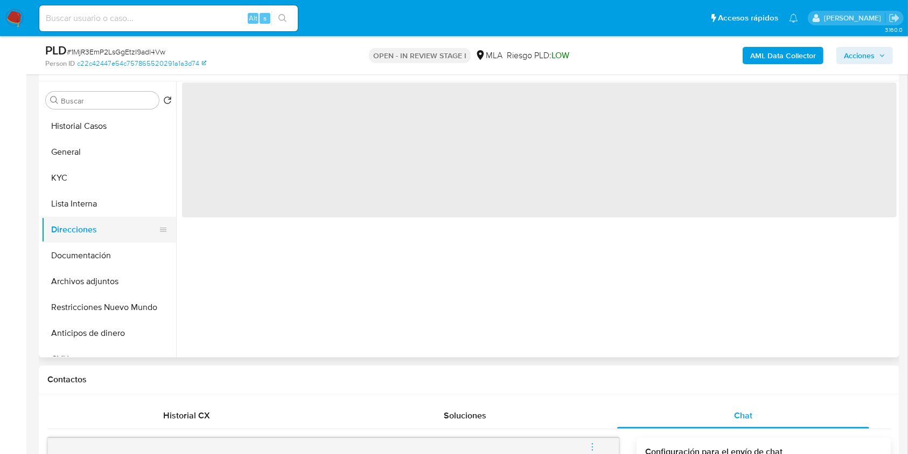
scroll to position [0, 0]
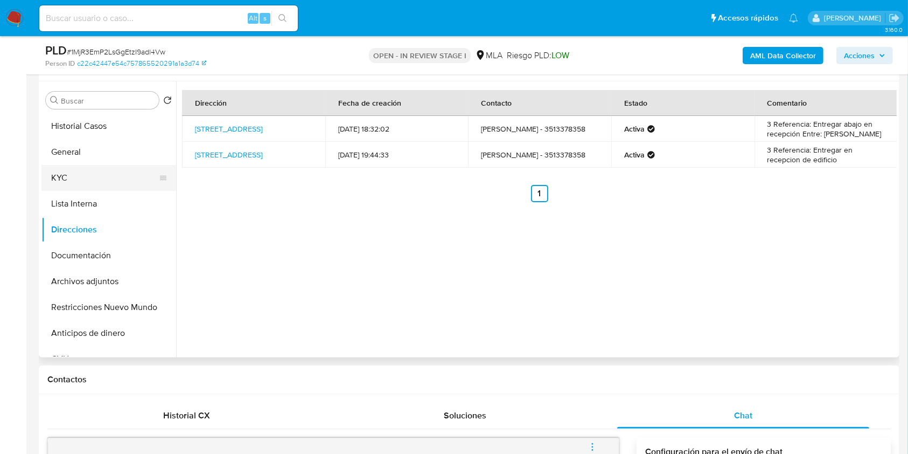
click at [95, 170] on button "KYC" at bounding box center [104, 178] width 126 height 26
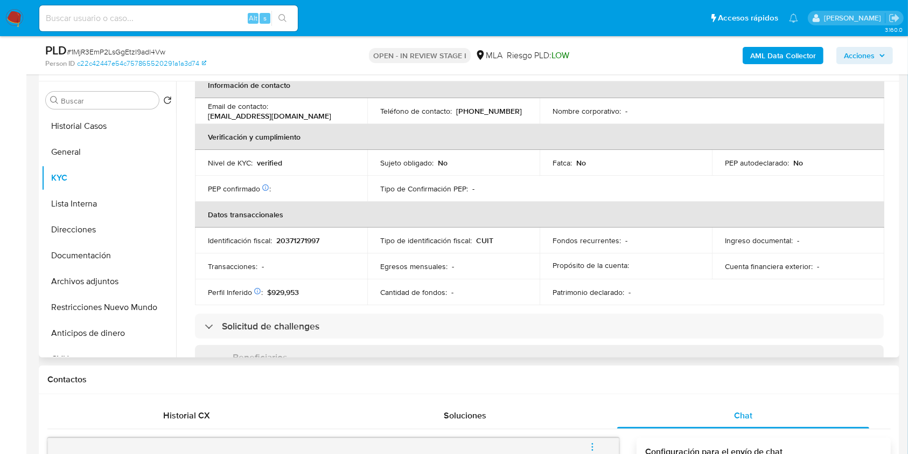
scroll to position [556, 0]
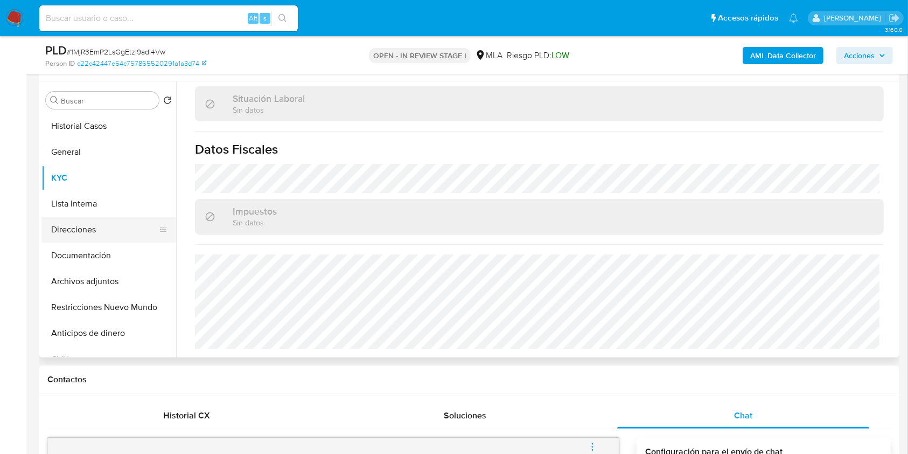
click at [115, 229] on button "Direcciones" at bounding box center [104, 230] width 126 height 26
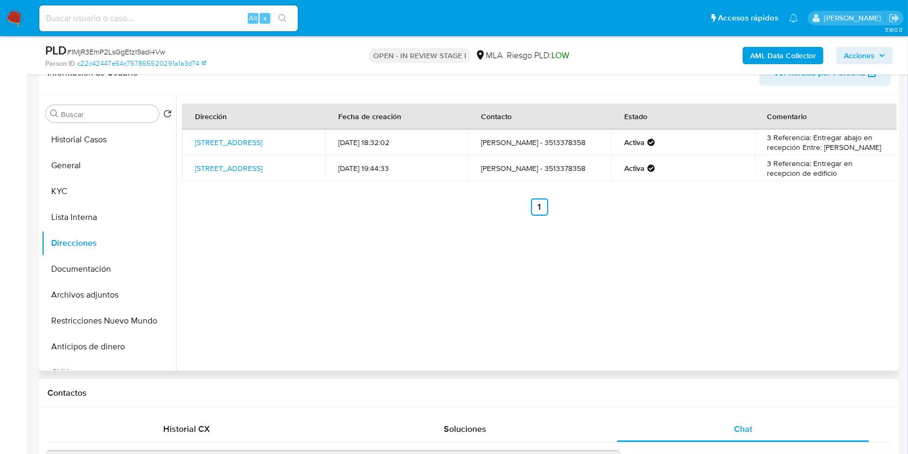
scroll to position [127, 0]
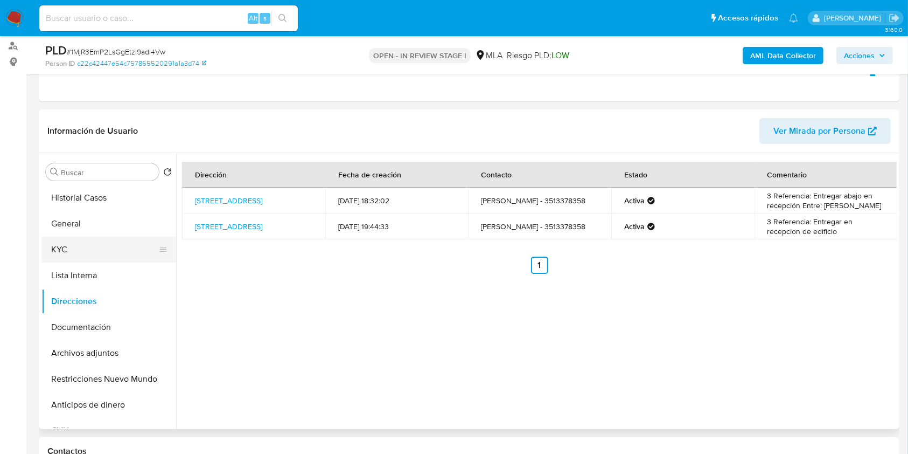
click at [71, 247] on button "KYC" at bounding box center [104, 249] width 126 height 26
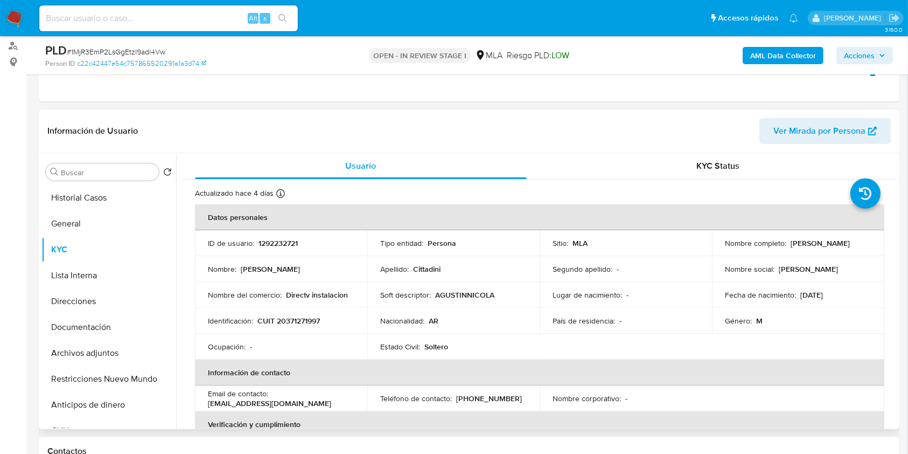
drag, startPoint x: 717, startPoint y: 245, endPoint x: 831, endPoint y: 247, distance: 114.2
click at [831, 247] on td "Nombre completo : Agustin Nicolas Cittadini" at bounding box center [798, 243] width 172 height 26
copy p "[PERSON_NAME]"
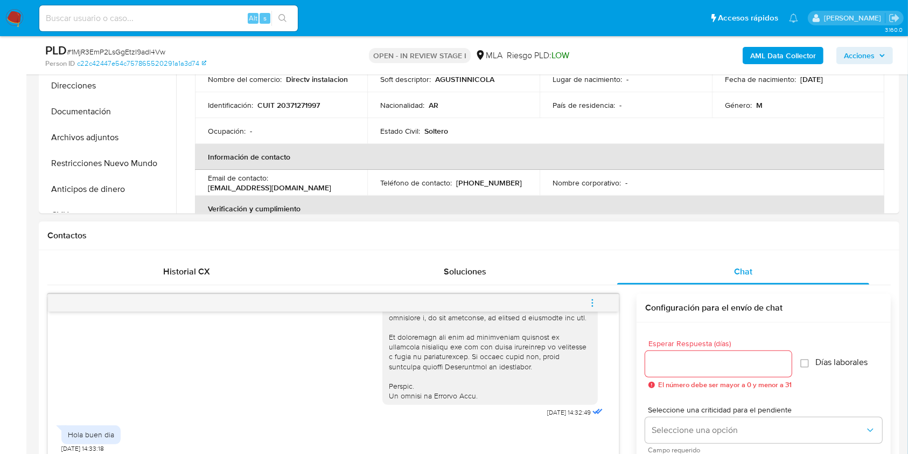
scroll to position [701, 0]
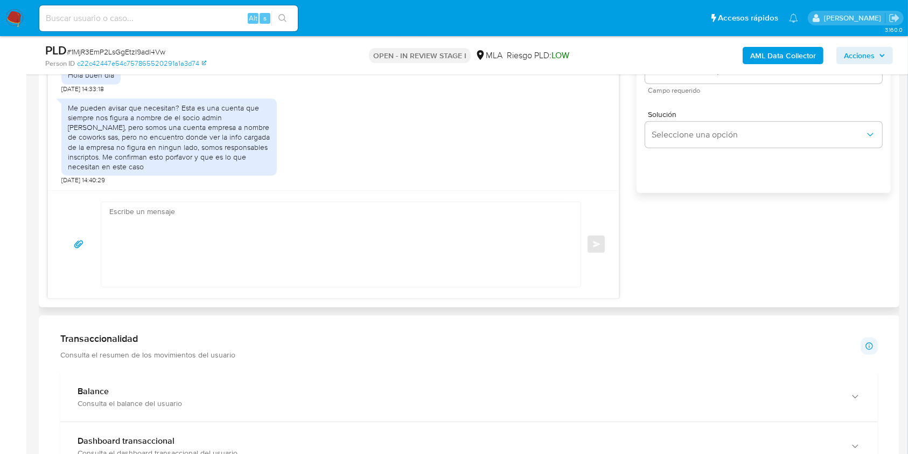
click at [365, 295] on div "Enviar" at bounding box center [333, 244] width 571 height 108
click at [329, 259] on textarea at bounding box center [338, 244] width 458 height 85
paste textarea "Hola Agustin Nicolas Cittadini, En función de las operaciones registradas en tu…"
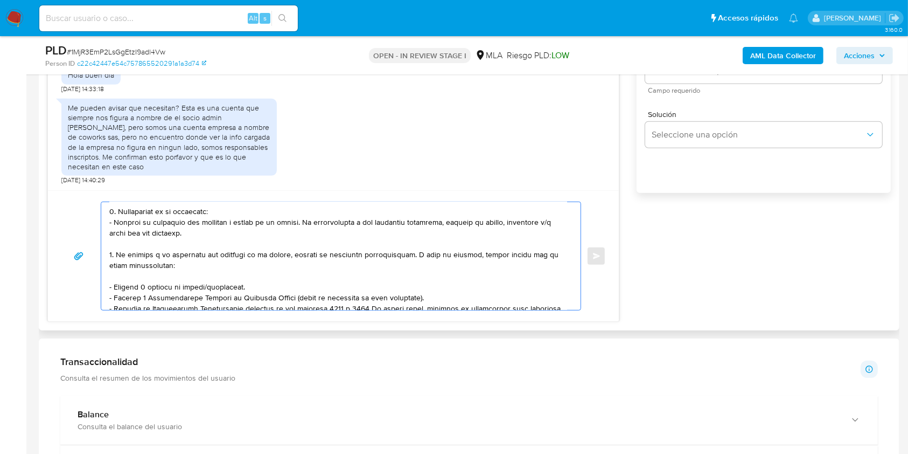
scroll to position [0, 0]
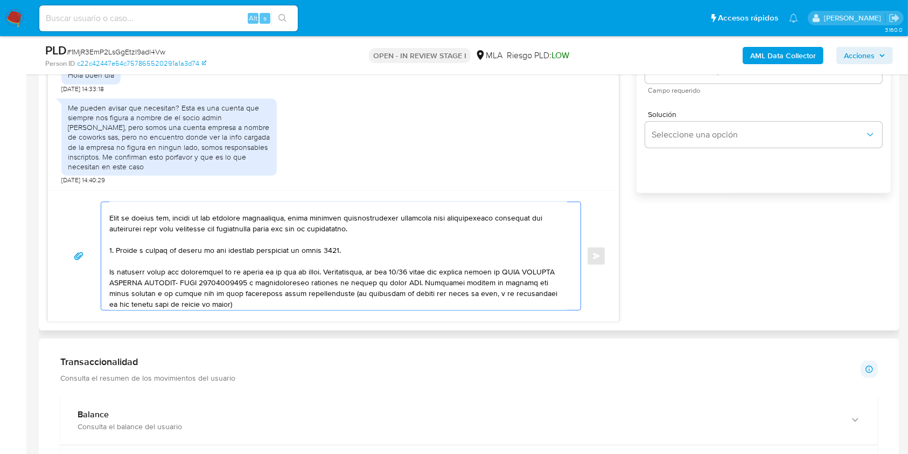
drag, startPoint x: 305, startPoint y: 252, endPoint x: 320, endPoint y: 252, distance: 14.5
click at [320, 252] on textarea at bounding box center [338, 256] width 458 height 108
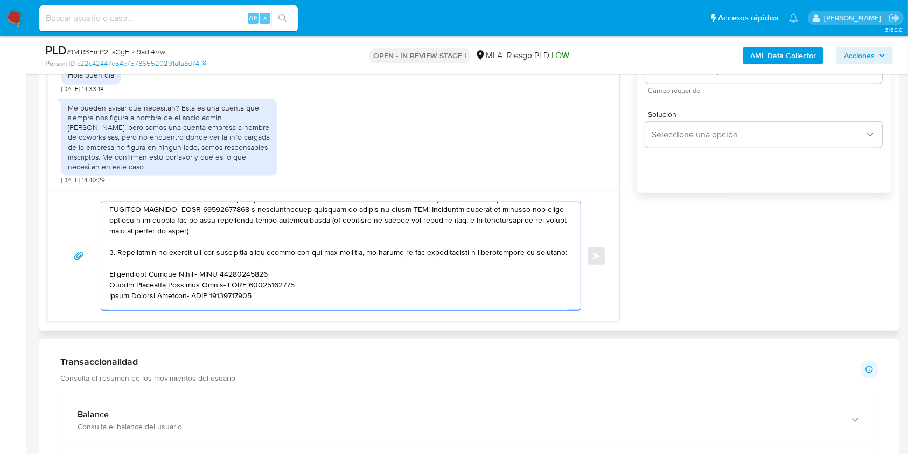
drag, startPoint x: 111, startPoint y: 277, endPoint x: 246, endPoint y: 242, distance: 138.8
click at [246, 242] on textarea at bounding box center [338, 256] width 458 height 108
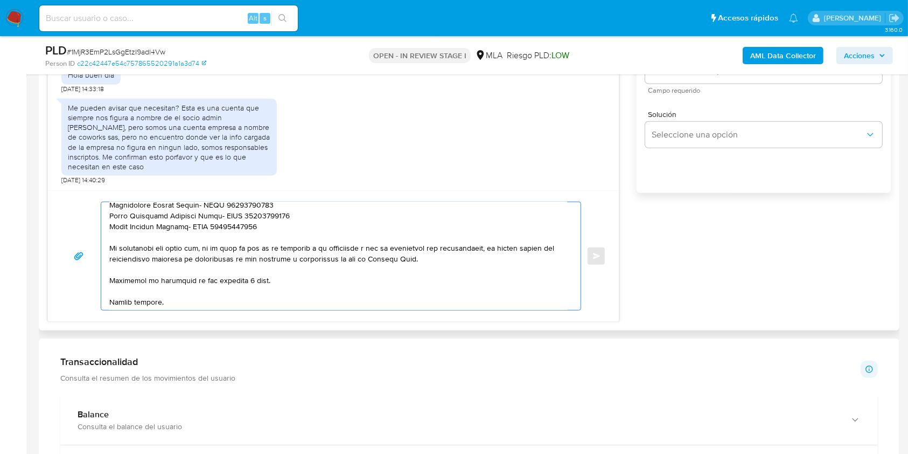
click at [245, 290] on textarea at bounding box center [338, 256] width 458 height 108
click at [247, 292] on textarea at bounding box center [338, 256] width 458 height 108
click at [248, 291] on textarea at bounding box center [338, 256] width 458 height 108
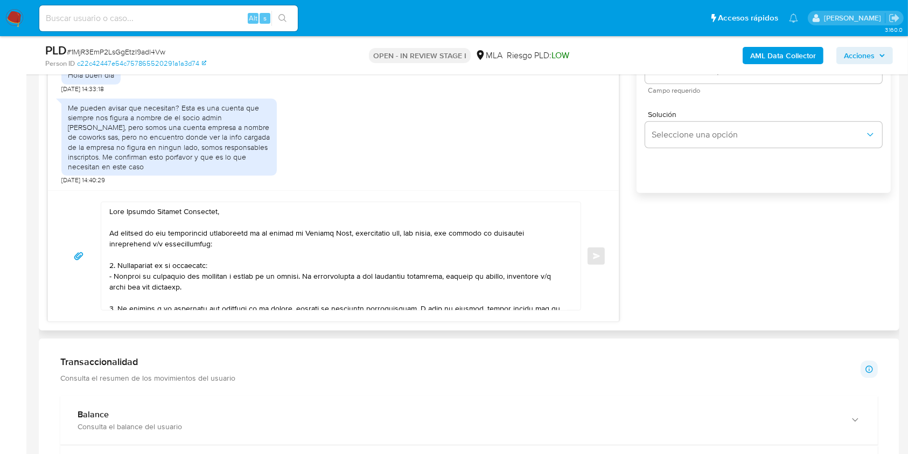
click at [245, 214] on textarea at bounding box center [338, 256] width 458 height 108
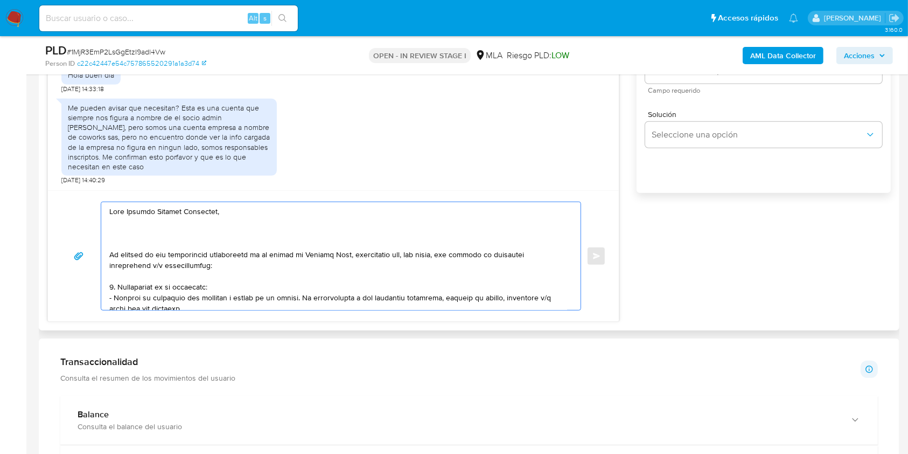
paste textarea "Te informamos que el uso de la cuenta es personal y que no debes canalizar fond…"
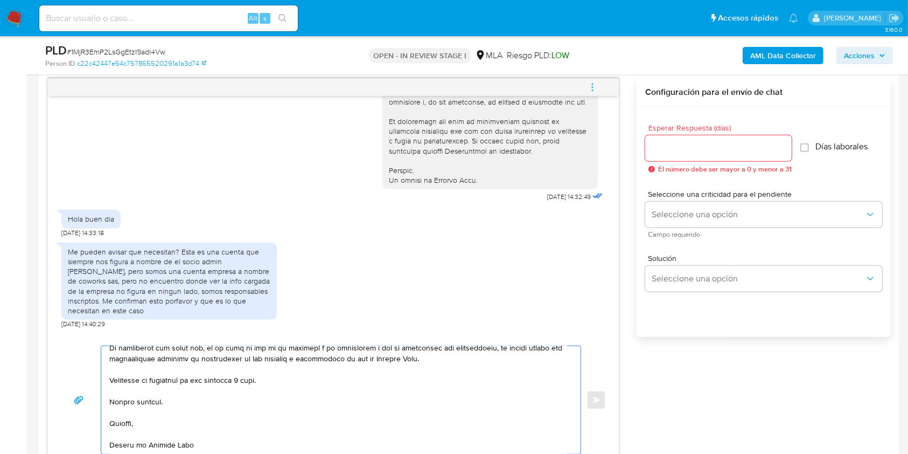
type textarea "Hola Agustin Nicolas Cittadini, Te informamos que el uso de la cuenta es person…"
click at [666, 152] on input "Esperar Respuesta (días)" at bounding box center [718, 148] width 147 height 14
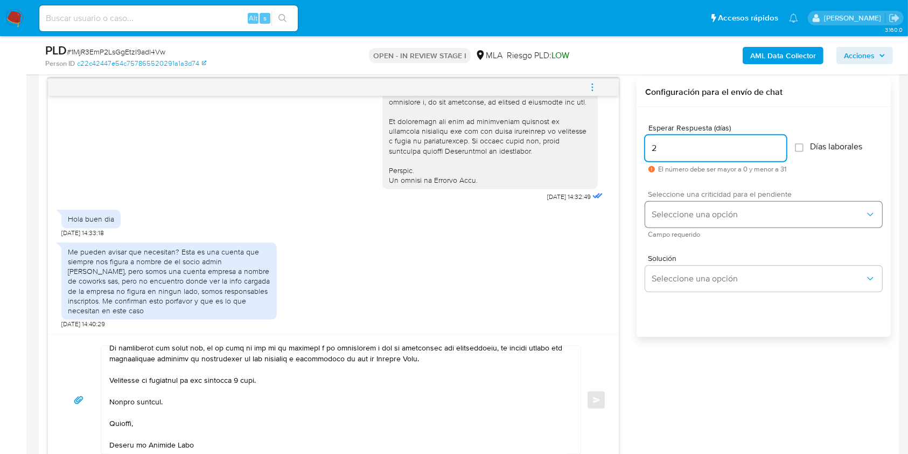
type input "2"
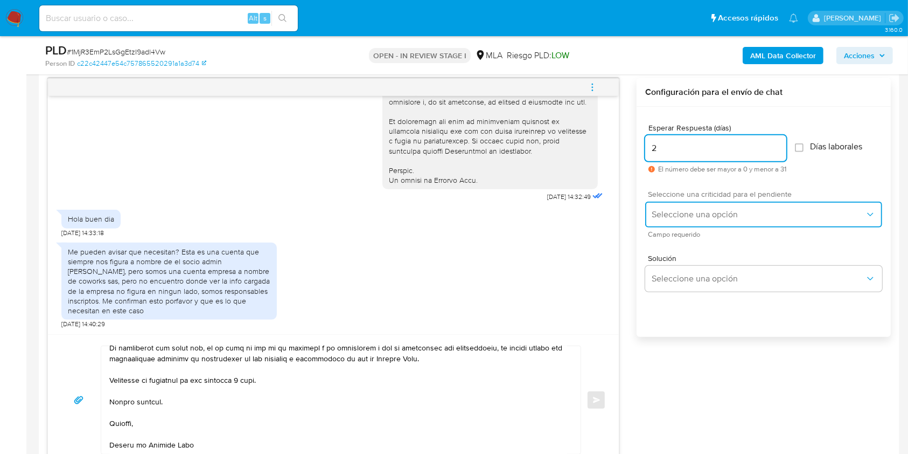
click at [656, 203] on button "Seleccione una opción" at bounding box center [763, 214] width 237 height 26
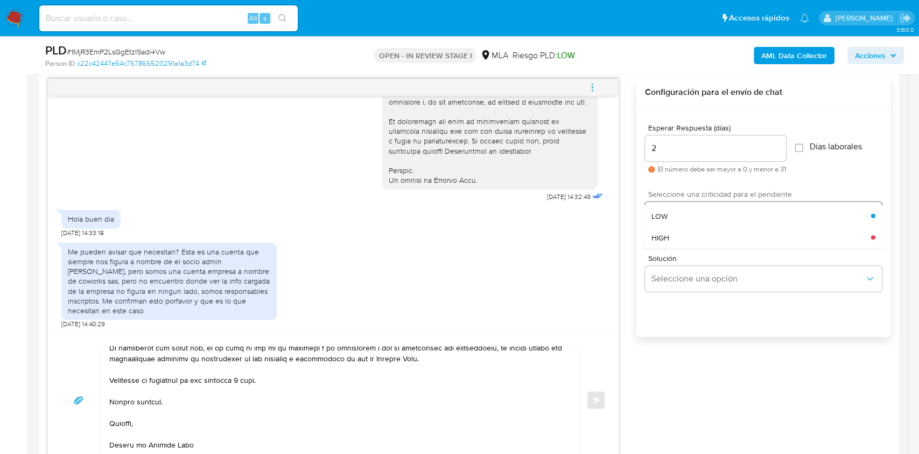
click at [689, 208] on div "LOW" at bounding box center [762, 216] width 220 height 22
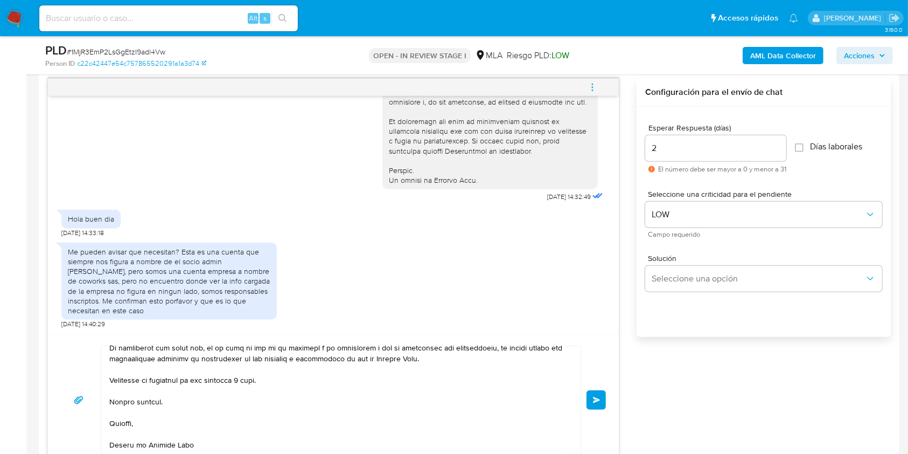
click at [599, 404] on button "Enviar" at bounding box center [596, 399] width 19 height 19
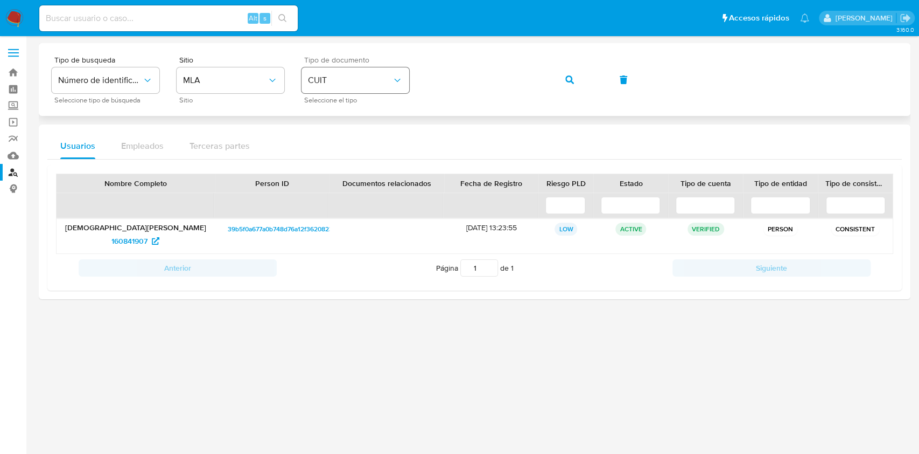
click at [391, 79] on div "Tipo de busqueda Número de identificación Seleccione tipo de búsqueda Sitio MLA…" at bounding box center [475, 79] width 846 height 47
click at [573, 81] on icon "button" at bounding box center [570, 79] width 9 height 9
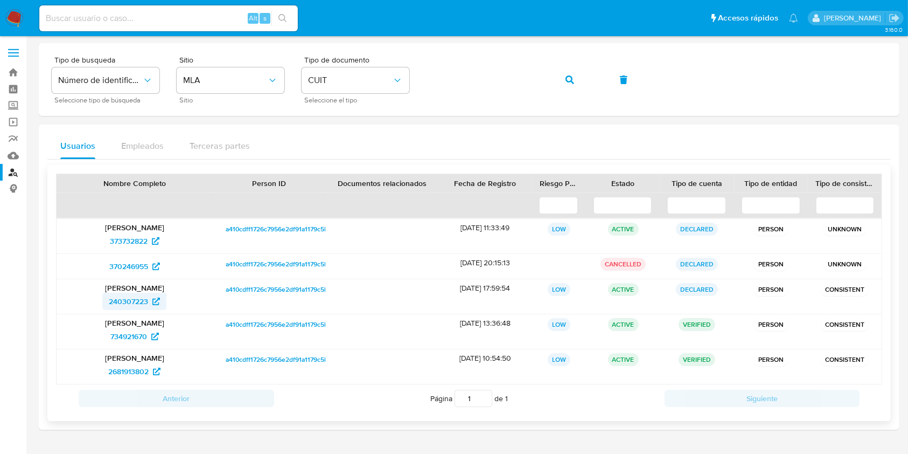
click at [128, 299] on span "240307223" at bounding box center [128, 300] width 39 height 17
click at [388, 74] on div "Tipo de busqueda Número de identificación Seleccione tipo de búsqueda Sitio MLA…" at bounding box center [469, 79] width 835 height 47
click at [567, 78] on icon "button" at bounding box center [570, 79] width 9 height 9
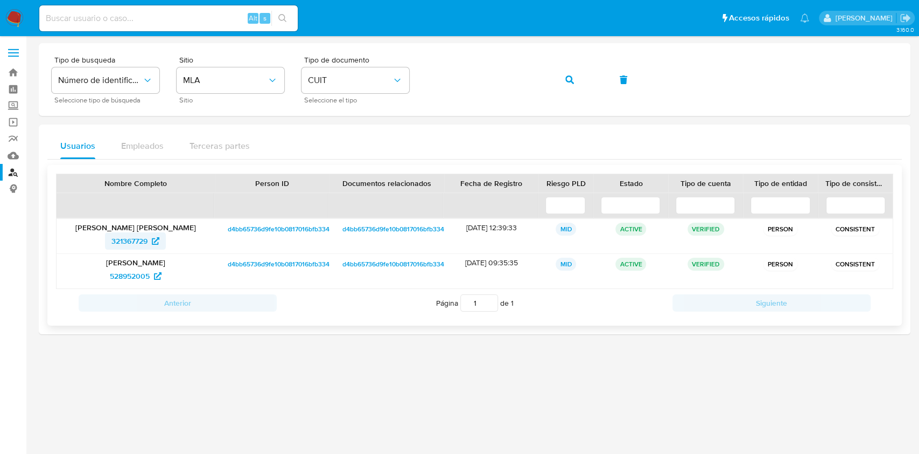
click at [128, 243] on span "321367729" at bounding box center [129, 240] width 36 height 17
click at [359, 90] on div "Tipo de busqueda Número de identificación Seleccione tipo de búsqueda Sitio MLA…" at bounding box center [475, 79] width 846 height 47
click at [563, 78] on button "button" at bounding box center [570, 80] width 37 height 26
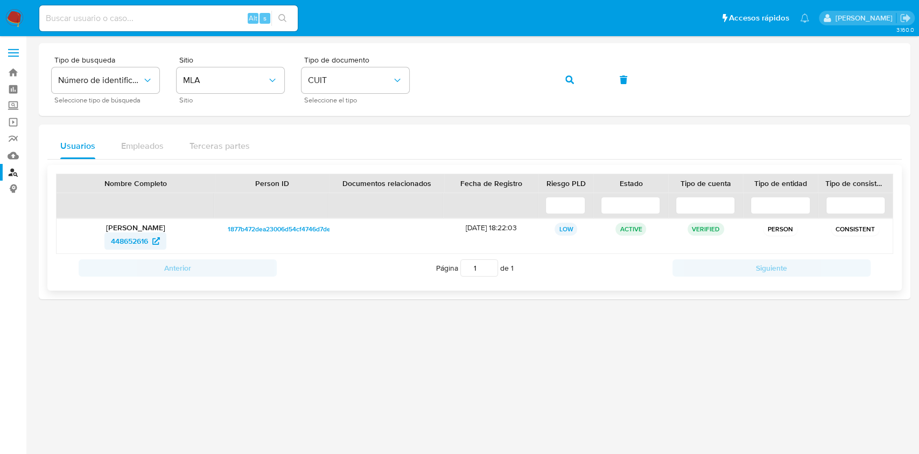
click at [136, 248] on span "448652616" at bounding box center [129, 240] width 37 height 17
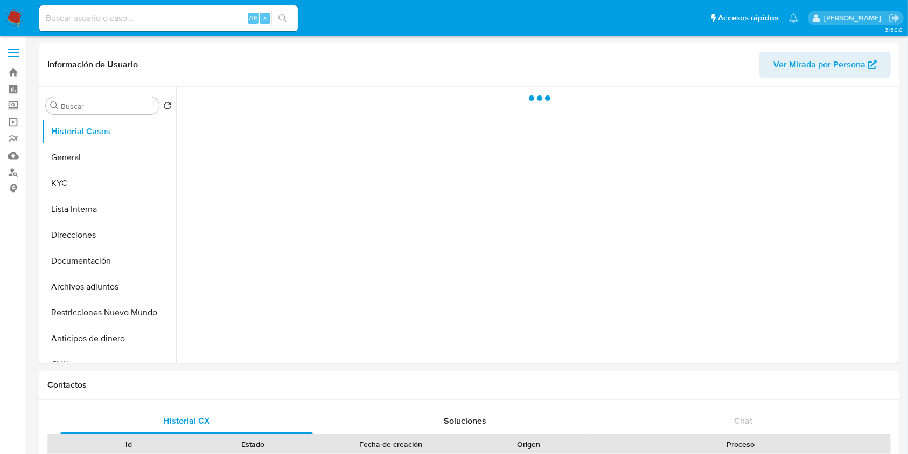
select select "10"
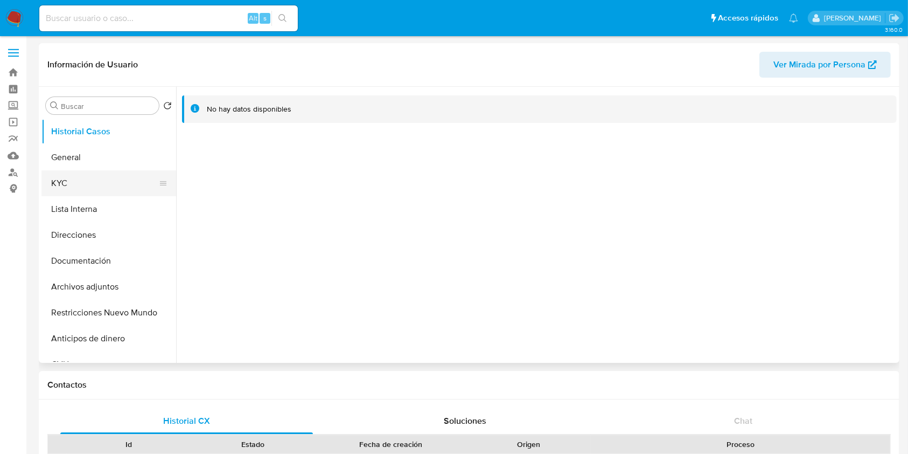
click at [99, 187] on button "KYC" at bounding box center [104, 183] width 126 height 26
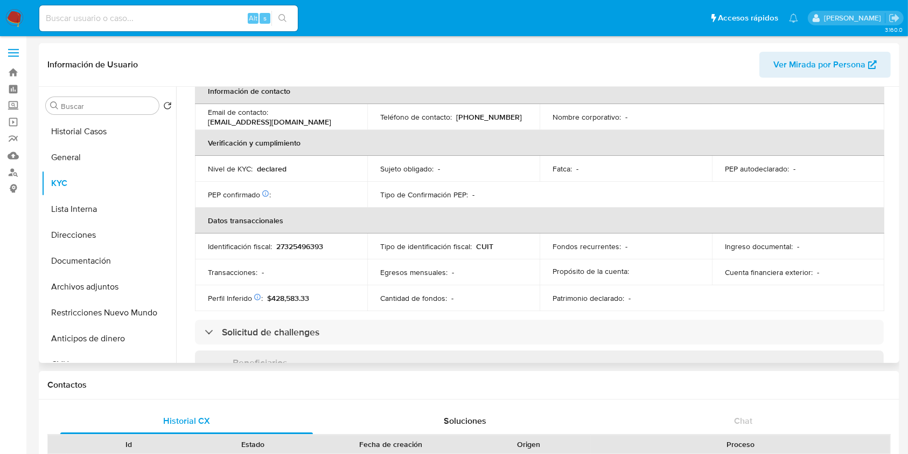
scroll to position [591, 0]
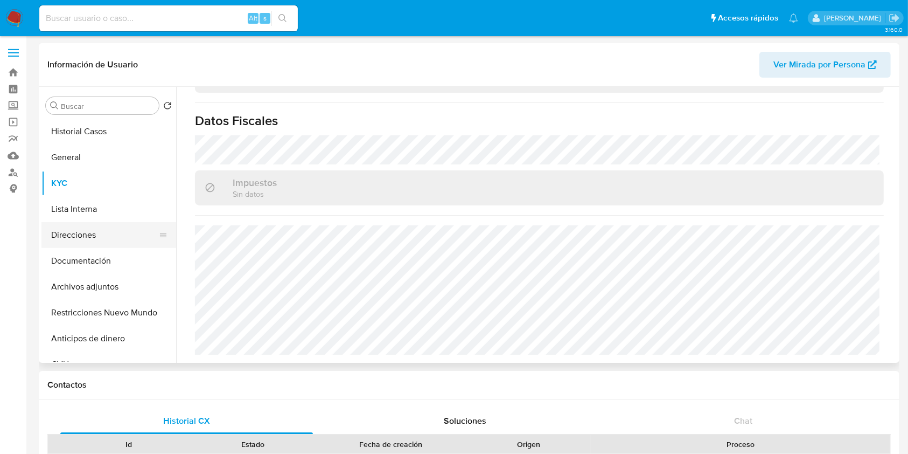
click at [92, 233] on button "Direcciones" at bounding box center [104, 235] width 126 height 26
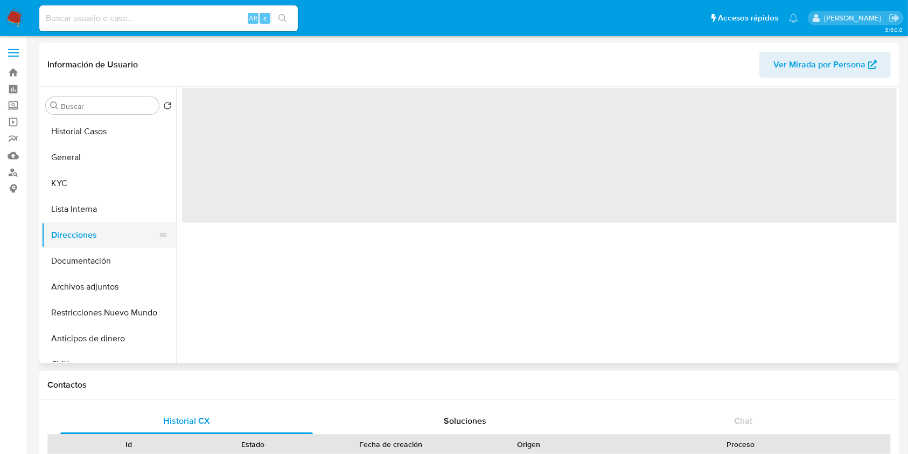
scroll to position [0, 0]
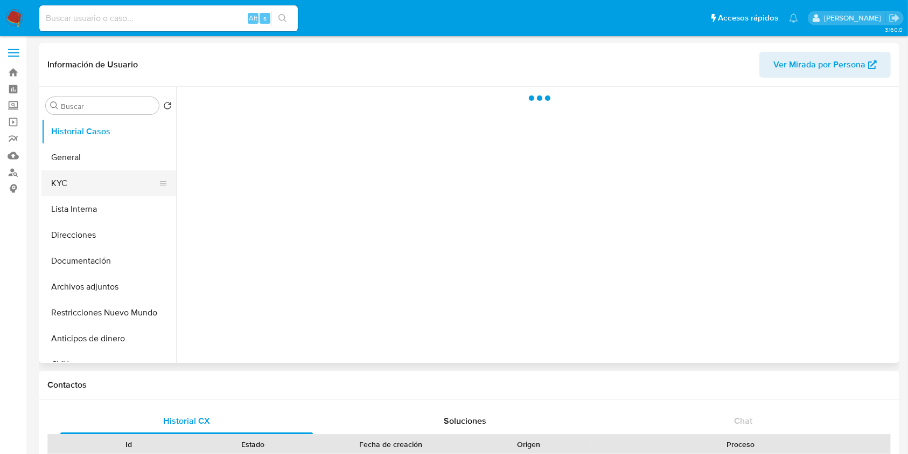
select select "10"
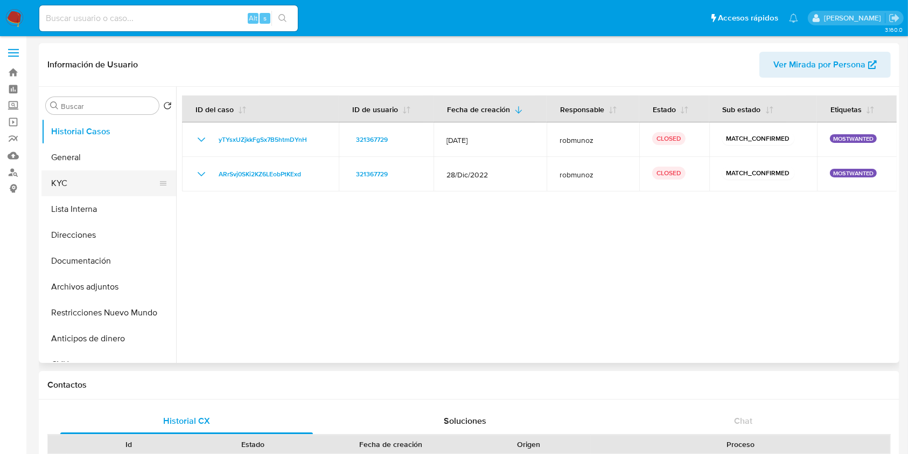
click at [113, 185] on button "KYC" at bounding box center [104, 183] width 126 height 26
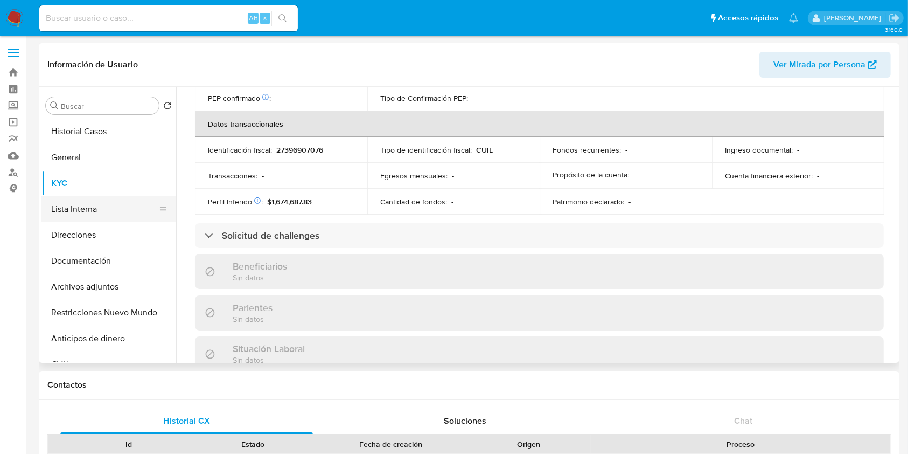
scroll to position [556, 0]
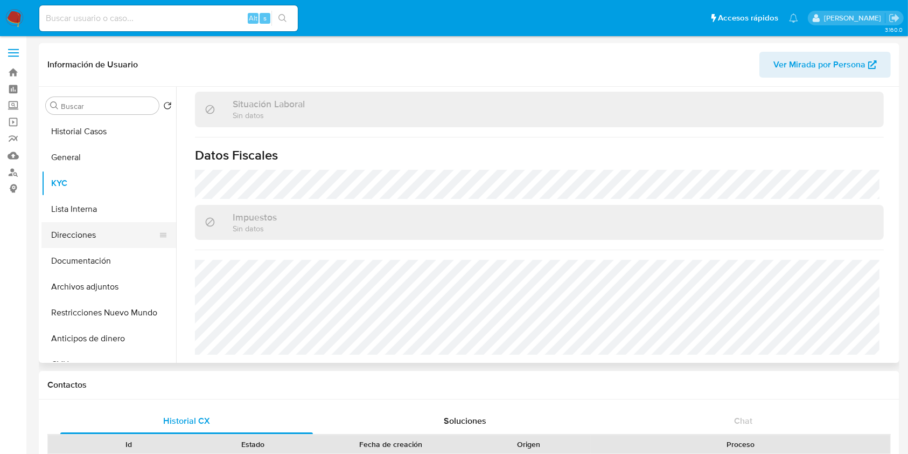
click at [69, 238] on button "Direcciones" at bounding box center [104, 235] width 126 height 26
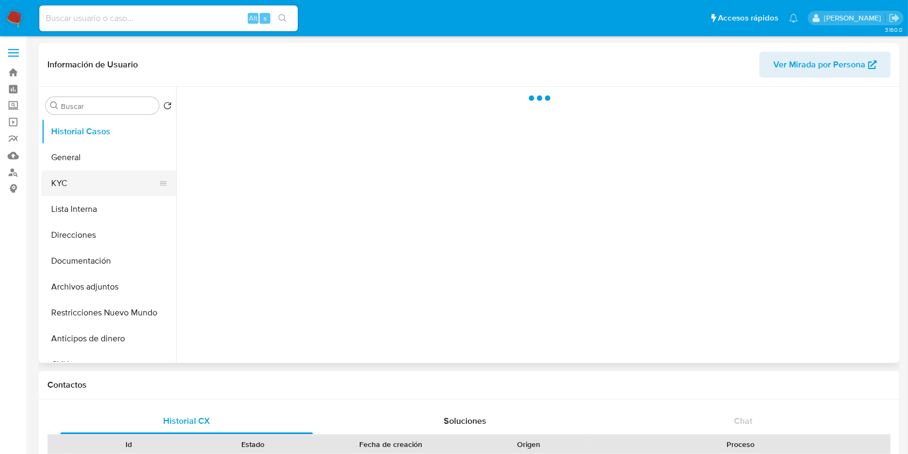
select select "10"
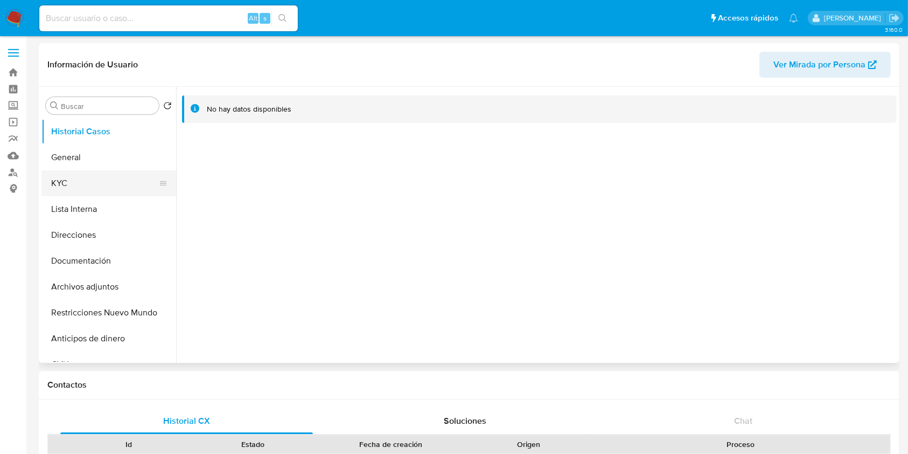
click at [108, 184] on button "KYC" at bounding box center [104, 183] width 126 height 26
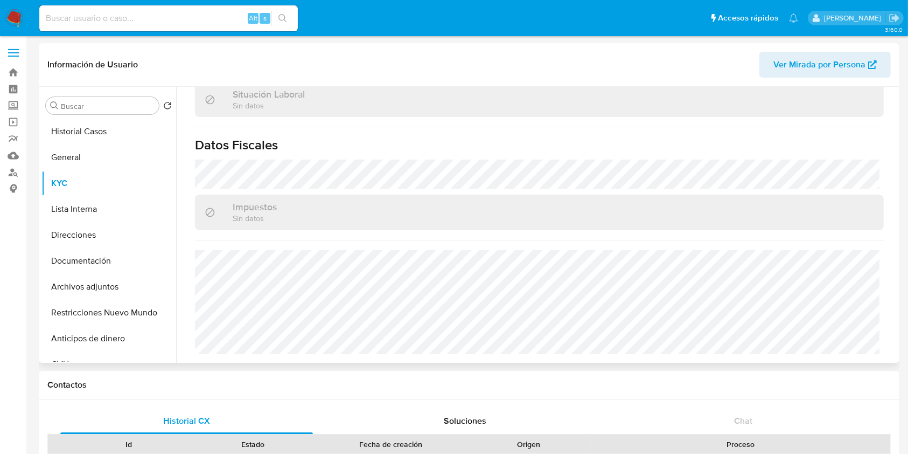
scroll to position [567, 0]
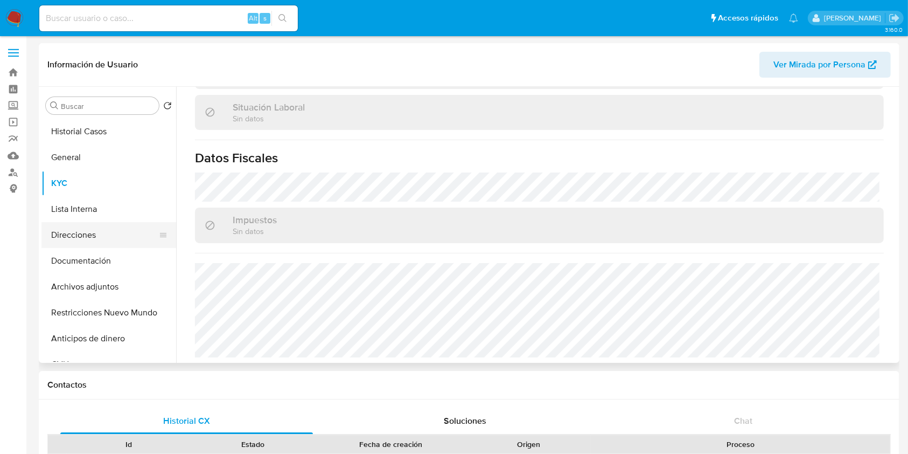
click at [116, 238] on button "Direcciones" at bounding box center [104, 235] width 126 height 26
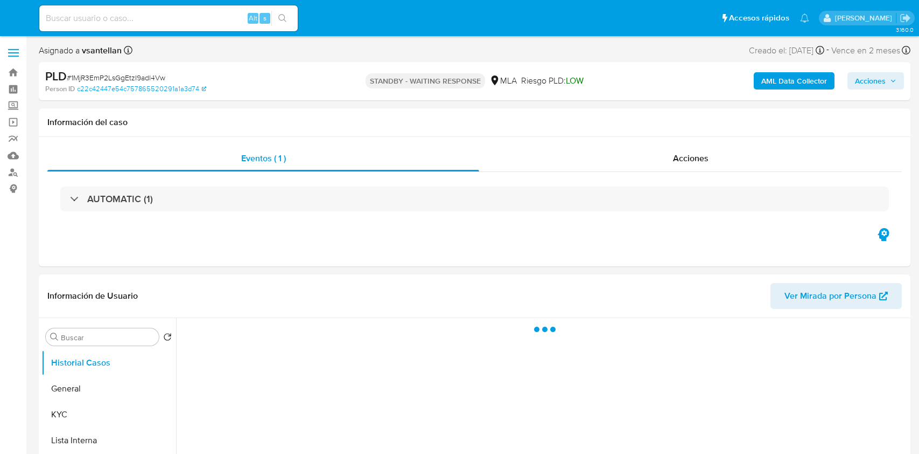
select select "10"
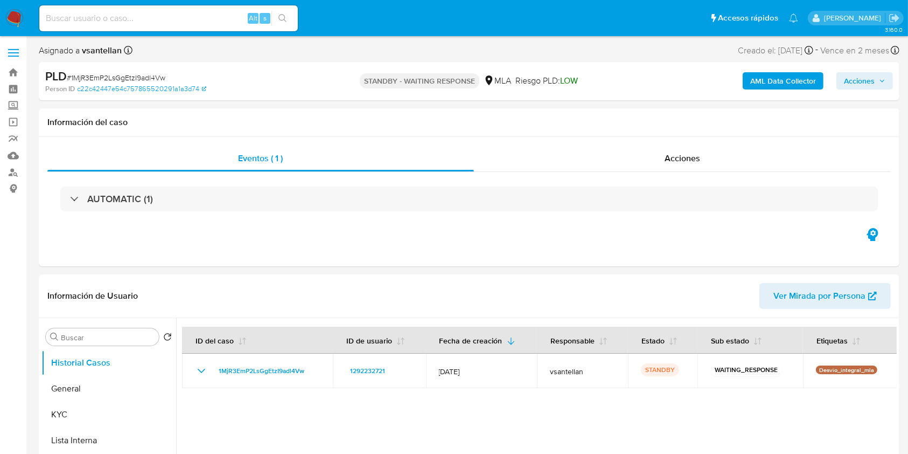
scroll to position [66, 0]
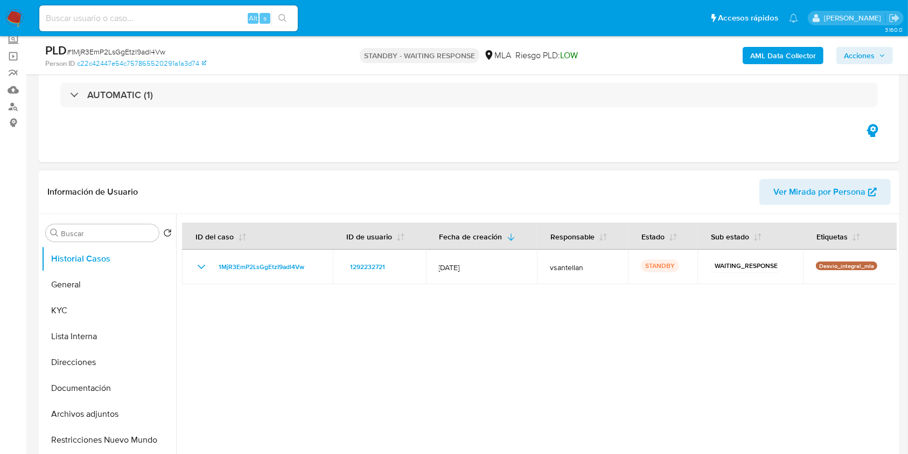
click at [833, 187] on span "Ver Mirada por Persona" at bounding box center [819, 192] width 92 height 26
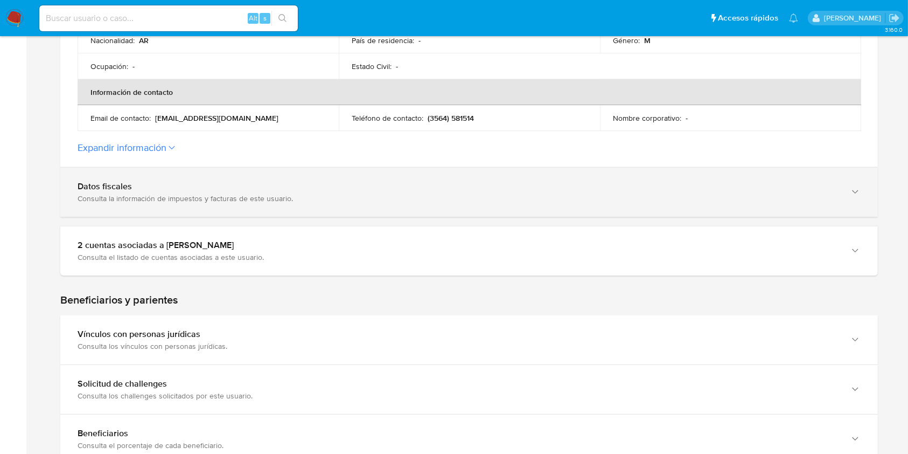
scroll to position [359, 0]
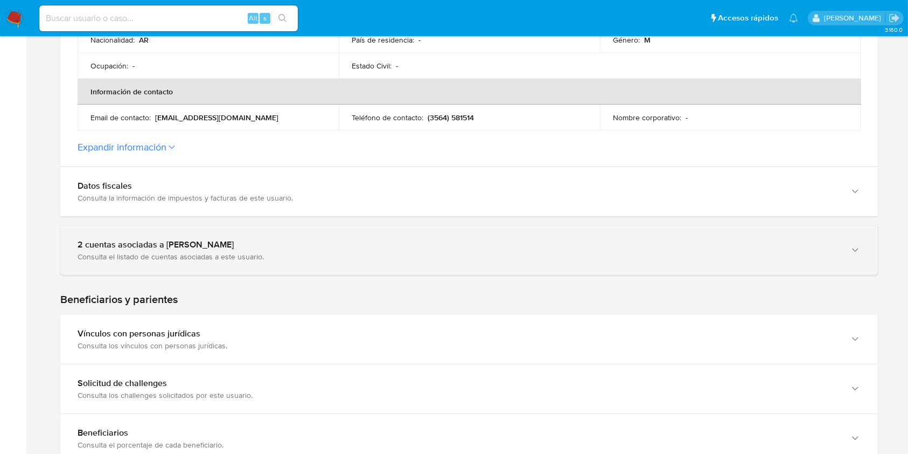
click at [276, 257] on div "Consulta el listado de cuentas asociadas a este usuario." at bounding box center [459, 257] width 762 height 10
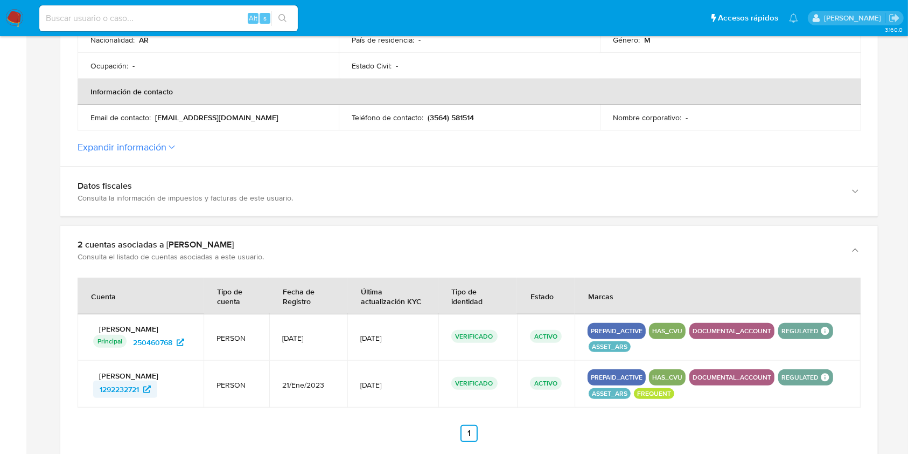
click at [125, 389] on span "1292232721" at bounding box center [119, 388] width 39 height 17
click at [153, 345] on span "250460768" at bounding box center [152, 341] width 39 height 17
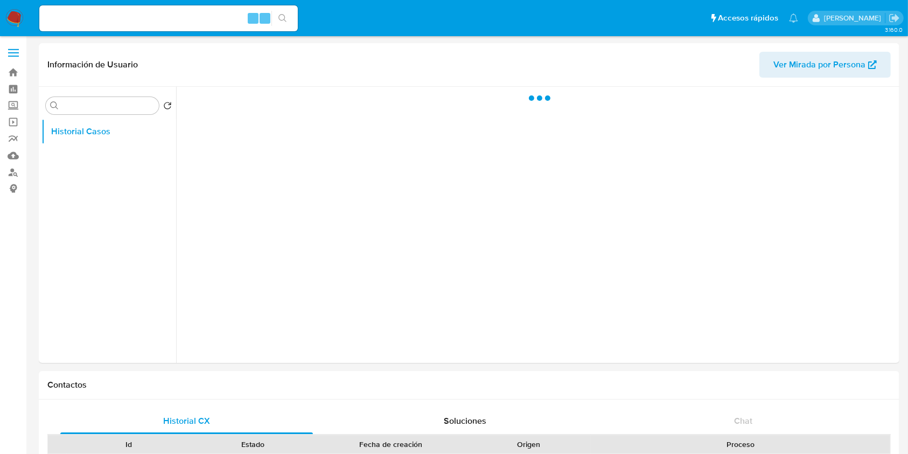
select select "10"
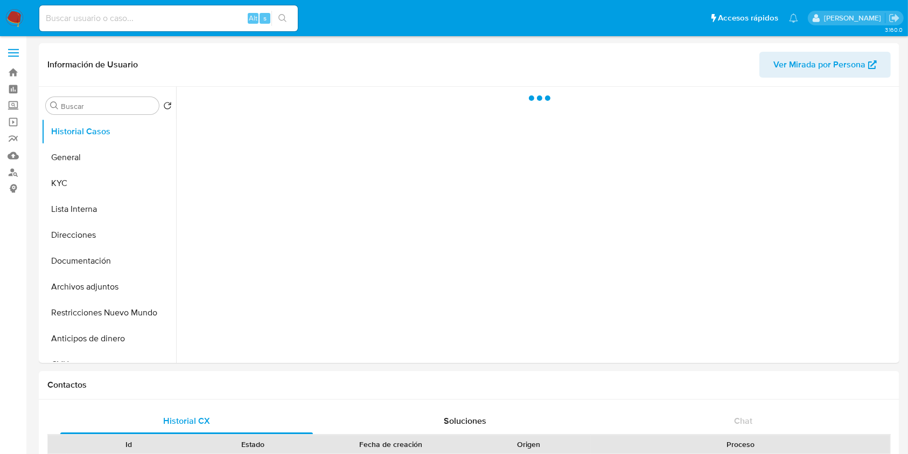
select select "10"
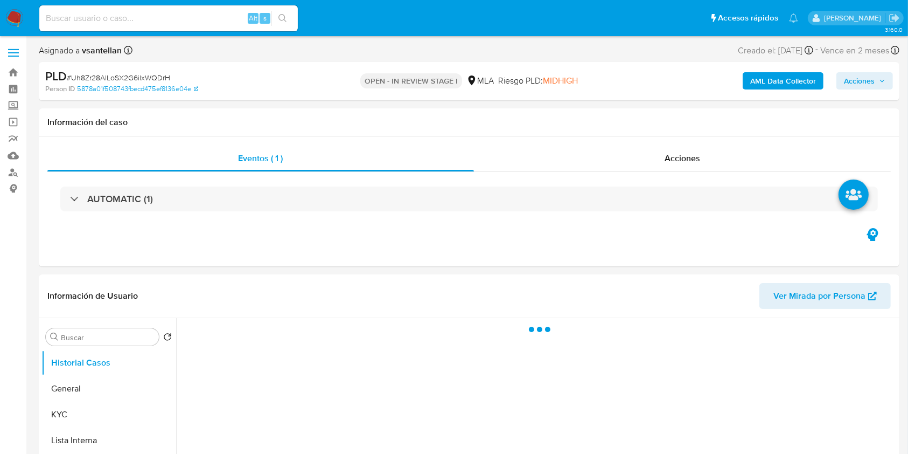
select select "10"
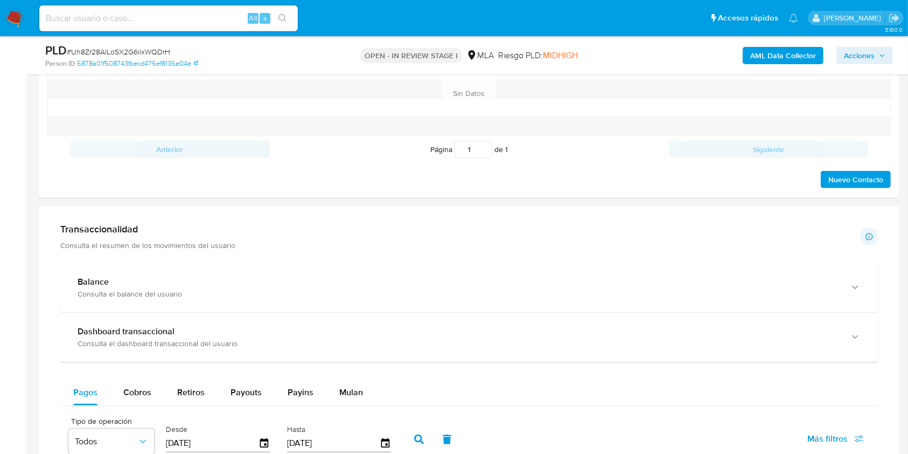
scroll to position [392, 0]
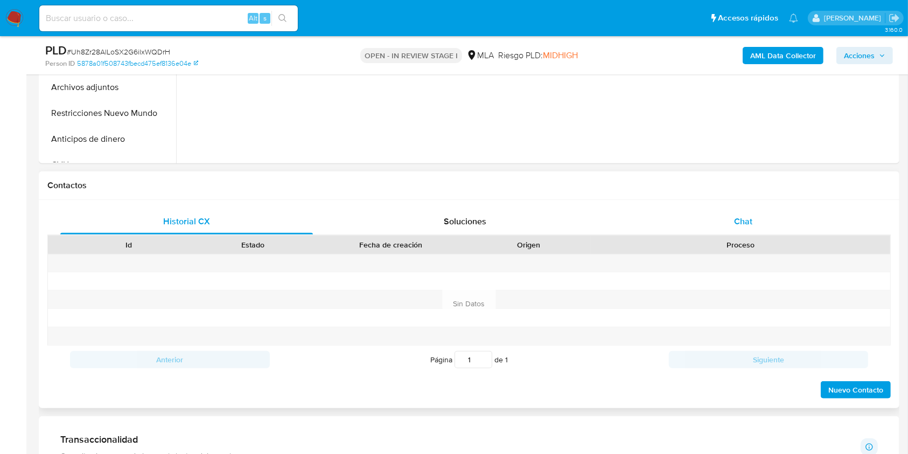
click at [771, 222] on div "Chat" at bounding box center [743, 221] width 253 height 26
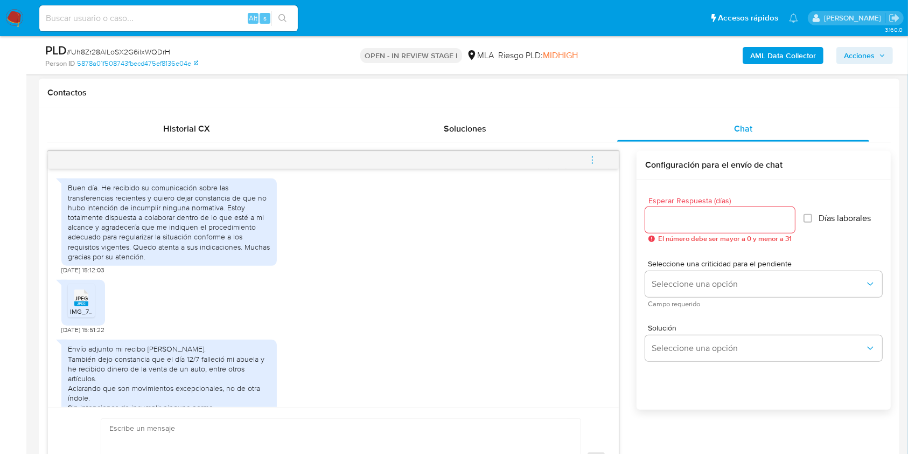
scroll to position [630, 0]
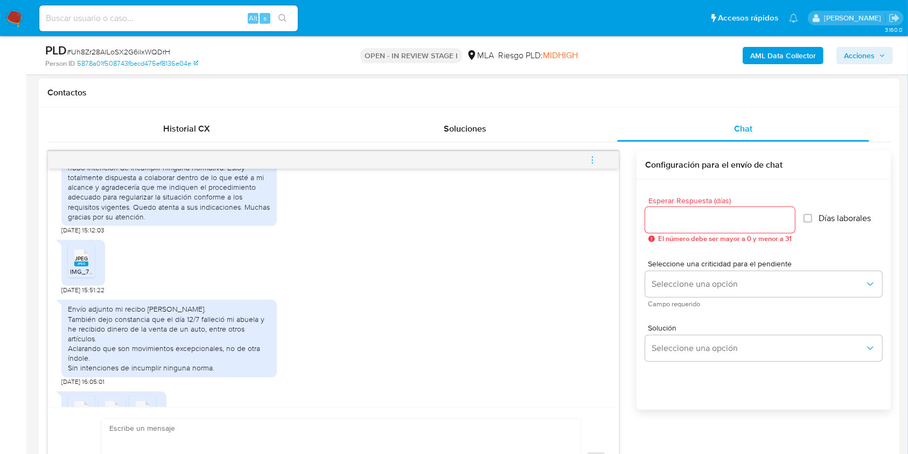
click at [91, 267] on div "JPEG JPEG" at bounding box center [81, 256] width 23 height 21
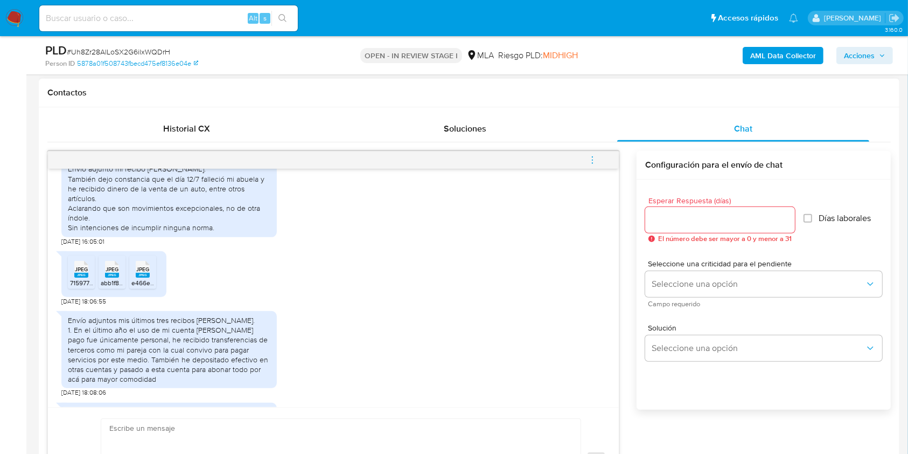
scroll to position [702, 0]
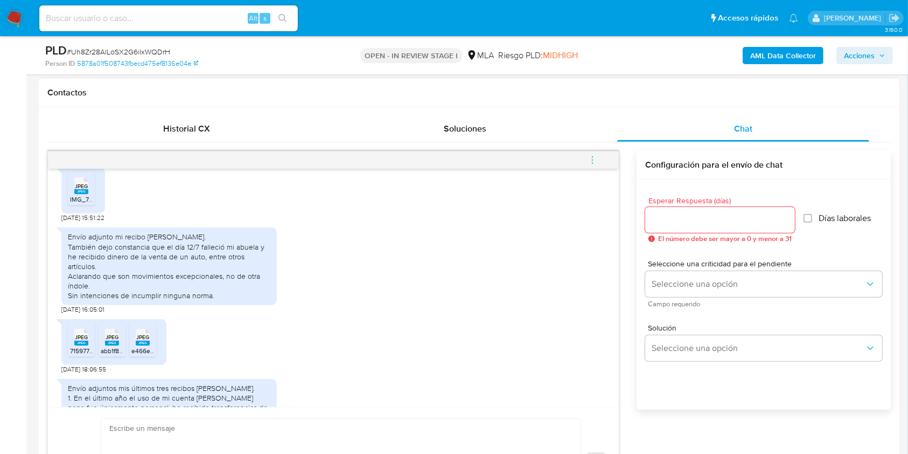
drag, startPoint x: 88, startPoint y: 360, endPoint x: 122, endPoint y: 364, distance: 34.7
click at [89, 346] on div "JPEG JPEG" at bounding box center [81, 335] width 23 height 21
click at [122, 346] on div "JPEG JPEG" at bounding box center [112, 335] width 23 height 21
click at [138, 345] on rect at bounding box center [143, 342] width 14 height 5
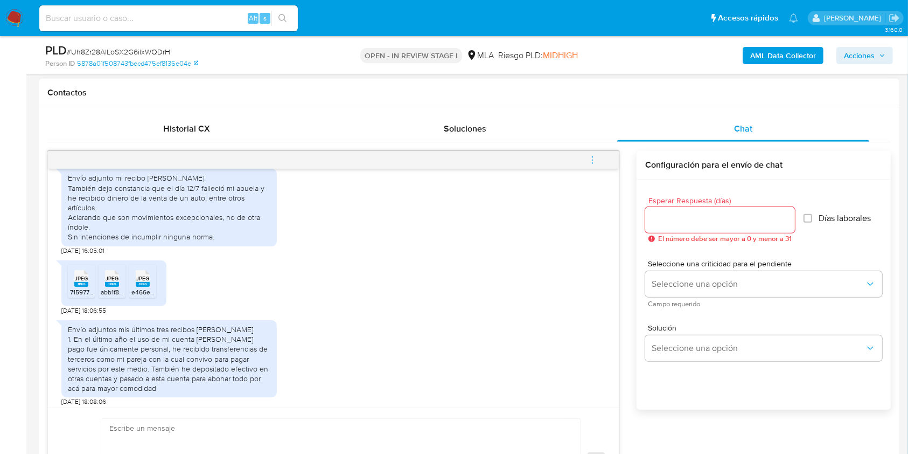
scroll to position [918, 0]
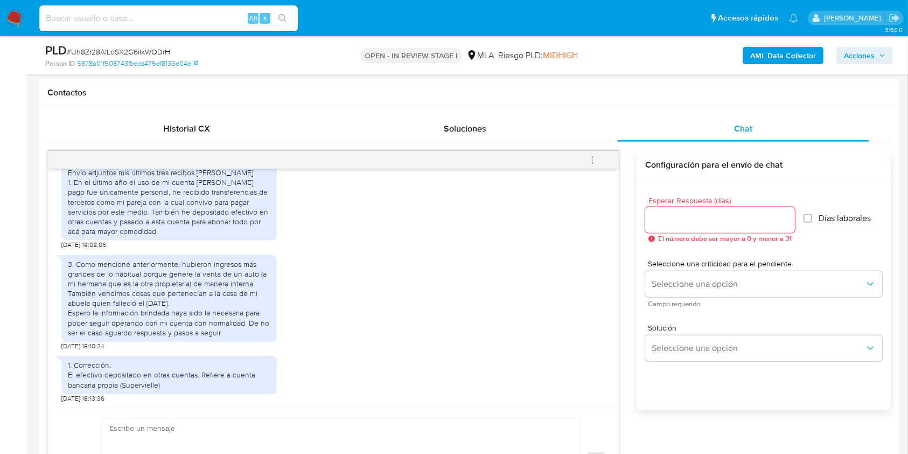
drag, startPoint x: 606, startPoint y: 358, endPoint x: 602, endPoint y: 381, distance: 23.5
click at [602, 381] on div "17/09/2025 14:44:29 Buen día. He recibido su comunicación sobre las transferenc…" at bounding box center [333, 288] width 571 height 238
click at [603, 374] on div "17/09/2025 14:44:29 Buen día. He recibido su comunicación sobre las transferenc…" at bounding box center [333, 288] width 571 height 238
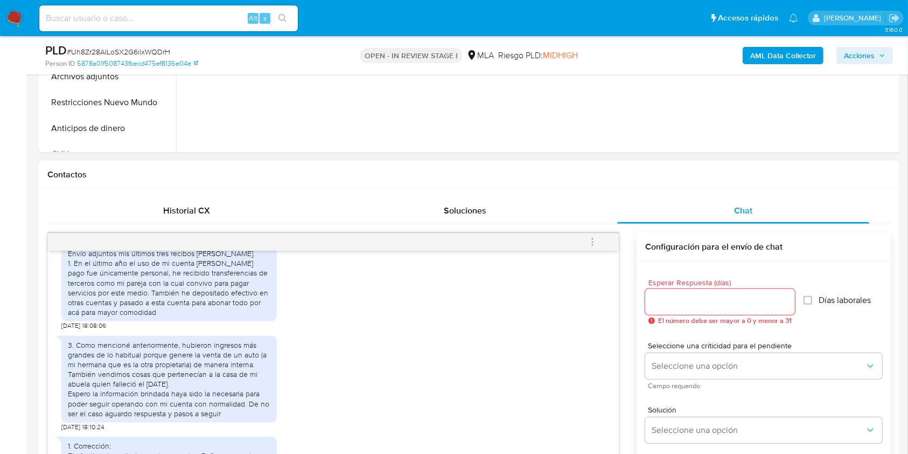
scroll to position [341, 0]
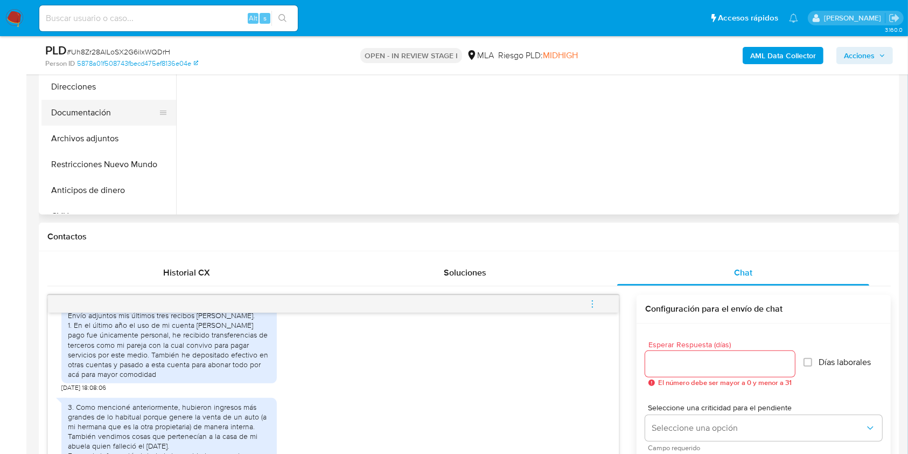
drag, startPoint x: 81, startPoint y: 107, endPoint x: 92, endPoint y: 108, distance: 10.9
click at [81, 107] on button "Documentación" at bounding box center [104, 113] width 126 height 26
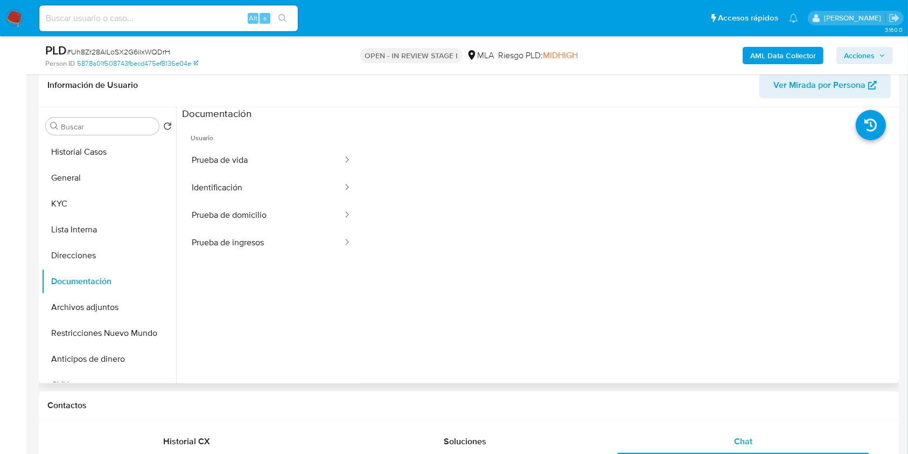
scroll to position [168, 0]
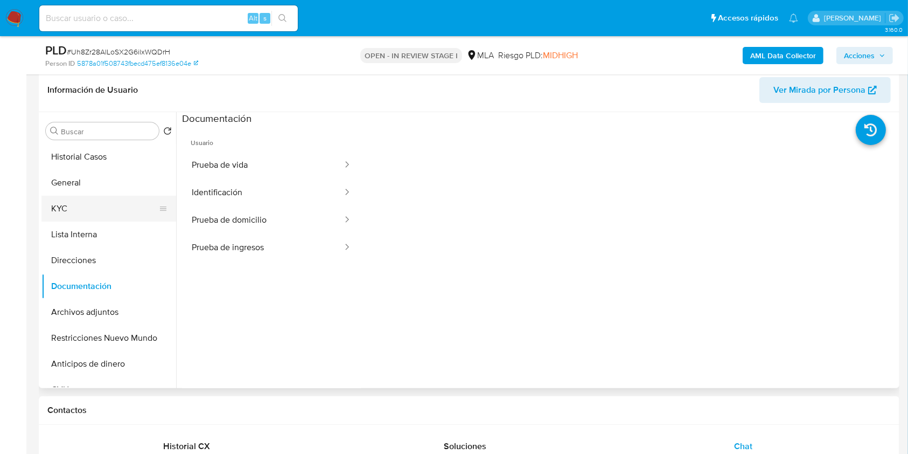
click at [109, 210] on button "KYC" at bounding box center [104, 209] width 126 height 26
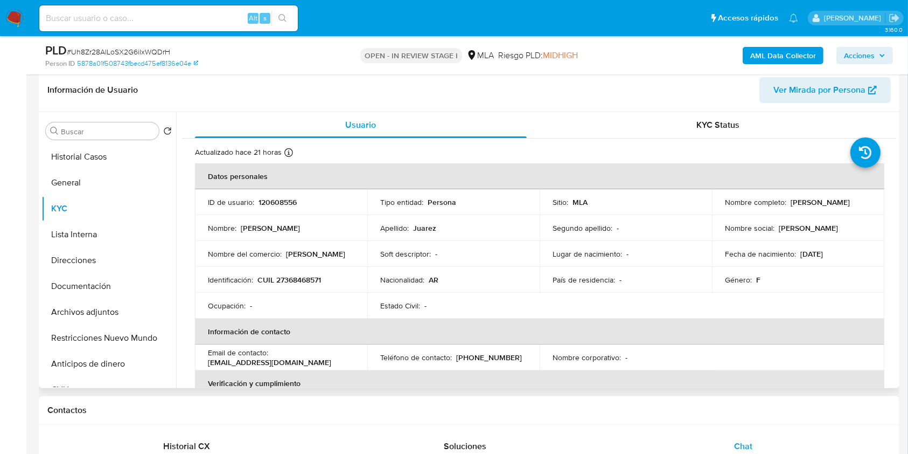
click at [302, 280] on p "CUIL 27368468571" at bounding box center [289, 280] width 64 height 10
copy p "27368468571"
drag, startPoint x: 793, startPoint y: 208, endPoint x: 724, endPoint y: 212, distance: 69.0
click at [725, 207] on div "Nombre completo : Julieta Soledad Juarez" at bounding box center [798, 202] width 147 height 10
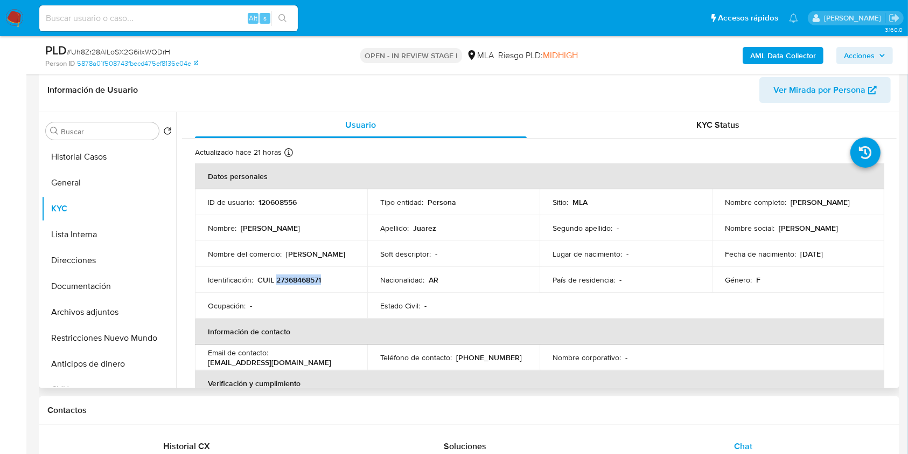
drag, startPoint x: 720, startPoint y: 208, endPoint x: 806, endPoint y: 204, distance: 85.8
click at [805, 205] on td "Nombre completo : Julieta Soledad Juarez" at bounding box center [798, 202] width 172 height 26
copy p "Julieta Soledad Juarez"
drag, startPoint x: 730, startPoint y: 447, endPoint x: 734, endPoint y: 424, distance: 22.9
click at [730, 447] on div "Chat" at bounding box center [743, 446] width 253 height 26
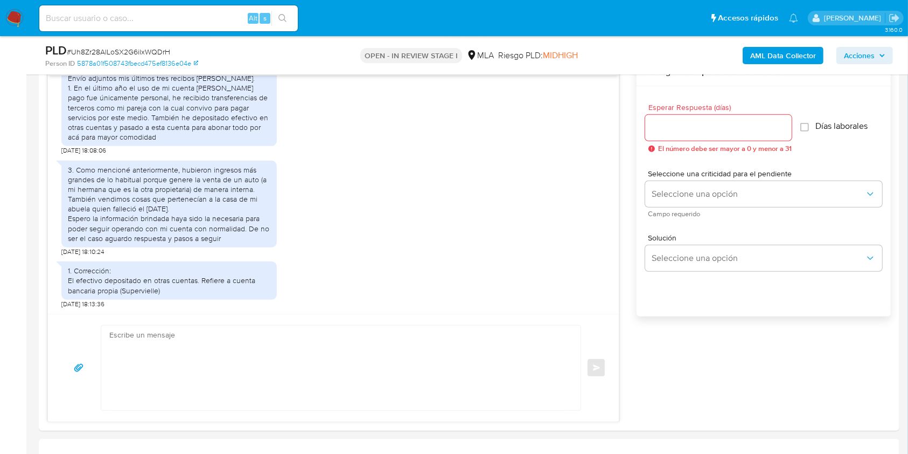
scroll to position [612, 0]
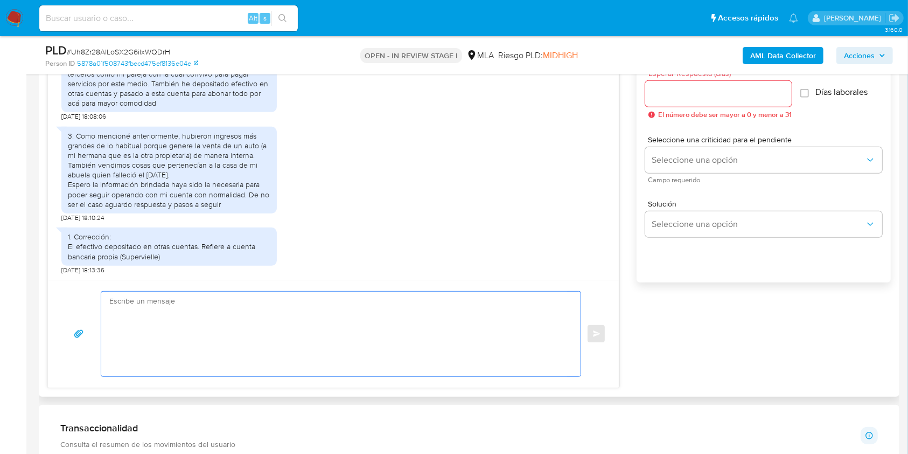
click at [361, 344] on textarea at bounding box center [338, 333] width 458 height 85
paste textarea "Hola Julieta Soledad Juarez, Muchas gracias por tu respuesta. En este caso, te …"
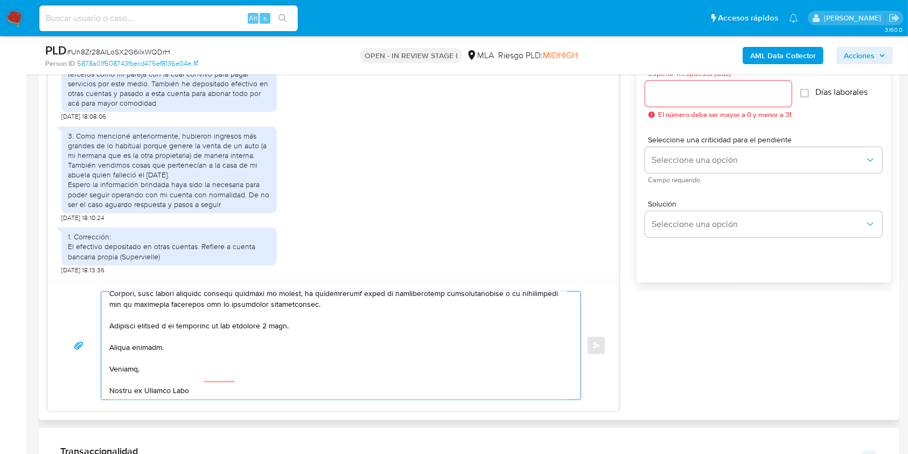
scroll to position [438, 0]
click at [283, 323] on textarea at bounding box center [338, 345] width 458 height 108
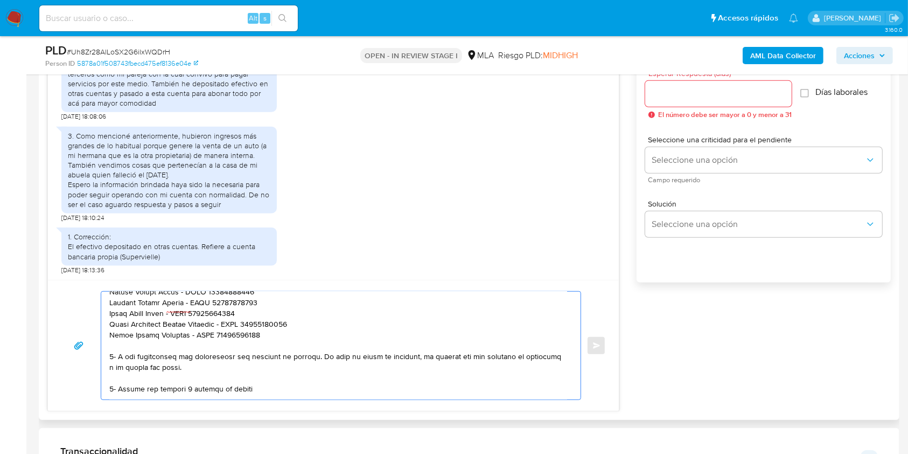
scroll to position [113, 0]
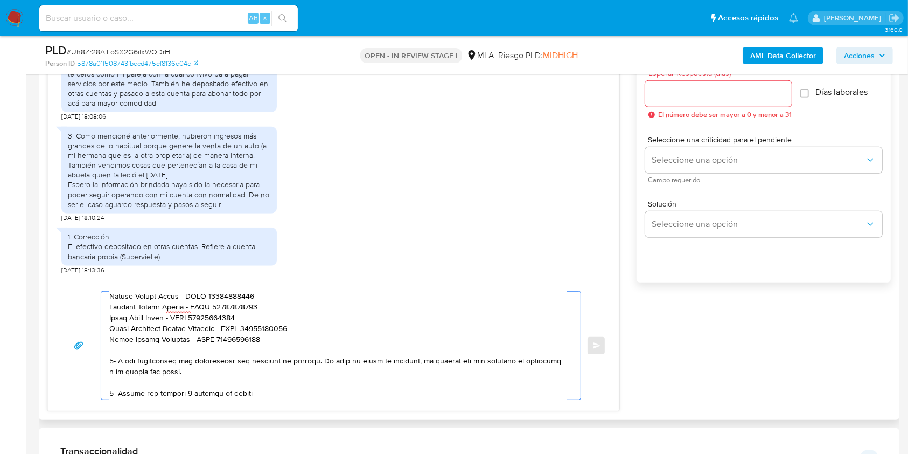
drag, startPoint x: 339, startPoint y: 352, endPoint x: 102, endPoint y: 362, distance: 237.8
click at [102, 362] on div at bounding box center [338, 345] width 474 height 108
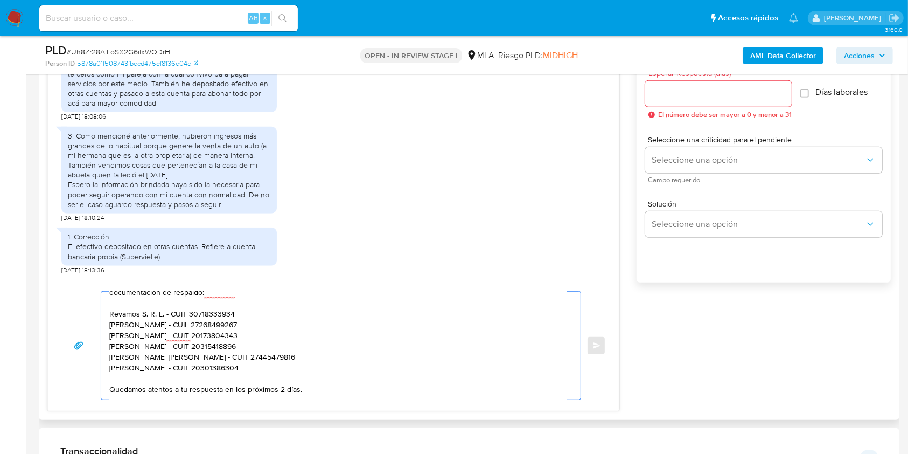
scroll to position [0, 0]
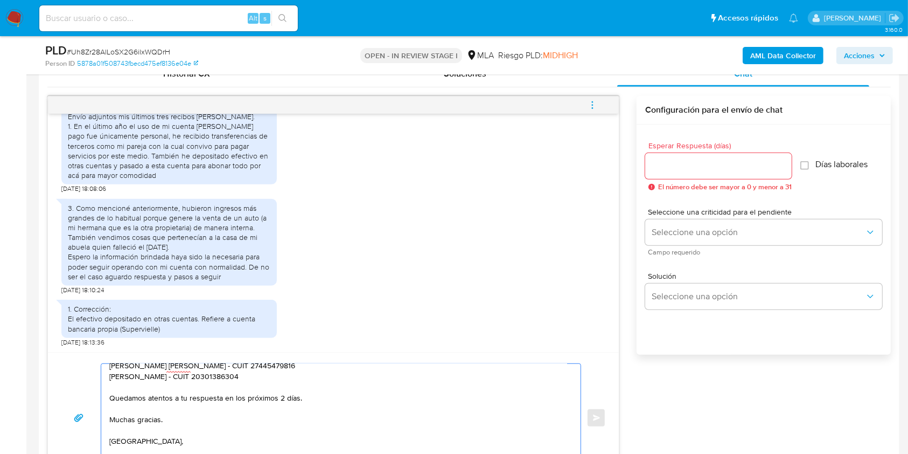
type textarea "Hola Julieta Soledad Juarez, Muchas gracias por tu respuesta. En este caso, te …"
click at [680, 156] on div at bounding box center [718, 166] width 147 height 26
click at [681, 183] on span "El número debe ser mayor a 0 y menor a 31" at bounding box center [725, 187] width 134 height 8
click at [679, 170] on input "2" at bounding box center [718, 166] width 147 height 14
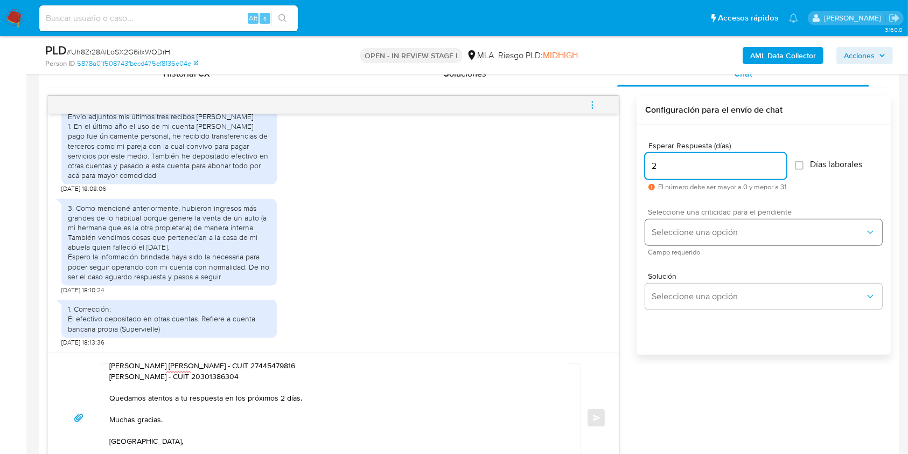
type input "2"
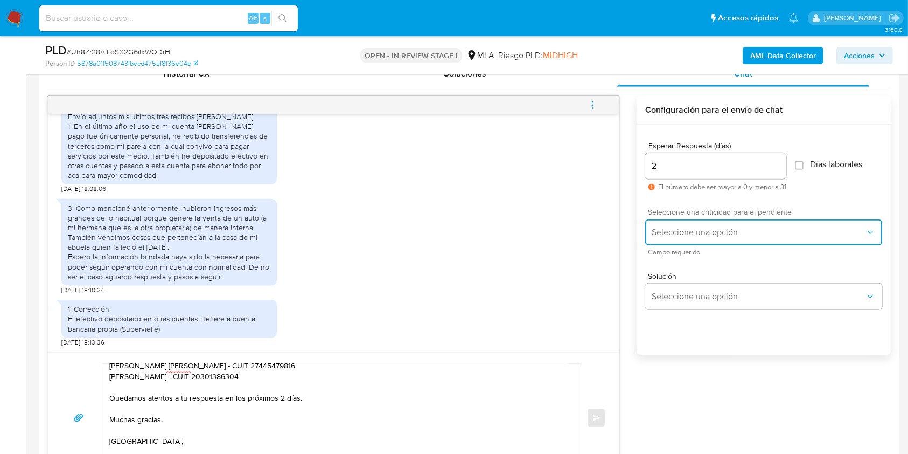
click at [673, 232] on span "Seleccione una opción" at bounding box center [758, 232] width 213 height 11
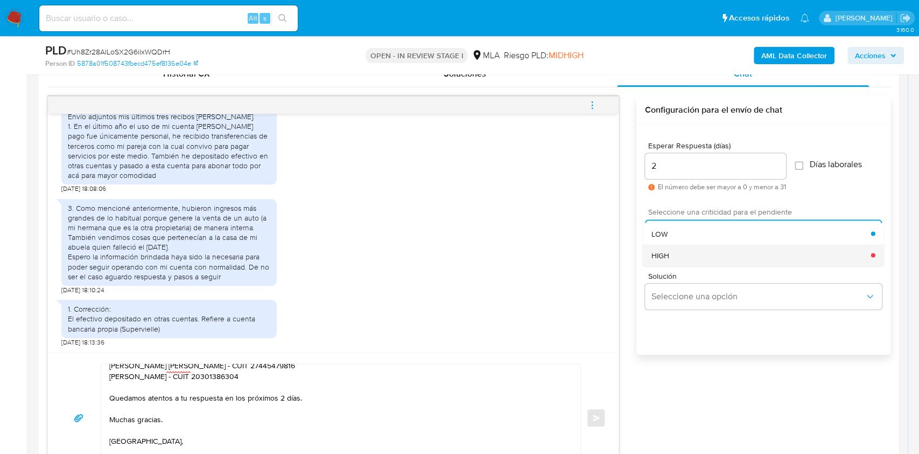
click at [679, 253] on div "HIGH" at bounding box center [762, 255] width 220 height 22
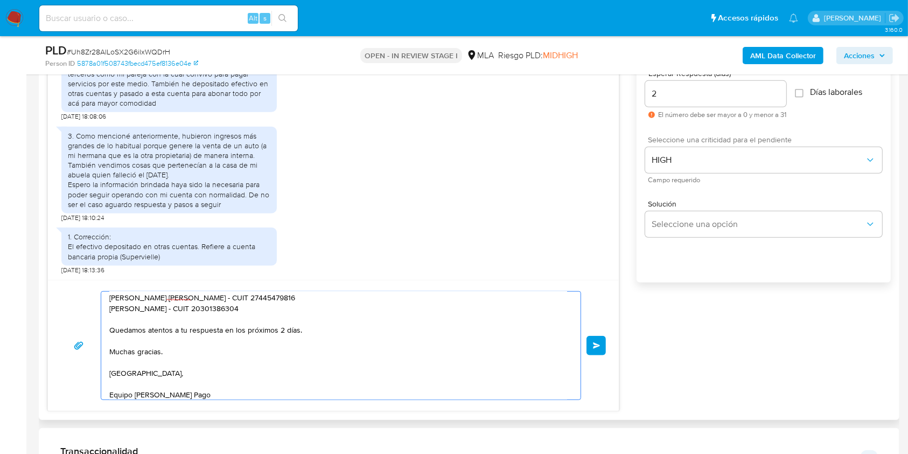
click at [594, 342] on span "Enviar" at bounding box center [597, 345] width 8 height 6
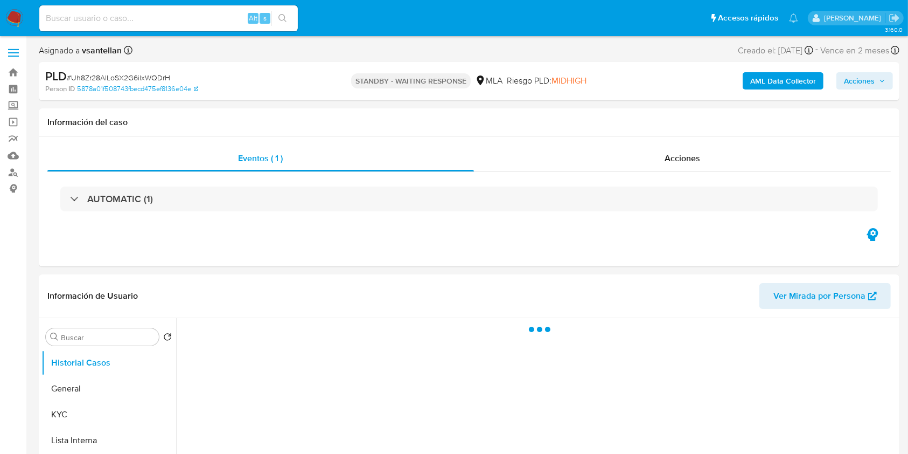
select select "10"
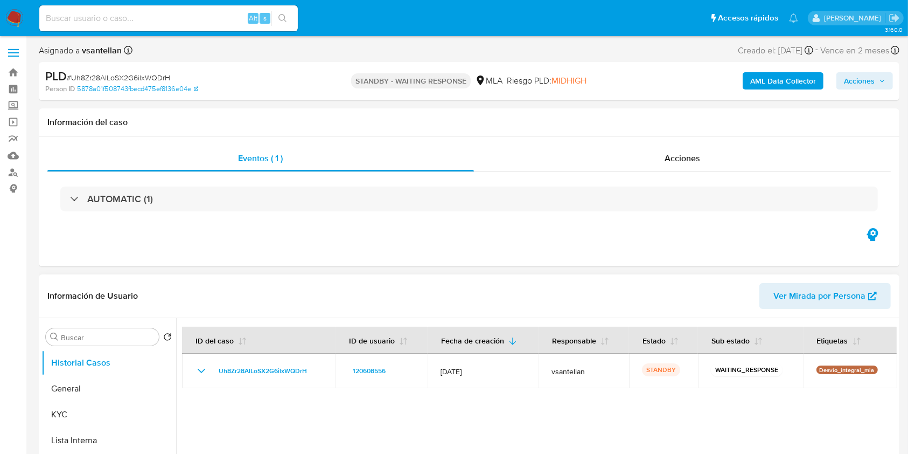
scroll to position [143, 0]
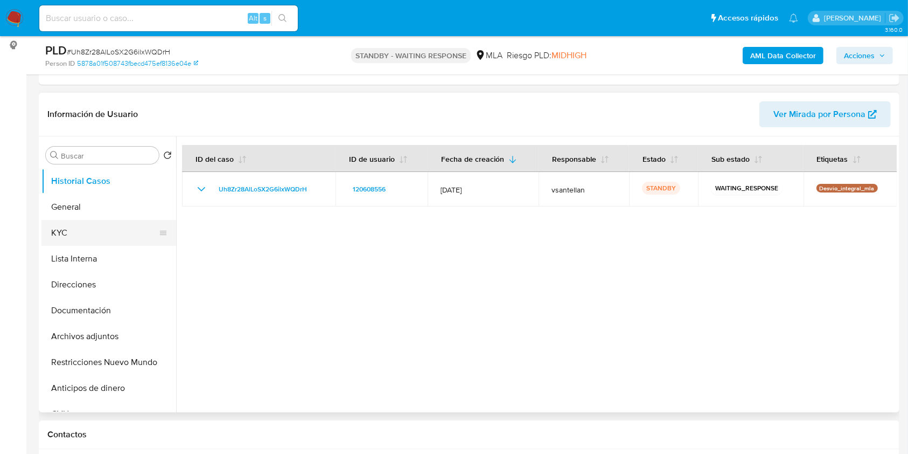
click at [75, 225] on button "KYC" at bounding box center [104, 233] width 126 height 26
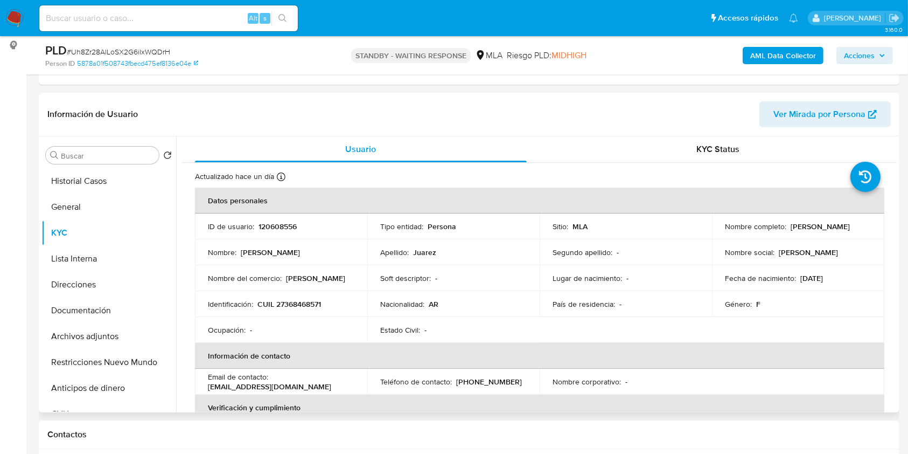
click at [314, 304] on p "CUIL 27368468571" at bounding box center [289, 304] width 64 height 10
copy p "27368468571"
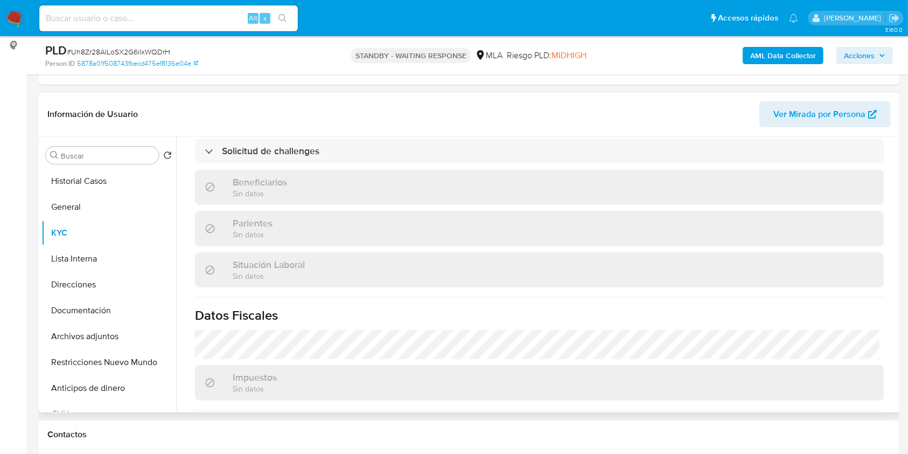
scroll to position [556, 0]
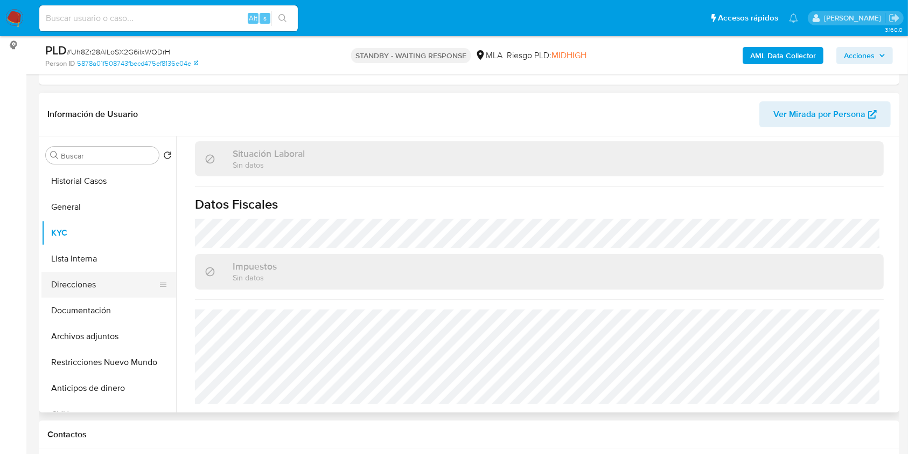
click at [103, 284] on button "Direcciones" at bounding box center [104, 284] width 126 height 26
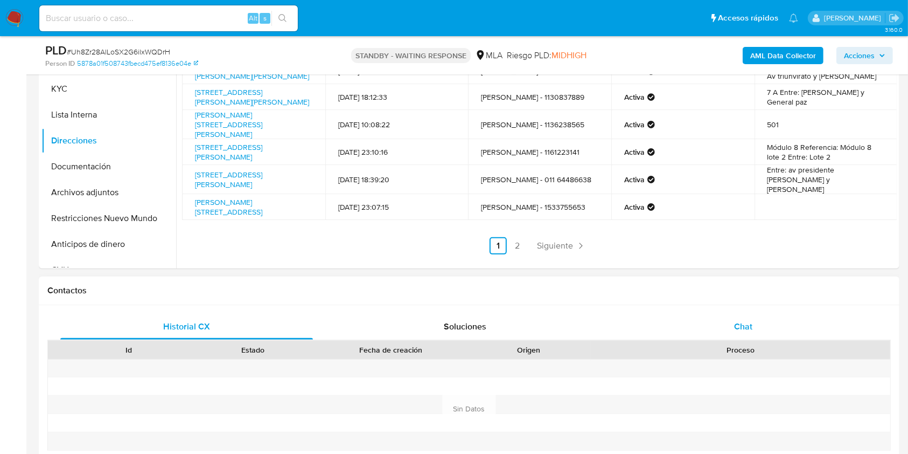
scroll to position [287, 0]
click at [748, 316] on div "Chat" at bounding box center [743, 326] width 253 height 26
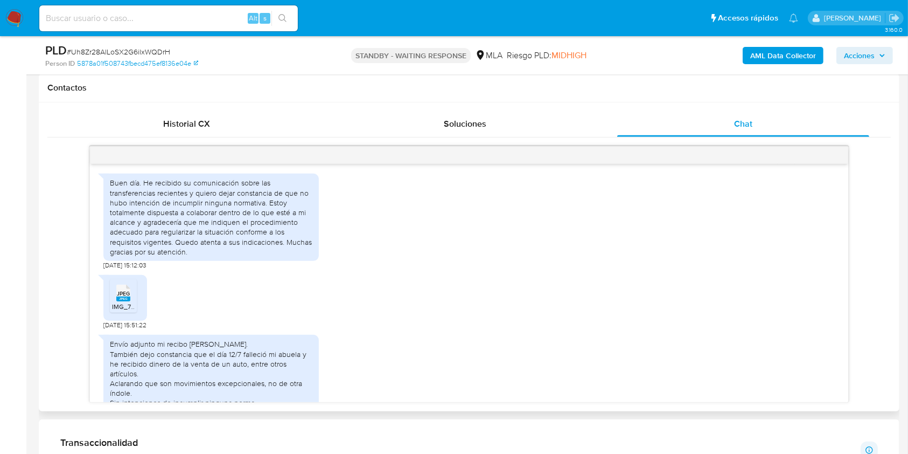
scroll to position [734, 0]
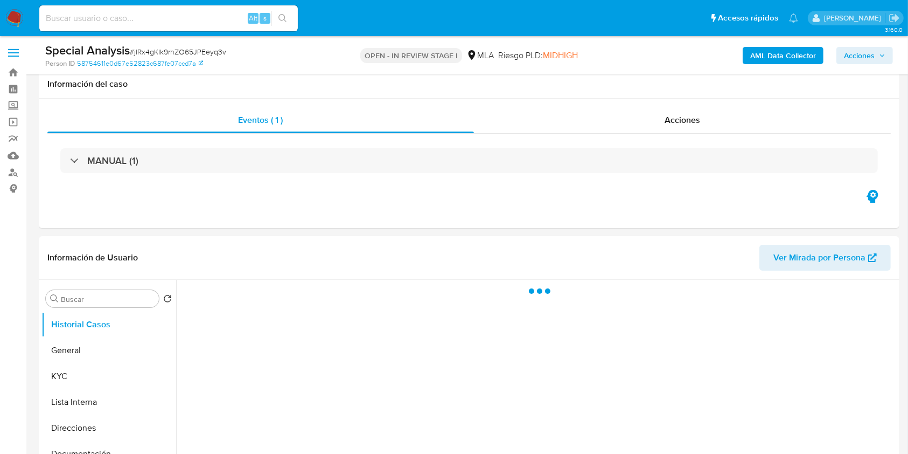
scroll to position [143, 0]
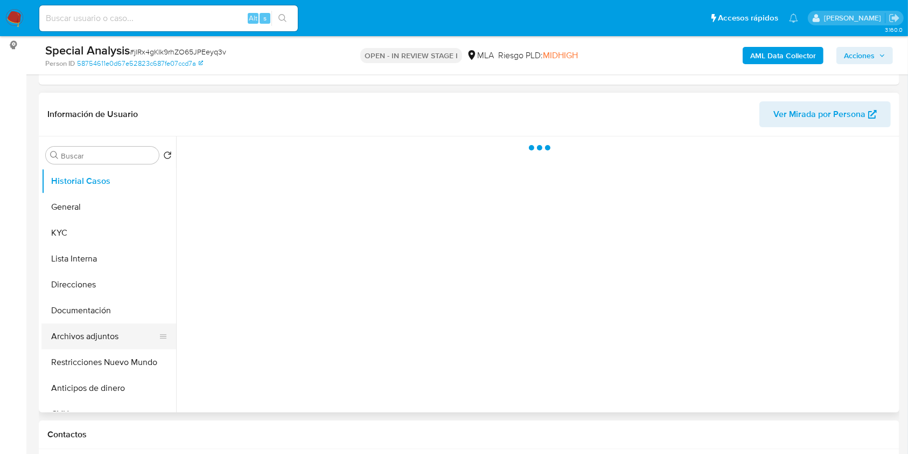
select select "10"
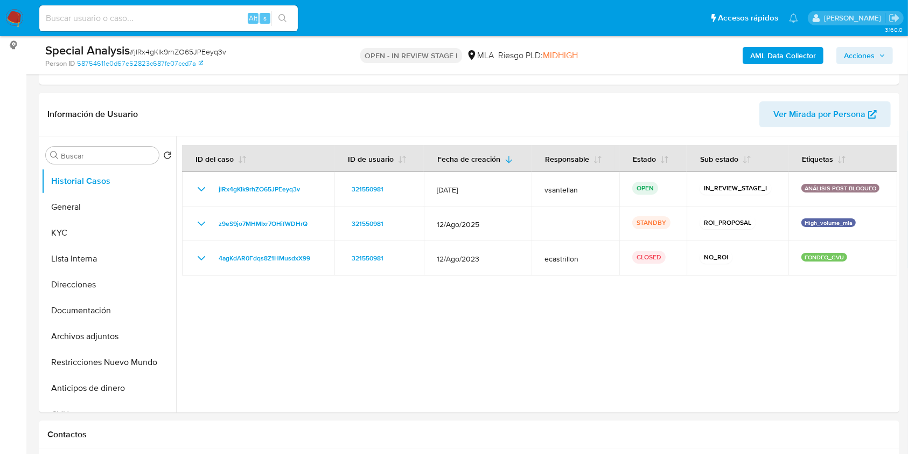
click at [862, 54] on span "Acciones" at bounding box center [859, 55] width 31 height 17
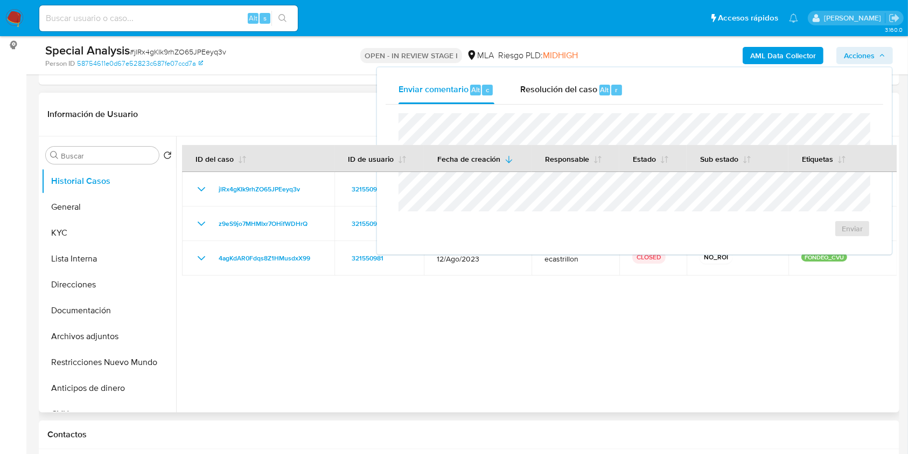
click at [663, 357] on div at bounding box center [536, 274] width 721 height 276
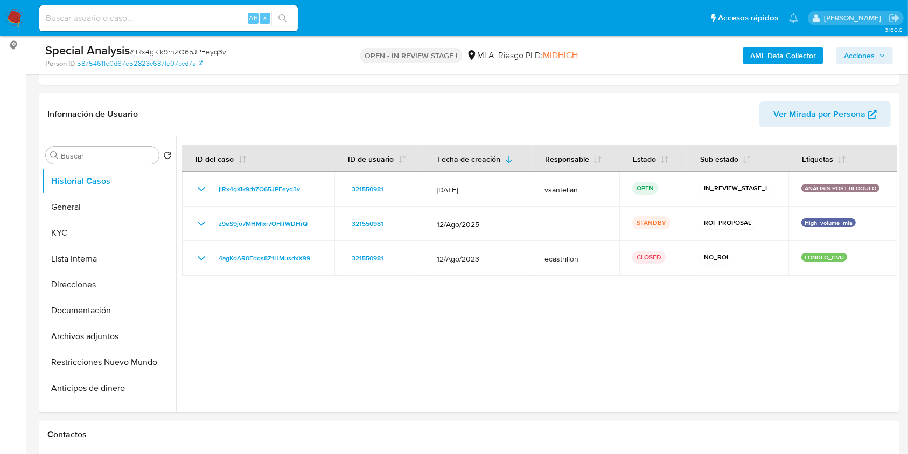
click at [854, 48] on span "Acciones" at bounding box center [859, 55] width 31 height 17
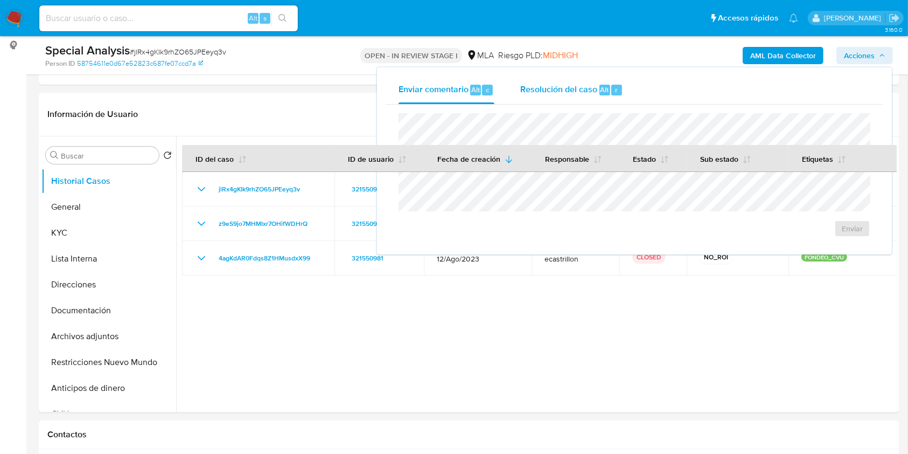
click at [611, 85] on div "r" at bounding box center [616, 90] width 11 height 11
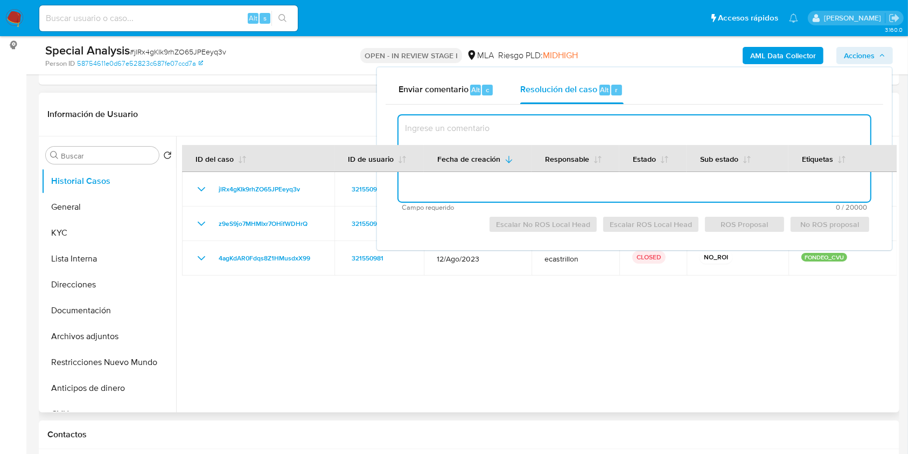
click at [607, 326] on div at bounding box center [536, 274] width 721 height 276
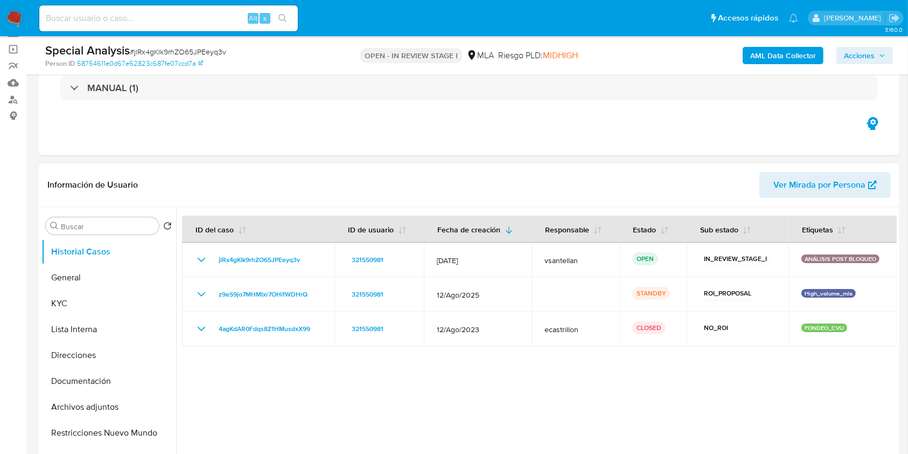
scroll to position [0, 0]
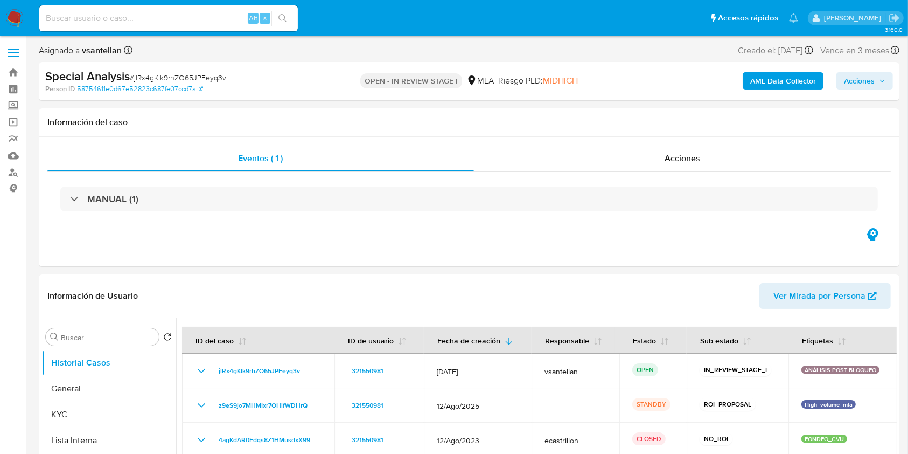
click at [870, 80] on span "Acciones" at bounding box center [859, 80] width 31 height 17
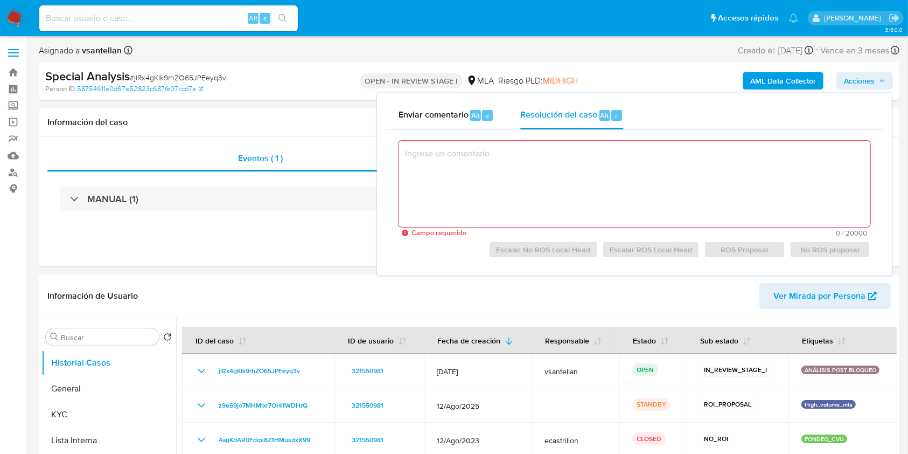
click at [797, 176] on textarea at bounding box center [635, 184] width 472 height 86
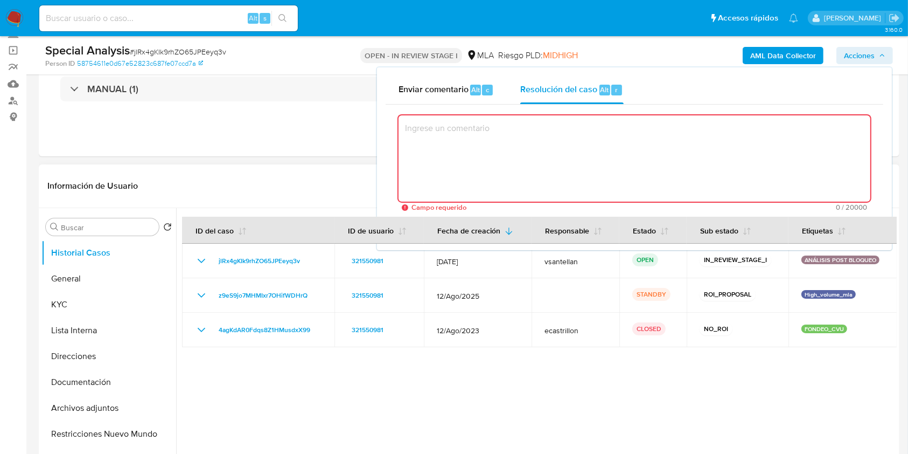
scroll to position [143, 0]
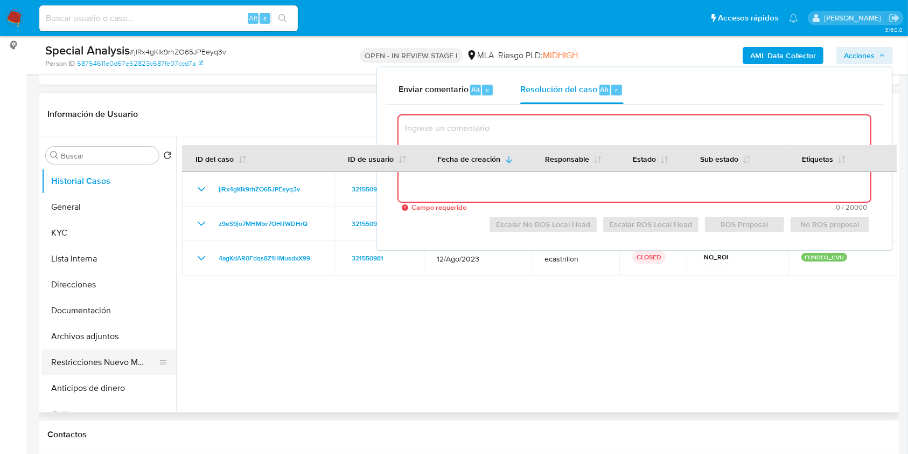
click at [113, 359] on button "Restricciones Nuevo Mundo" at bounding box center [104, 362] width 126 height 26
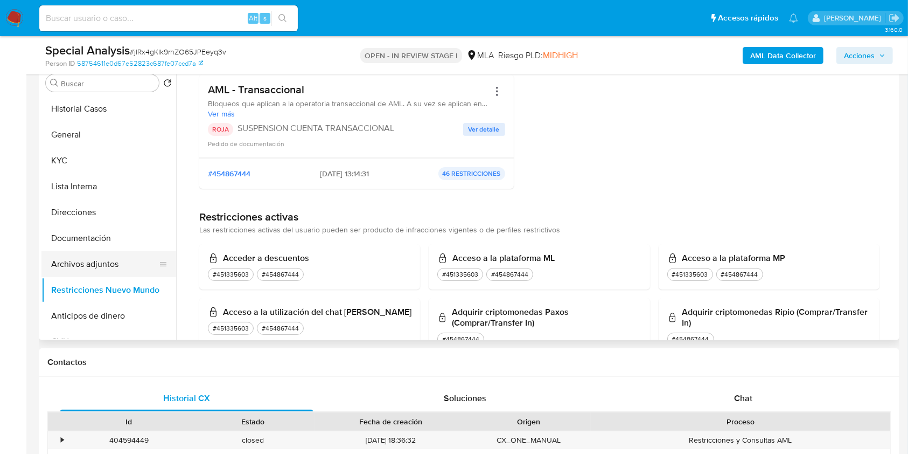
scroll to position [215, 0]
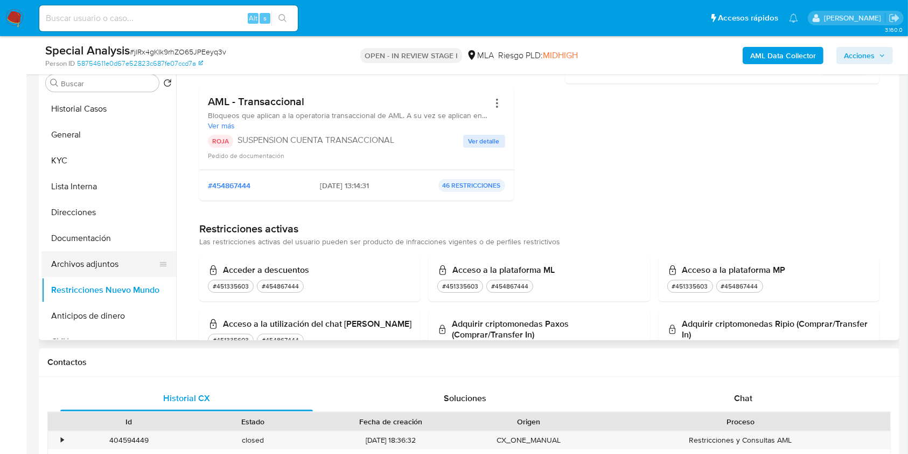
click at [125, 252] on button "Archivos adjuntos" at bounding box center [104, 264] width 126 height 26
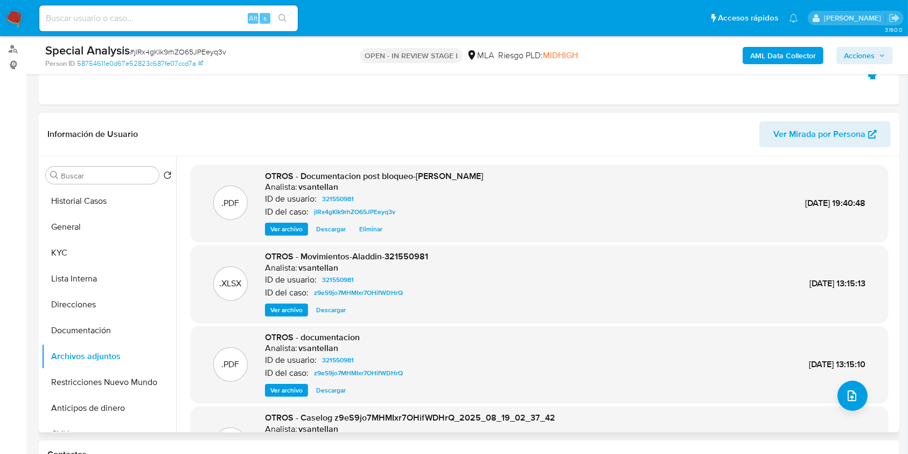
scroll to position [72, 0]
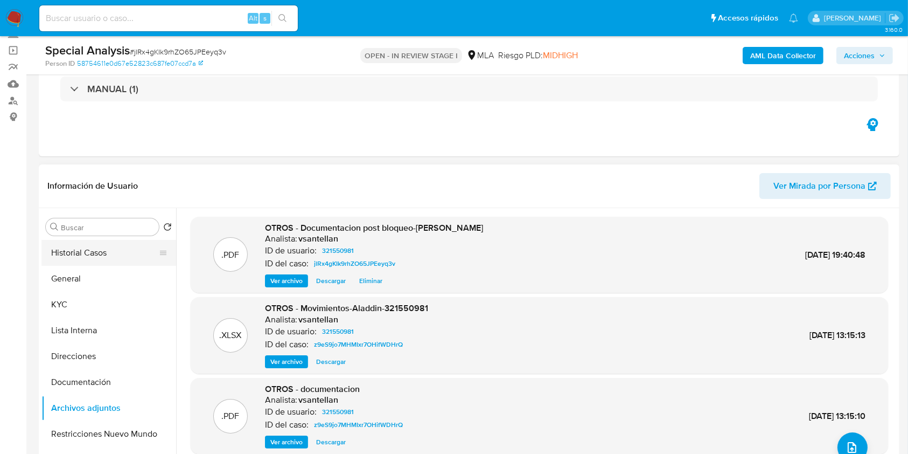
click at [113, 260] on button "Historial Casos" at bounding box center [104, 253] width 126 height 26
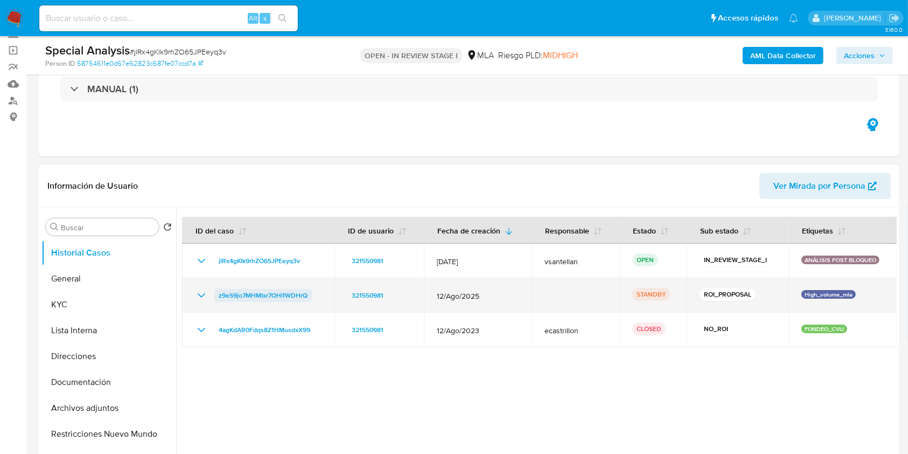
click at [232, 296] on span "z9eS9jo7MHMIxr7OHifWDHrQ" at bounding box center [263, 295] width 89 height 13
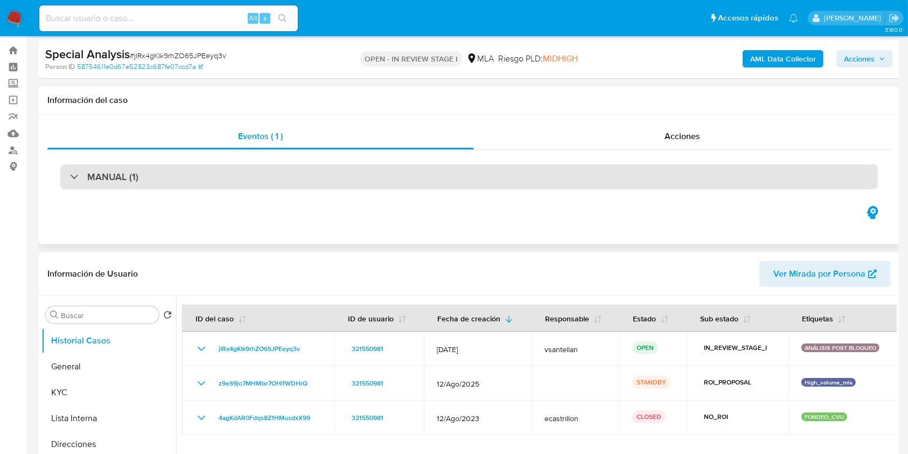
scroll to position [0, 0]
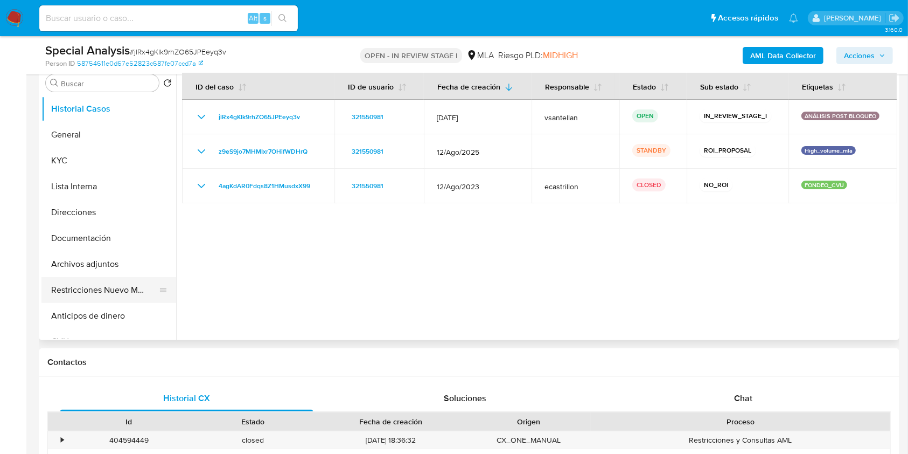
click at [121, 295] on button "Restricciones Nuevo Mundo" at bounding box center [104, 290] width 126 height 26
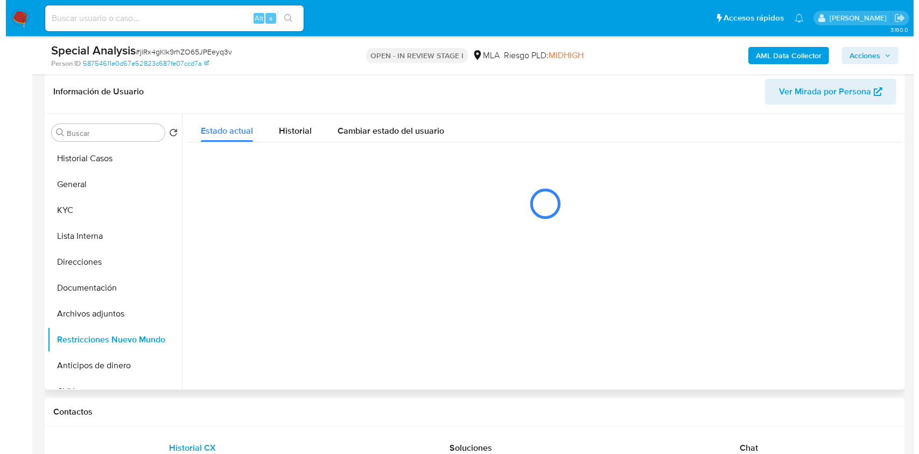
scroll to position [143, 0]
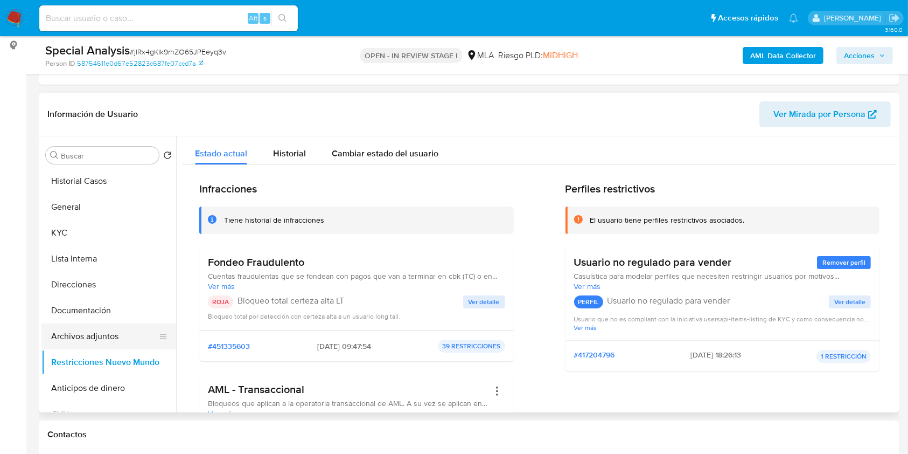
click at [114, 338] on button "Archivos adjuntos" at bounding box center [104, 336] width 126 height 26
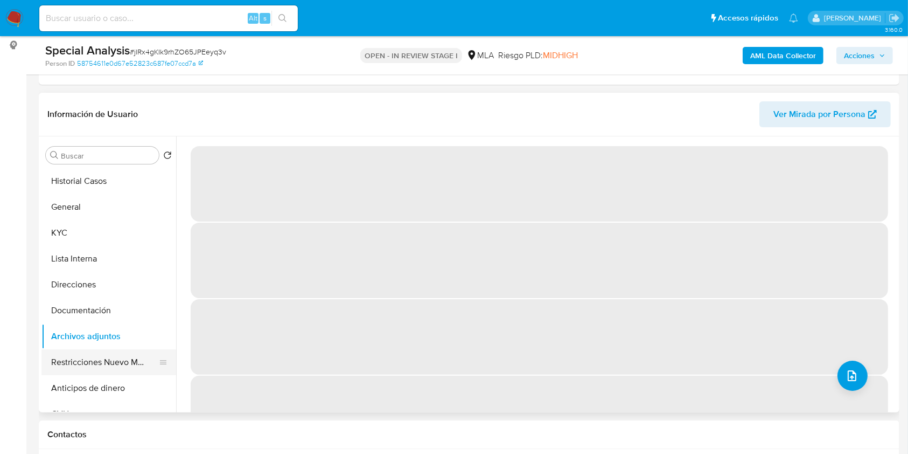
click at [83, 352] on button "Restricciones Nuevo Mundo" at bounding box center [104, 362] width 126 height 26
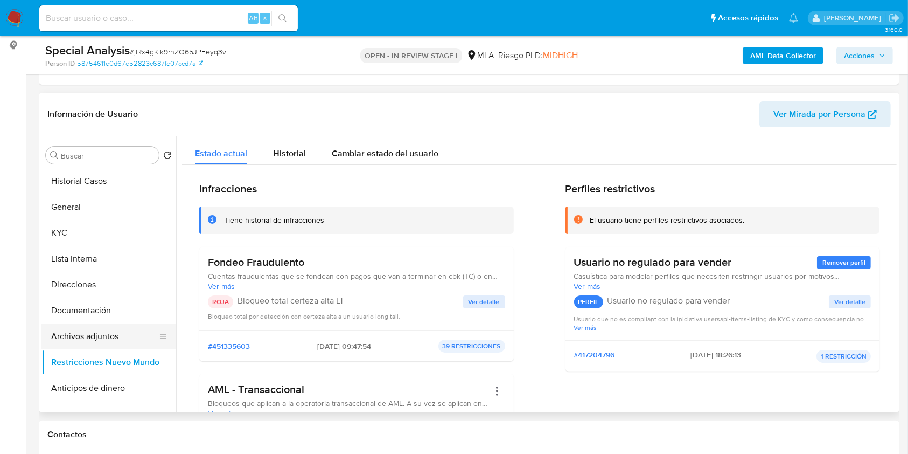
click at [60, 333] on button "Archivos adjuntos" at bounding box center [104, 336] width 126 height 26
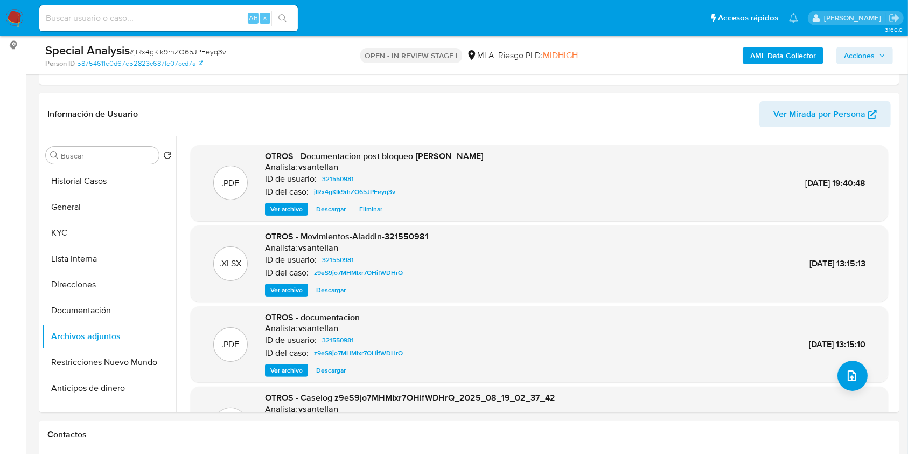
click at [851, 55] on span "Acciones" at bounding box center [859, 55] width 31 height 17
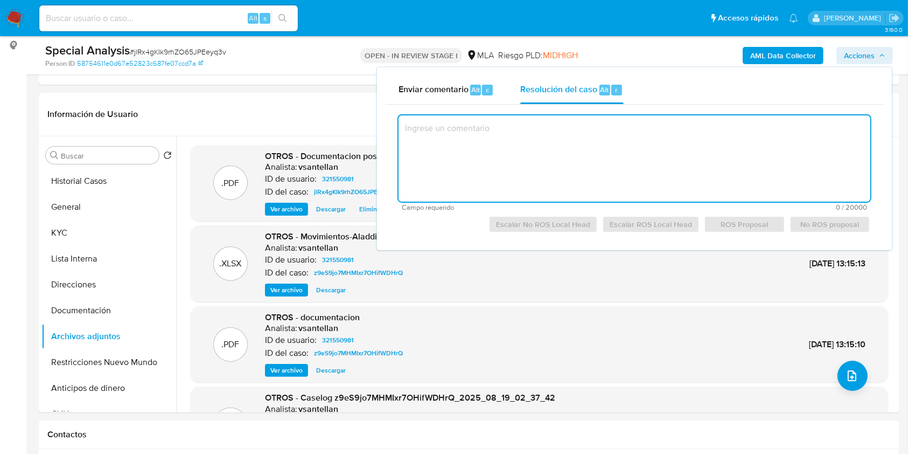
click at [562, 162] on textarea at bounding box center [635, 158] width 472 height 86
paste textarea "El presente caso manual ha sido creado a los efectos de incorporar documentació…"
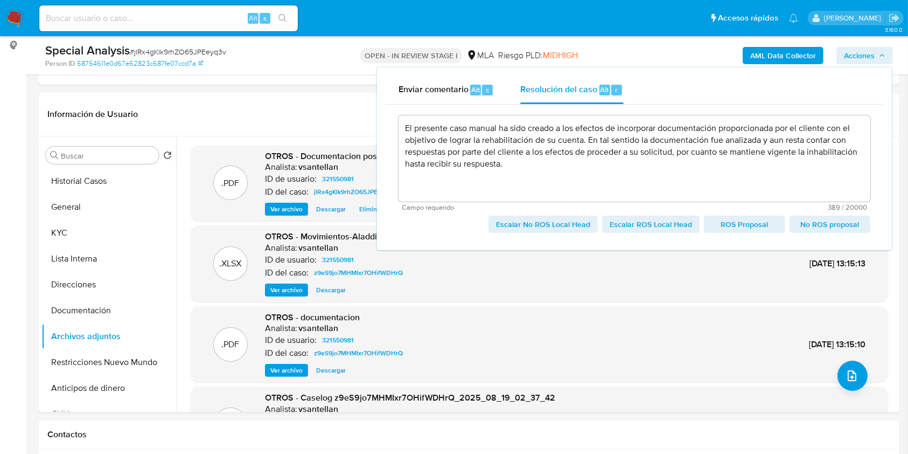
click at [825, 225] on span "No ROS proposal" at bounding box center [830, 224] width 66 height 15
type textarea "El presente caso manual ha sido creado a los efectos de incorporar documentació…"
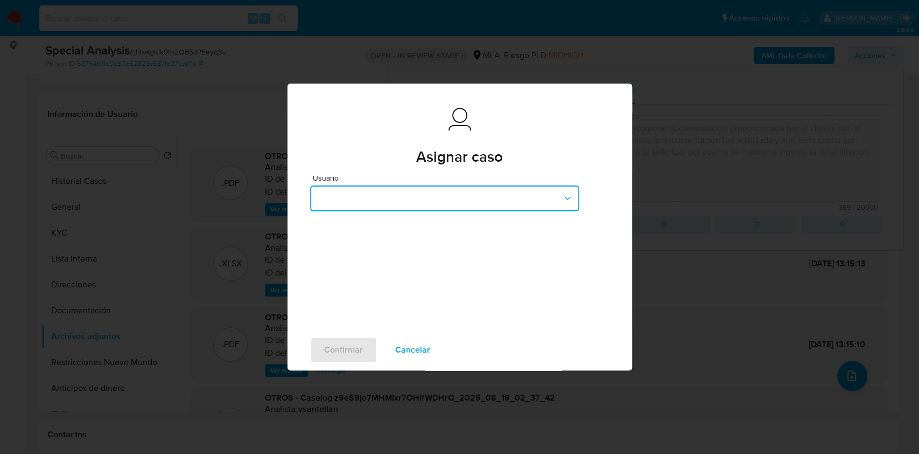
click at [413, 198] on button "button" at bounding box center [444, 198] width 269 height 26
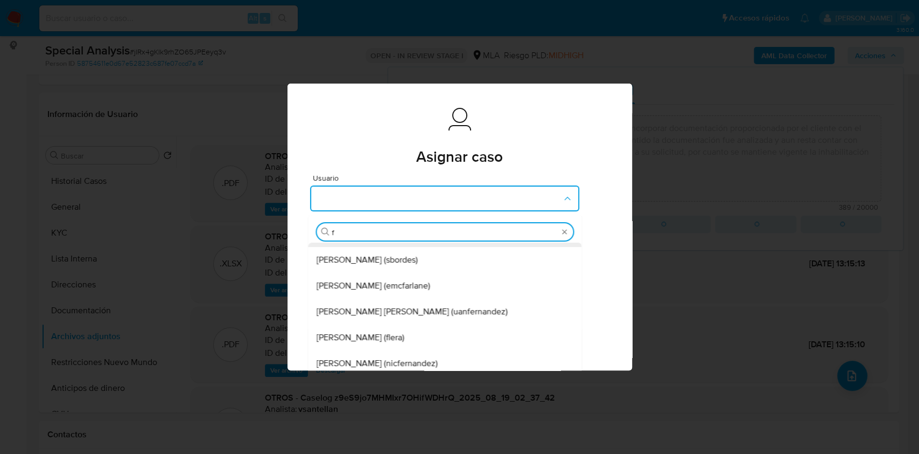
scroll to position [22, 0]
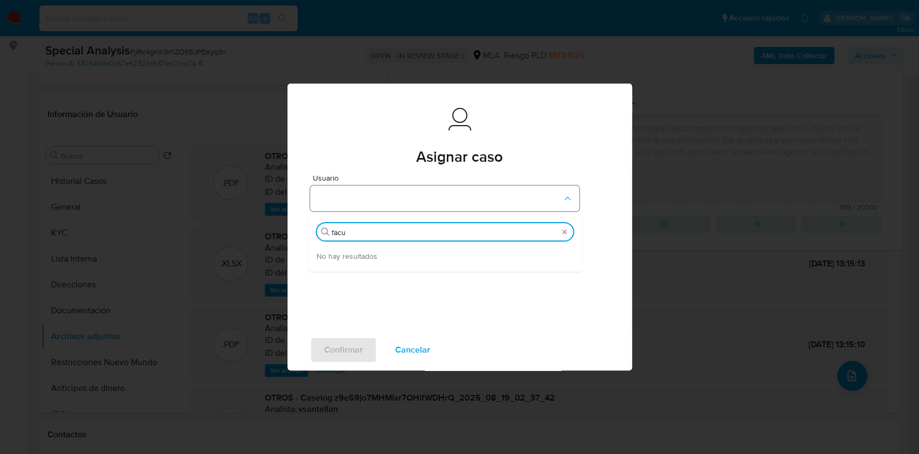
type input "facu"
click at [387, 200] on button "button" at bounding box center [444, 198] width 269 height 26
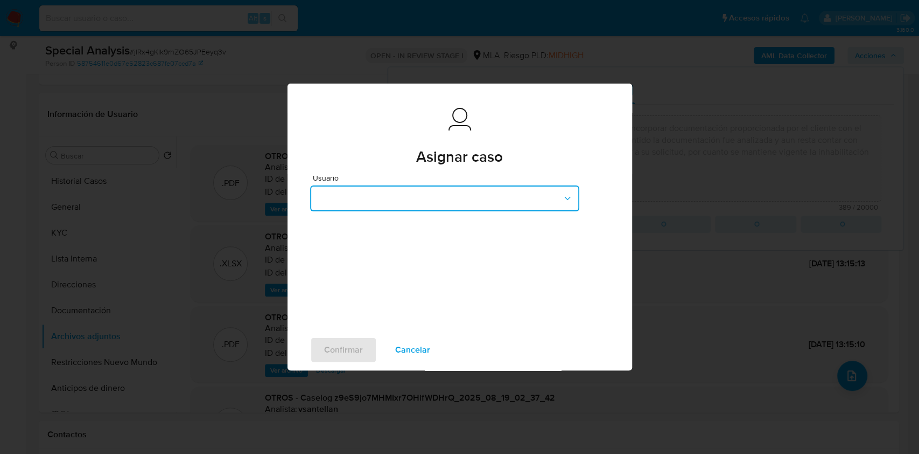
click at [389, 200] on button "button" at bounding box center [444, 198] width 269 height 26
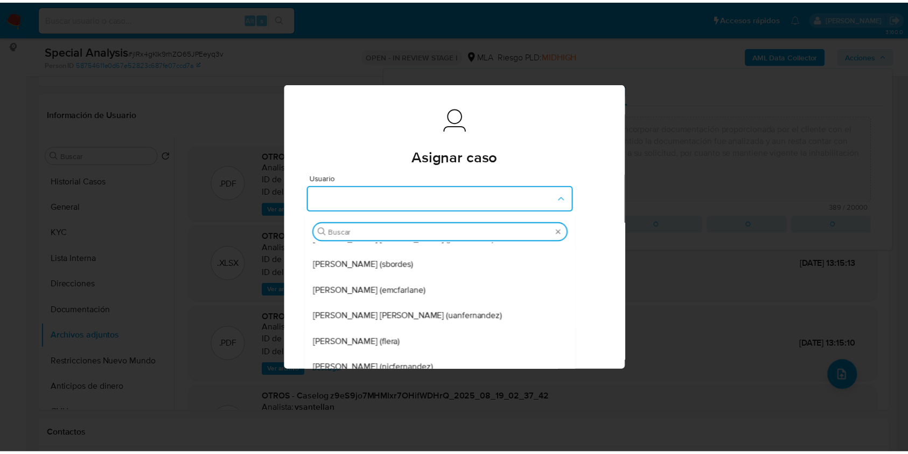
scroll to position [99, 0]
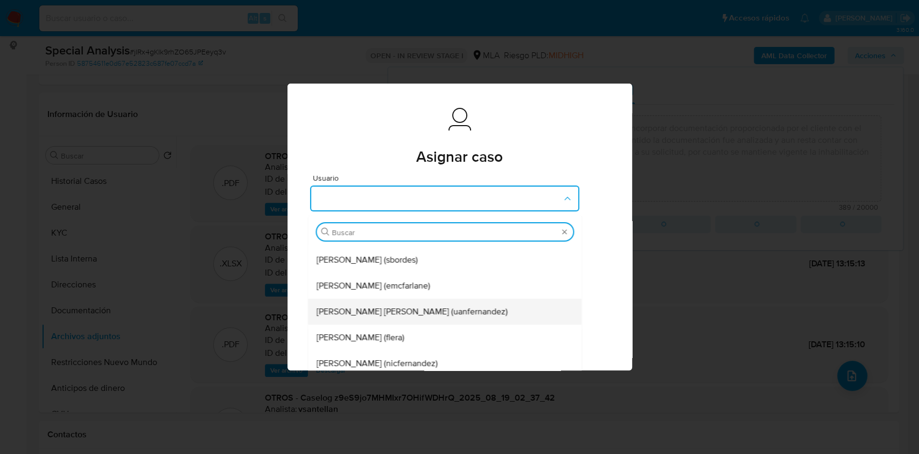
click at [453, 312] on span "[PERSON_NAME] [PERSON_NAME] (uanfernandez)" at bounding box center [412, 311] width 191 height 11
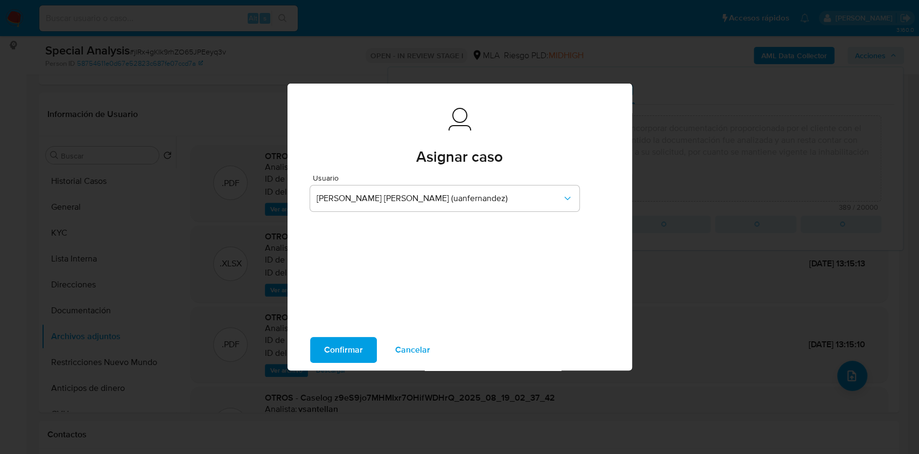
click at [350, 344] on span "Confirmar" at bounding box center [343, 350] width 39 height 24
type textarea "El presente caso manual ha sido creado a los efectos de incorporar documentació…"
